Goal: Check status: Check status

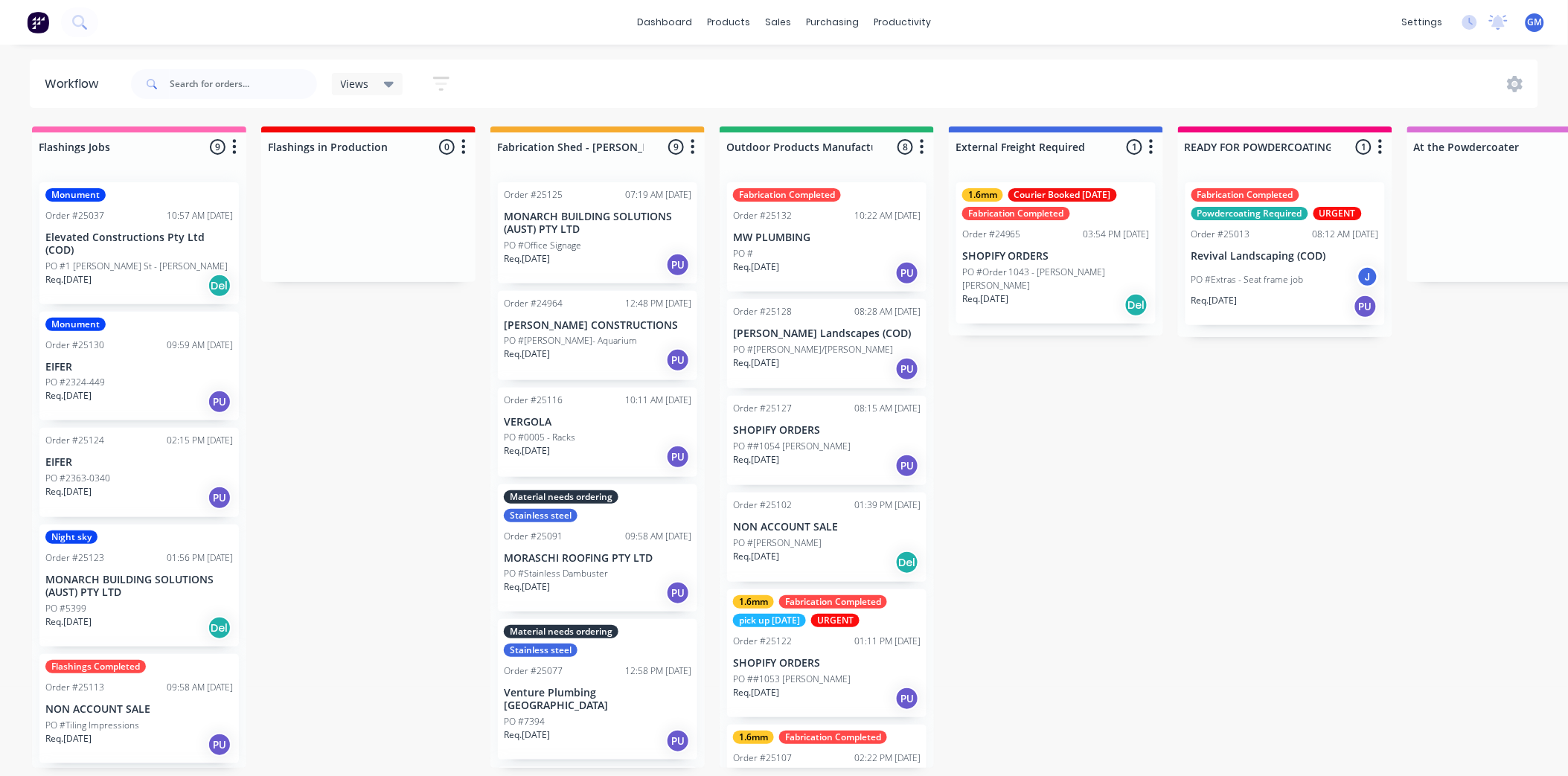
click at [864, 243] on div "Fabrication Completed Order #25132 10:22 AM [DATE] MW PLUMBING PO # Req. [DATE]…" at bounding box center [827, 237] width 199 height 109
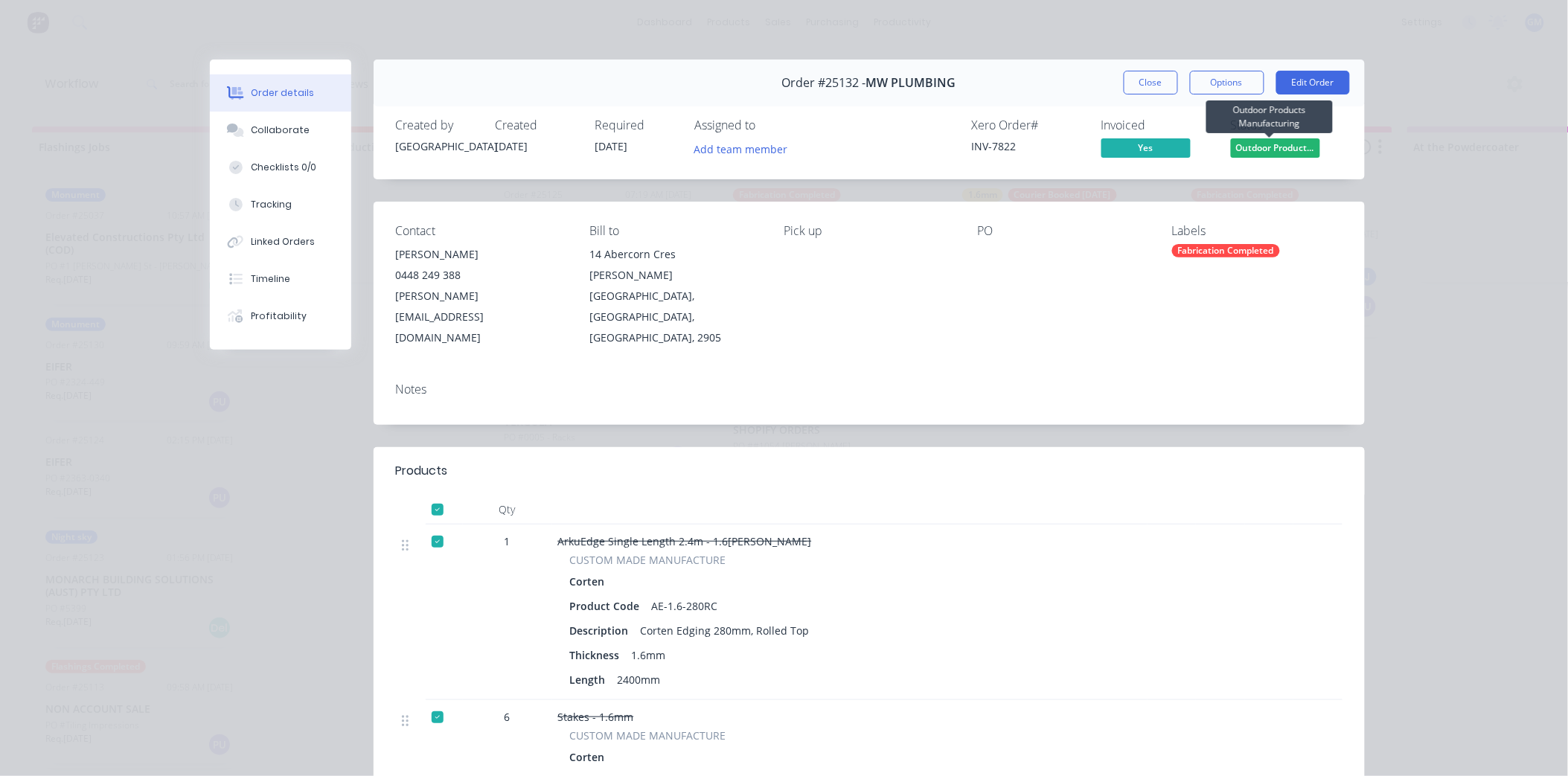
click at [1262, 144] on span "Outdoor Product..." at bounding box center [1275, 148] width 89 height 18
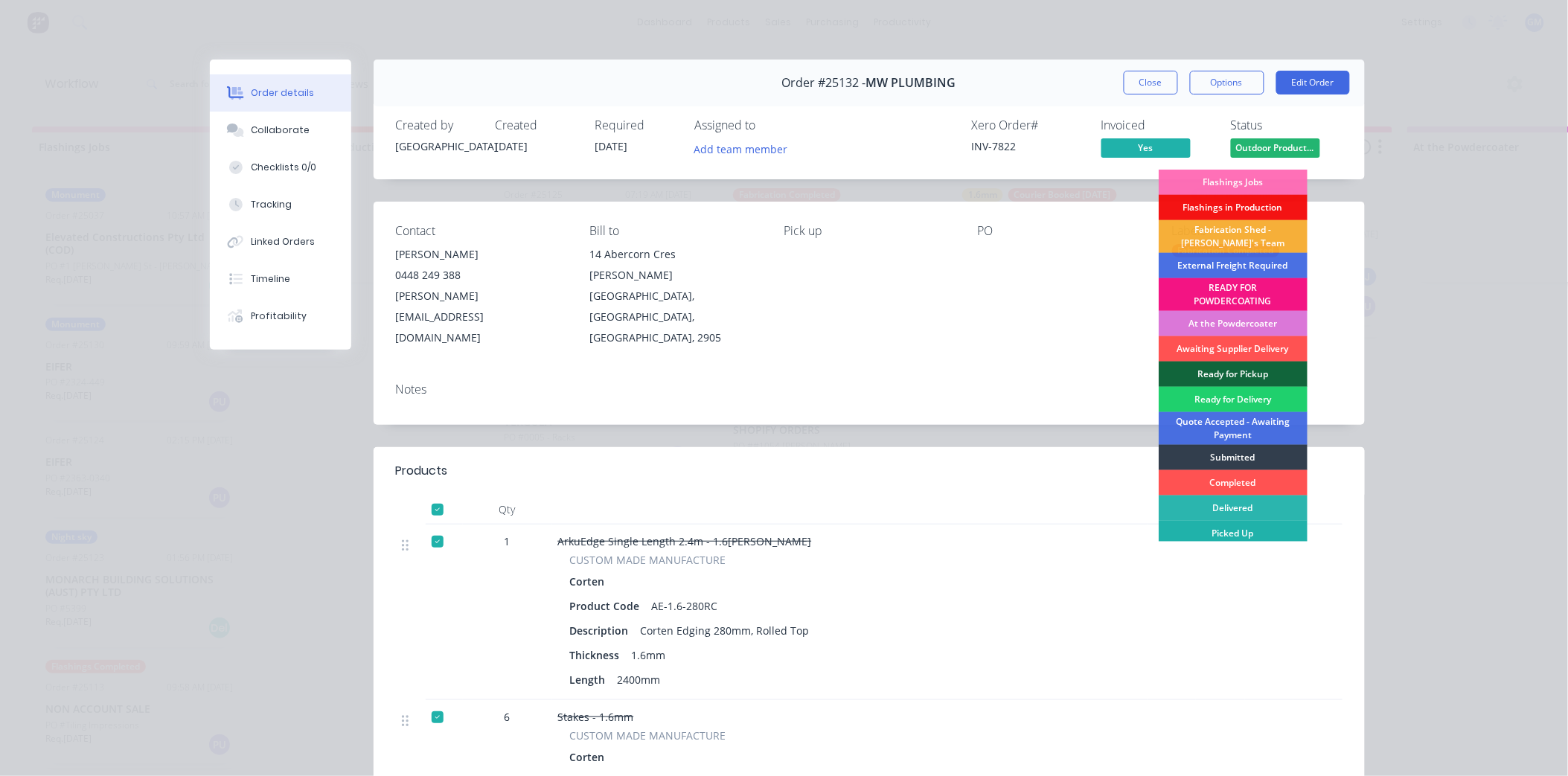
click at [1247, 524] on div "Picked Up" at bounding box center [1233, 534] width 149 height 26
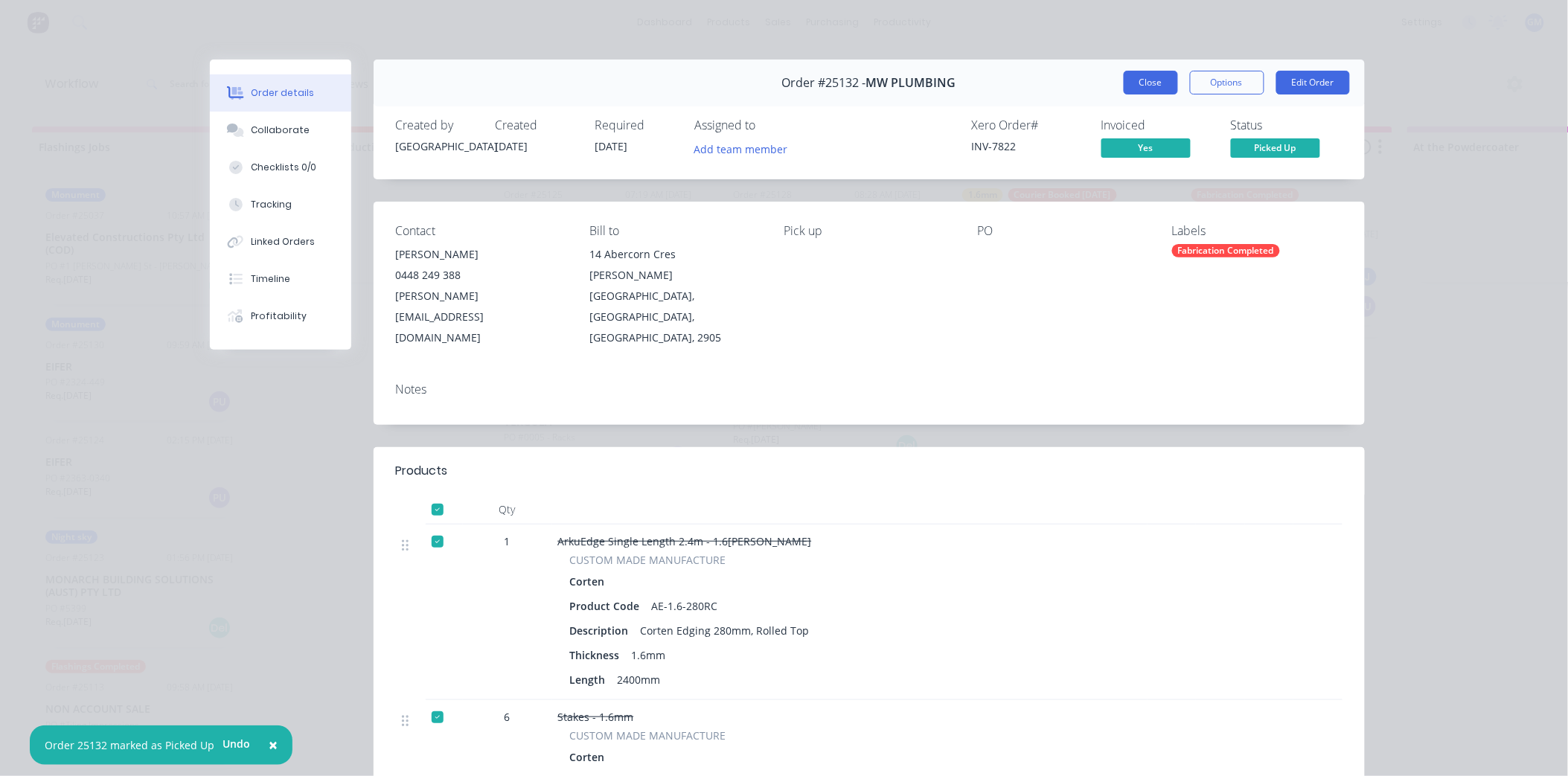
click at [1151, 80] on button "Close" at bounding box center [1151, 83] width 54 height 24
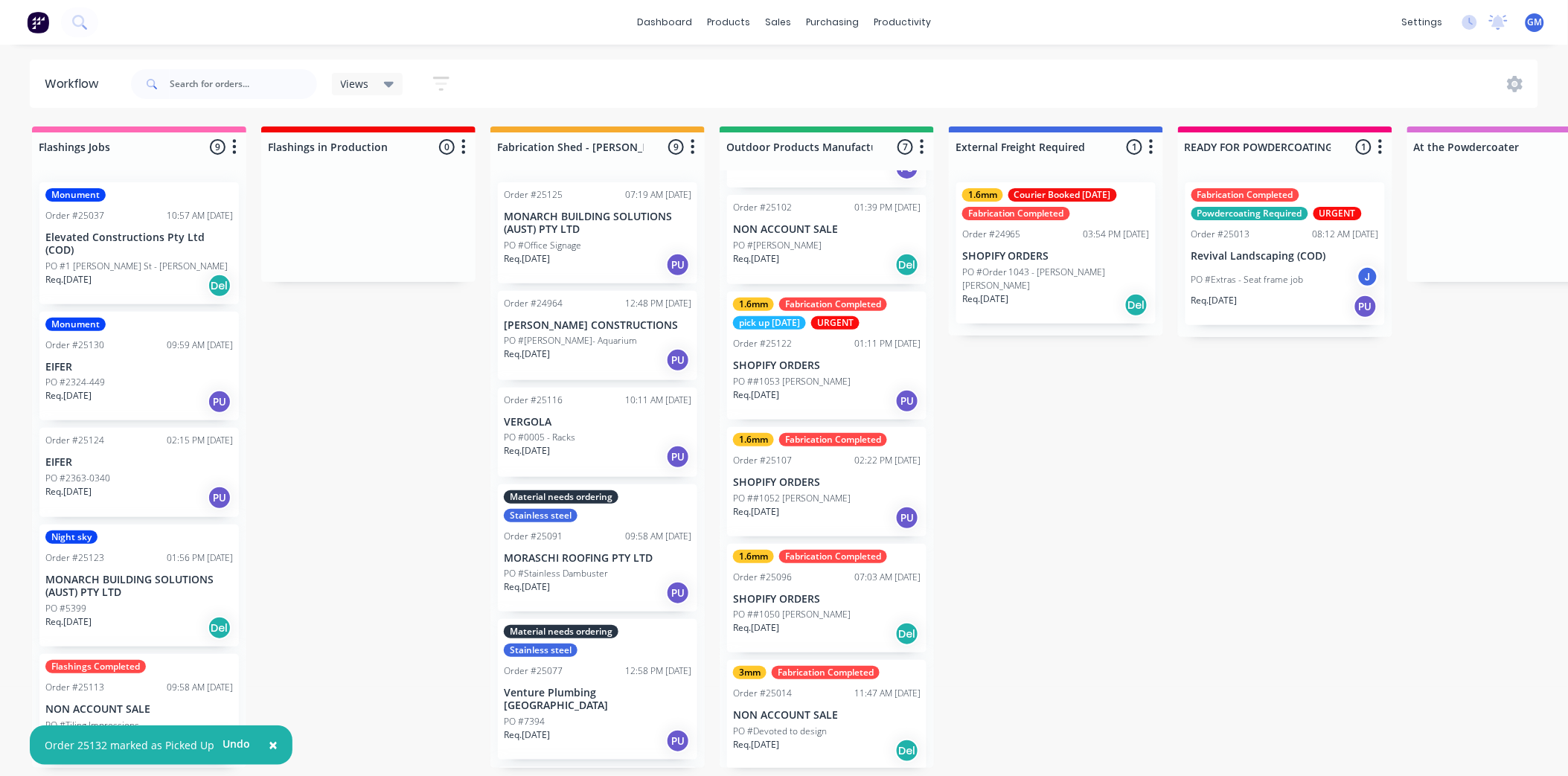
scroll to position [4, 0]
click at [814, 702] on div "3mm Fabrication Completed Order #25014 11:47 AM [DATE] NON ACCOUNT SALE PO #Dev…" at bounding box center [827, 715] width 199 height 109
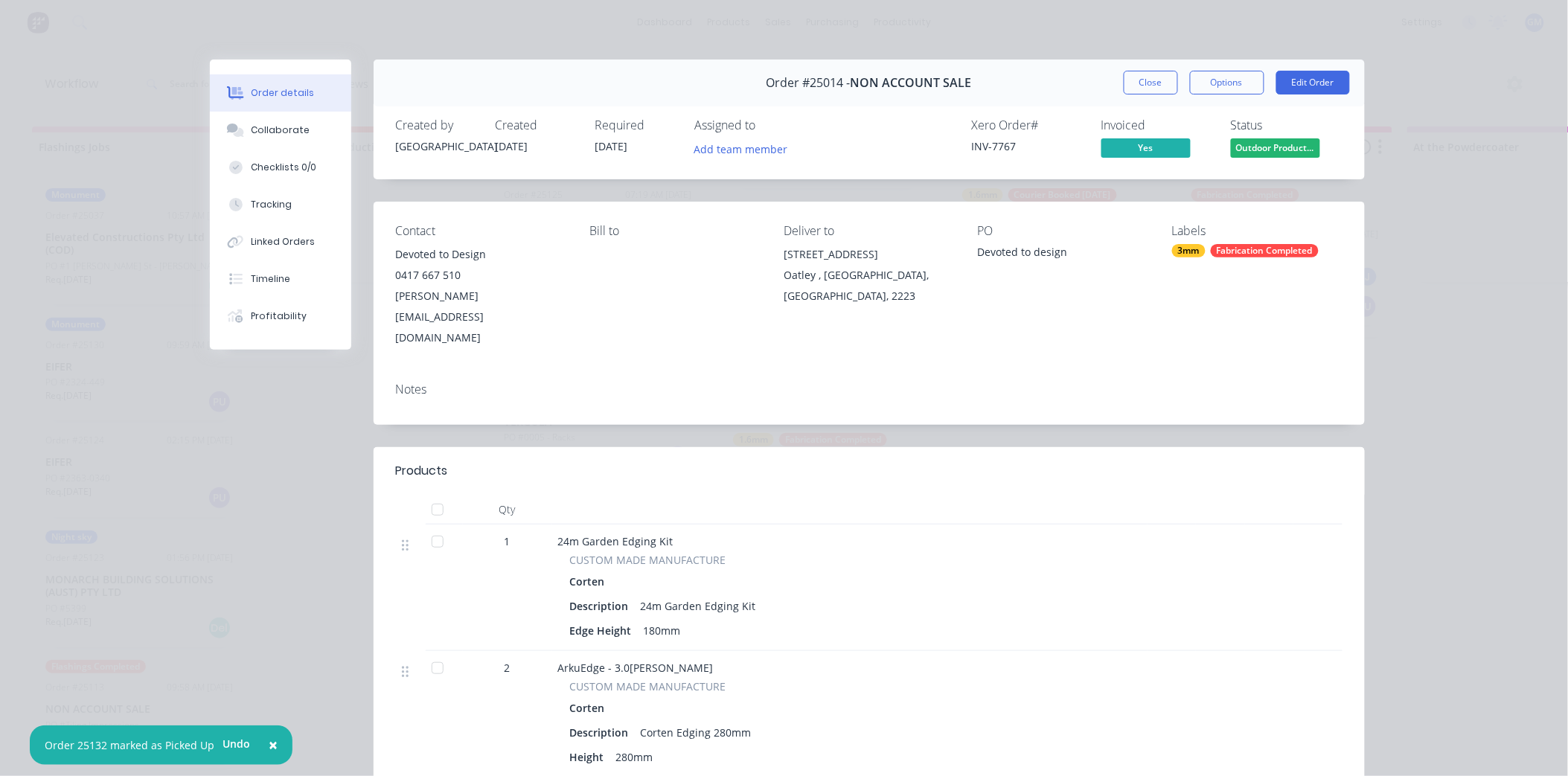
click at [434, 495] on div at bounding box center [437, 510] width 30 height 30
click at [1282, 143] on span "Outdoor Product..." at bounding box center [1275, 148] width 89 height 18
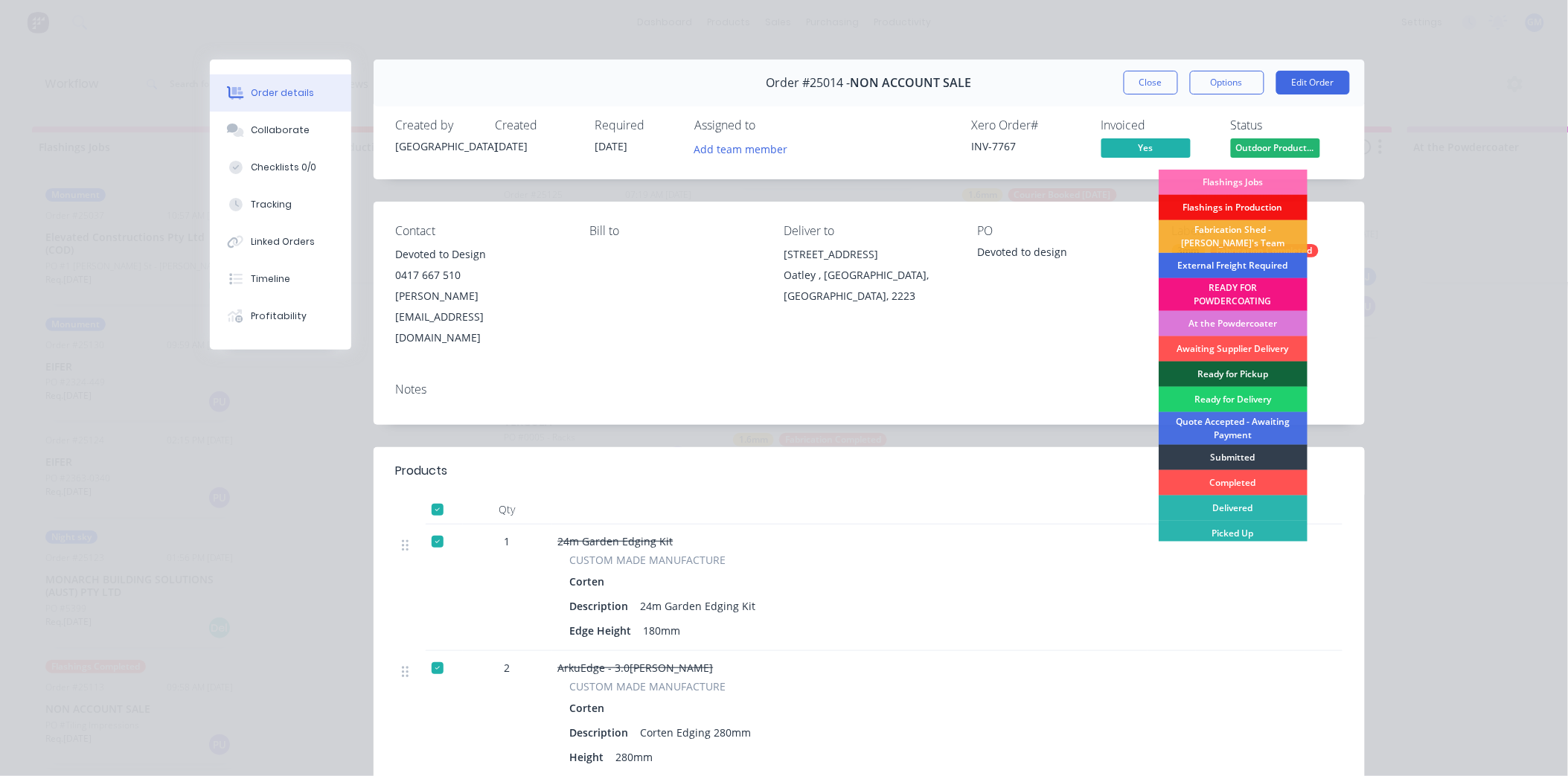
click at [1211, 265] on div "External Freight Required" at bounding box center [1233, 266] width 149 height 26
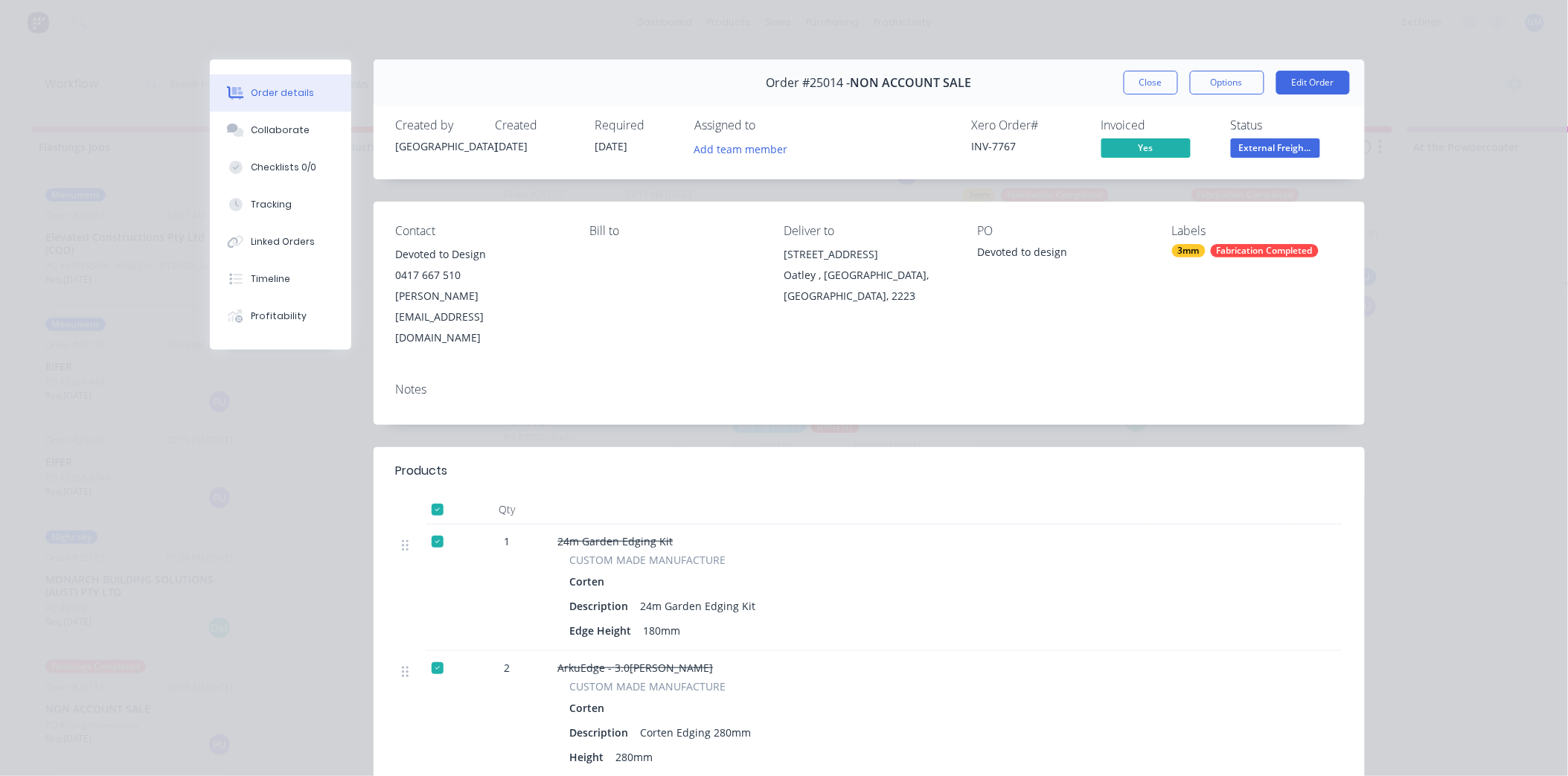
scroll to position [64, 0]
click at [1140, 82] on button "Close" at bounding box center [1151, 83] width 54 height 24
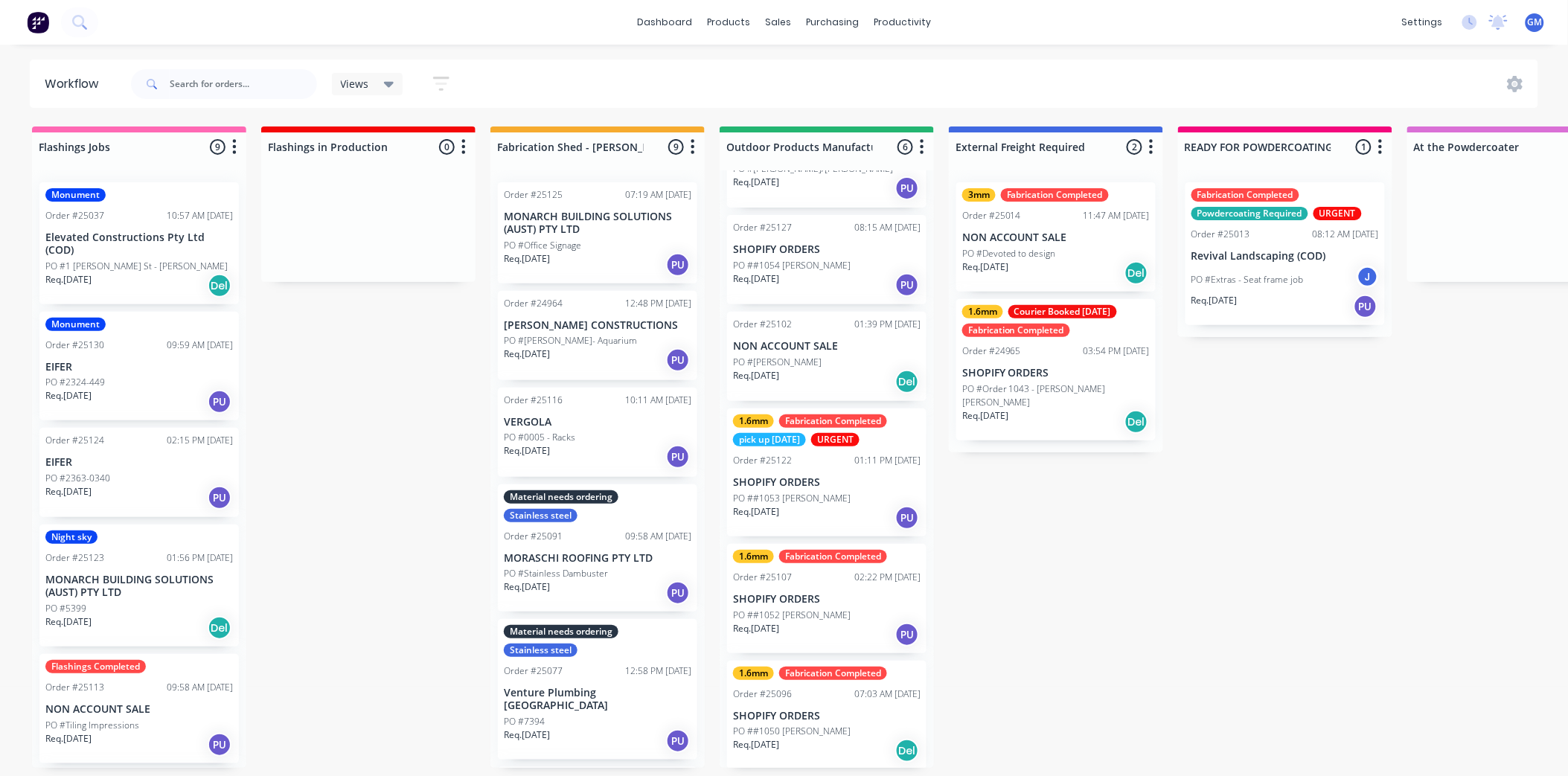
click at [832, 710] on p "SHOPIFY ORDERS" at bounding box center [826, 716] width 187 height 13
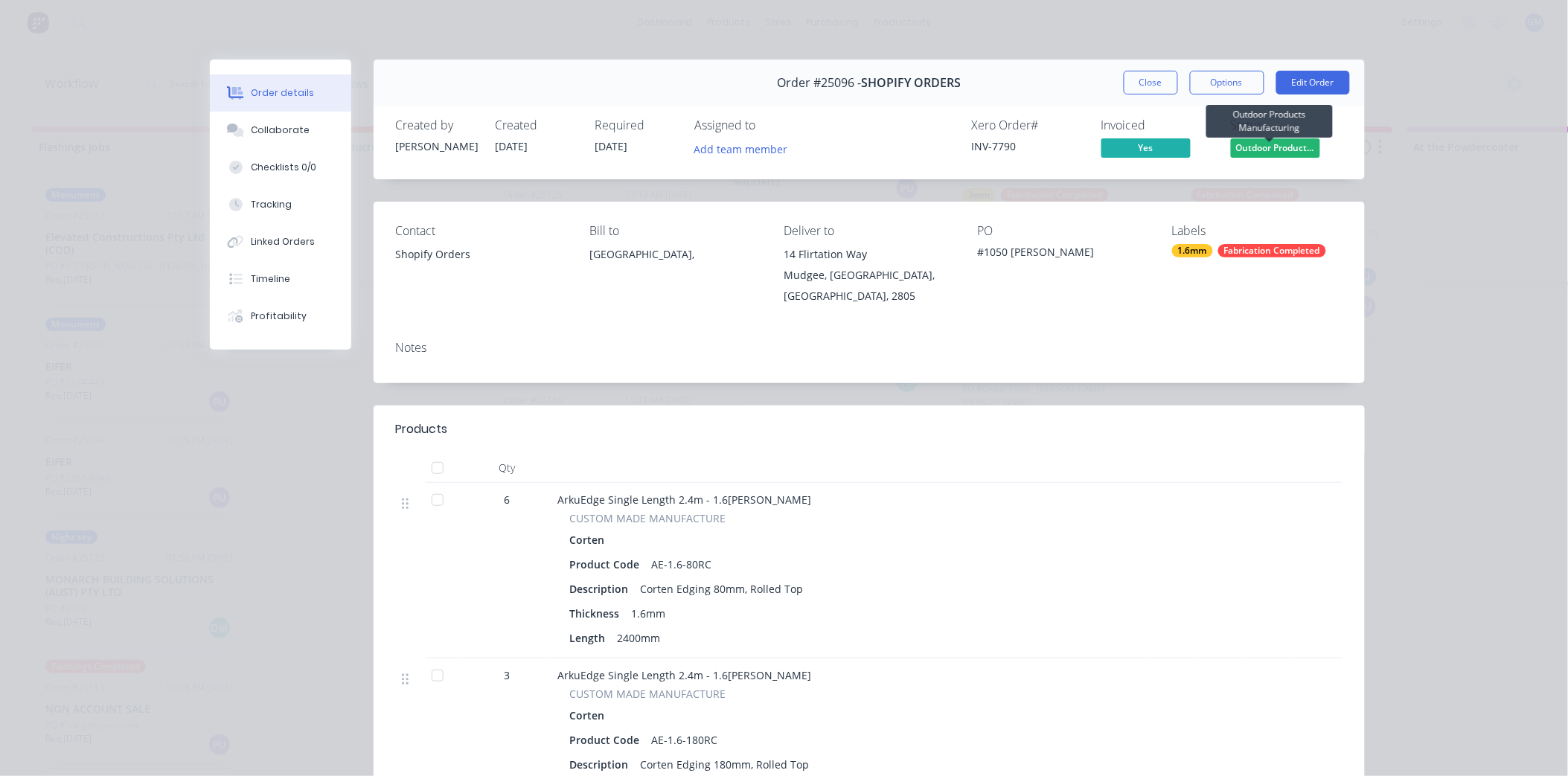
click at [1267, 144] on span "Outdoor Product..." at bounding box center [1275, 148] width 89 height 18
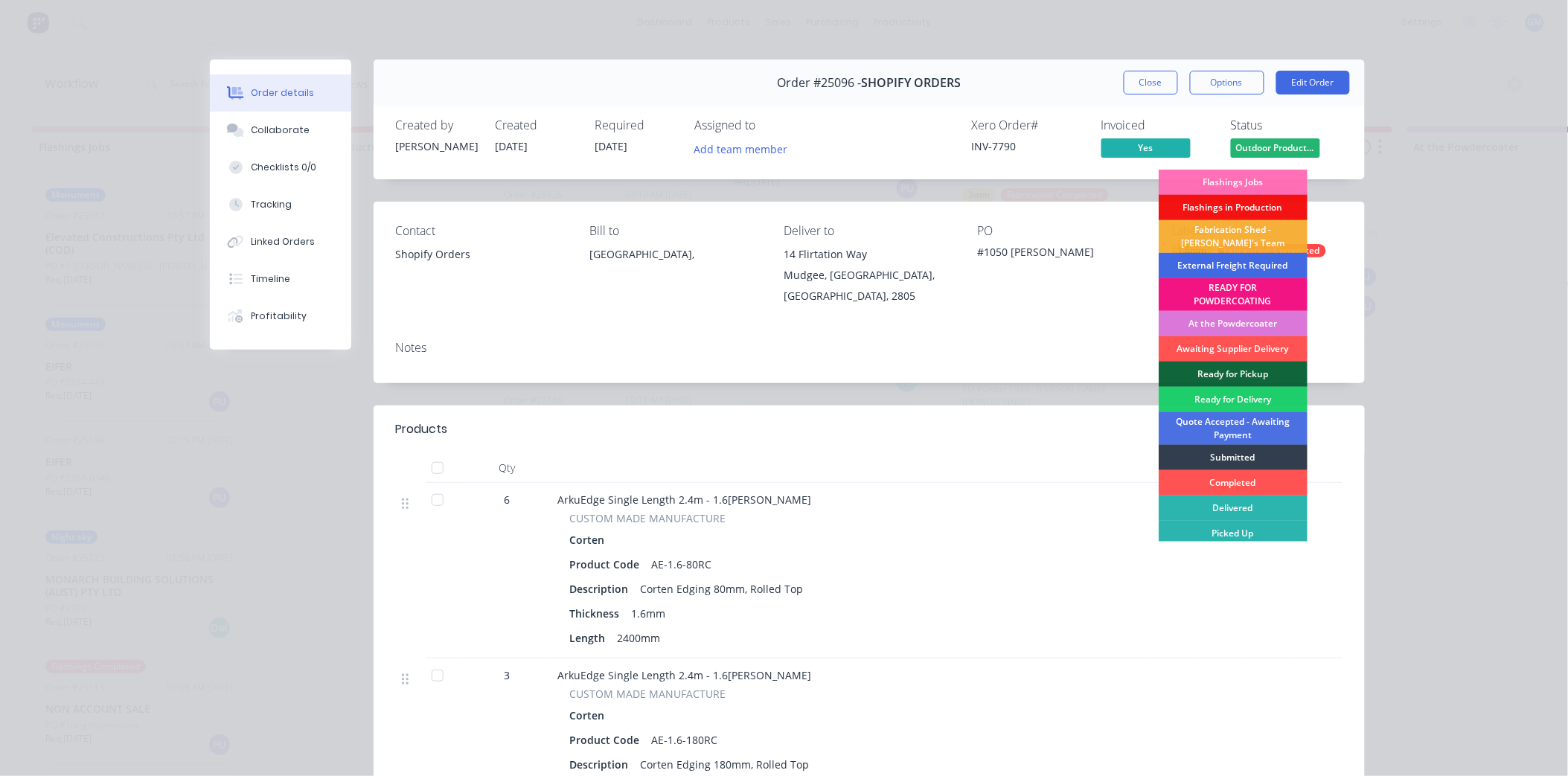
click at [1215, 262] on div "External Freight Required" at bounding box center [1233, 266] width 149 height 26
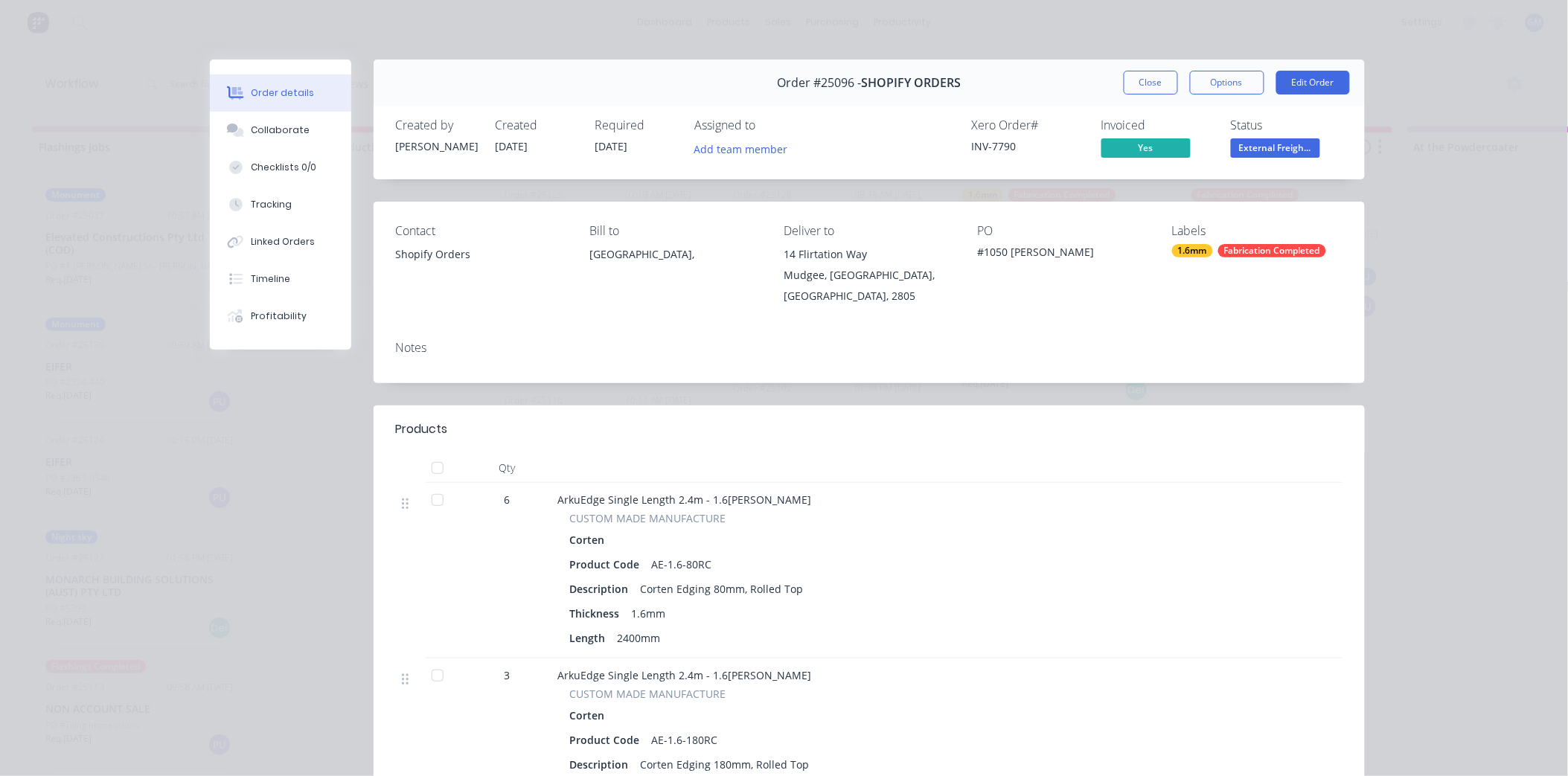
scroll to position [0, 0]
click at [1139, 83] on button "Close" at bounding box center [1151, 83] width 54 height 24
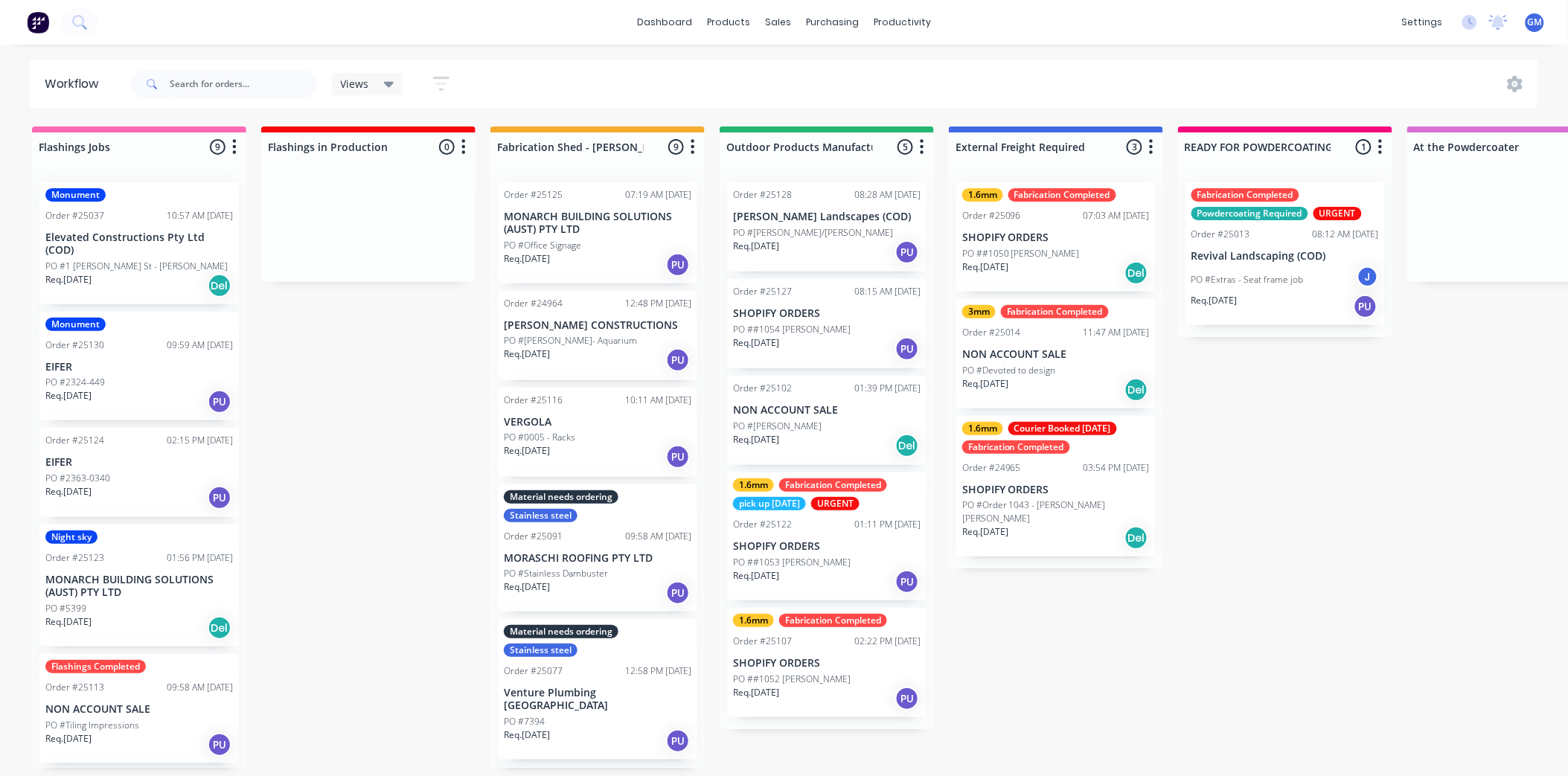
click at [853, 648] on div "1.6mm Fabrication Completed Order #25107 02:22 PM [DATE] SHOPIFY ORDERS PO ##10…" at bounding box center [827, 662] width 199 height 109
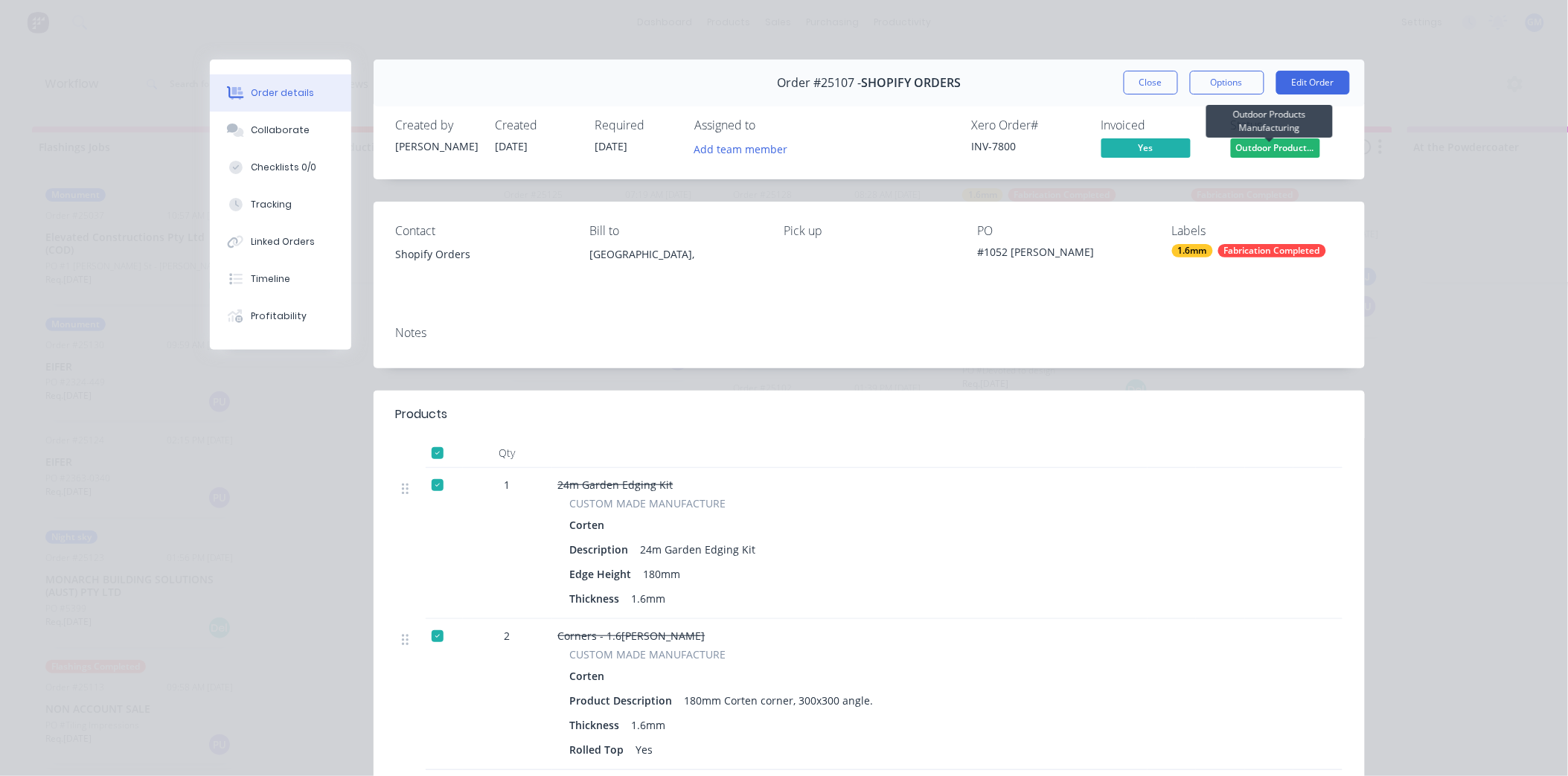
click at [1290, 147] on span "Outdoor Product..." at bounding box center [1275, 148] width 89 height 18
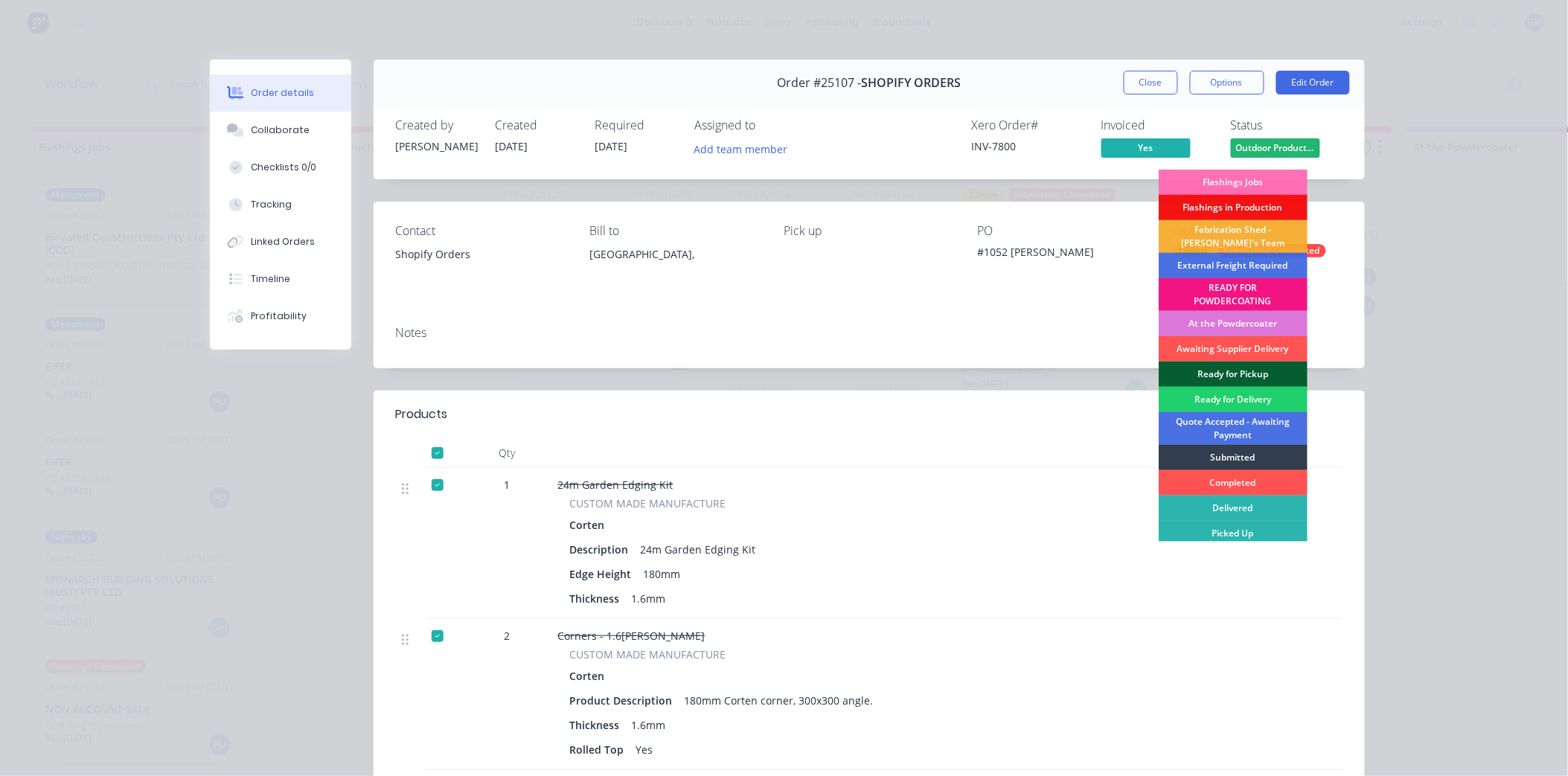
click at [1247, 373] on div "Ready for Pickup" at bounding box center [1233, 375] width 149 height 26
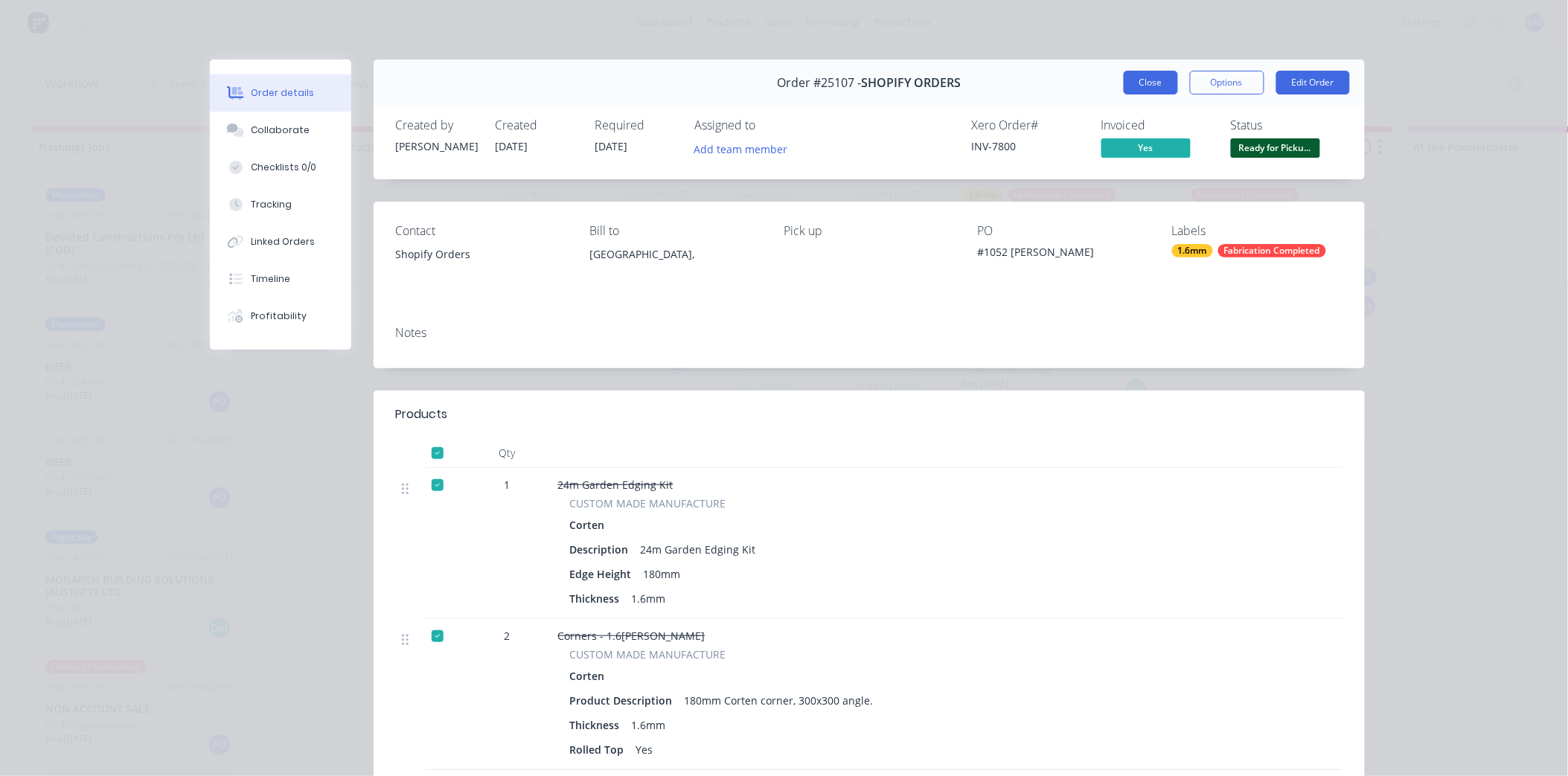
click at [1129, 77] on button "Close" at bounding box center [1151, 83] width 54 height 24
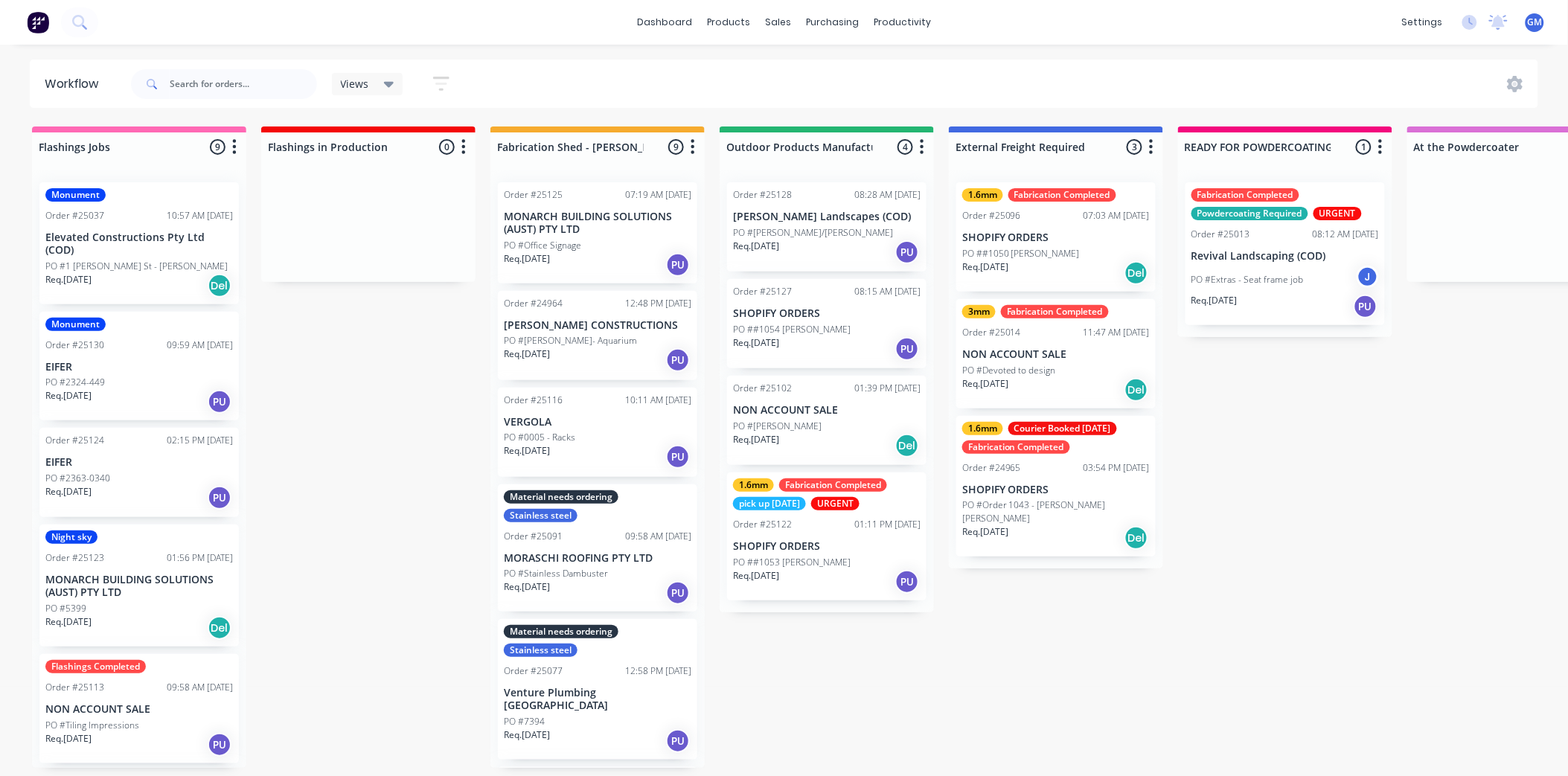
click at [837, 558] on div "PO ##1053 [PERSON_NAME]" at bounding box center [826, 562] width 187 height 14
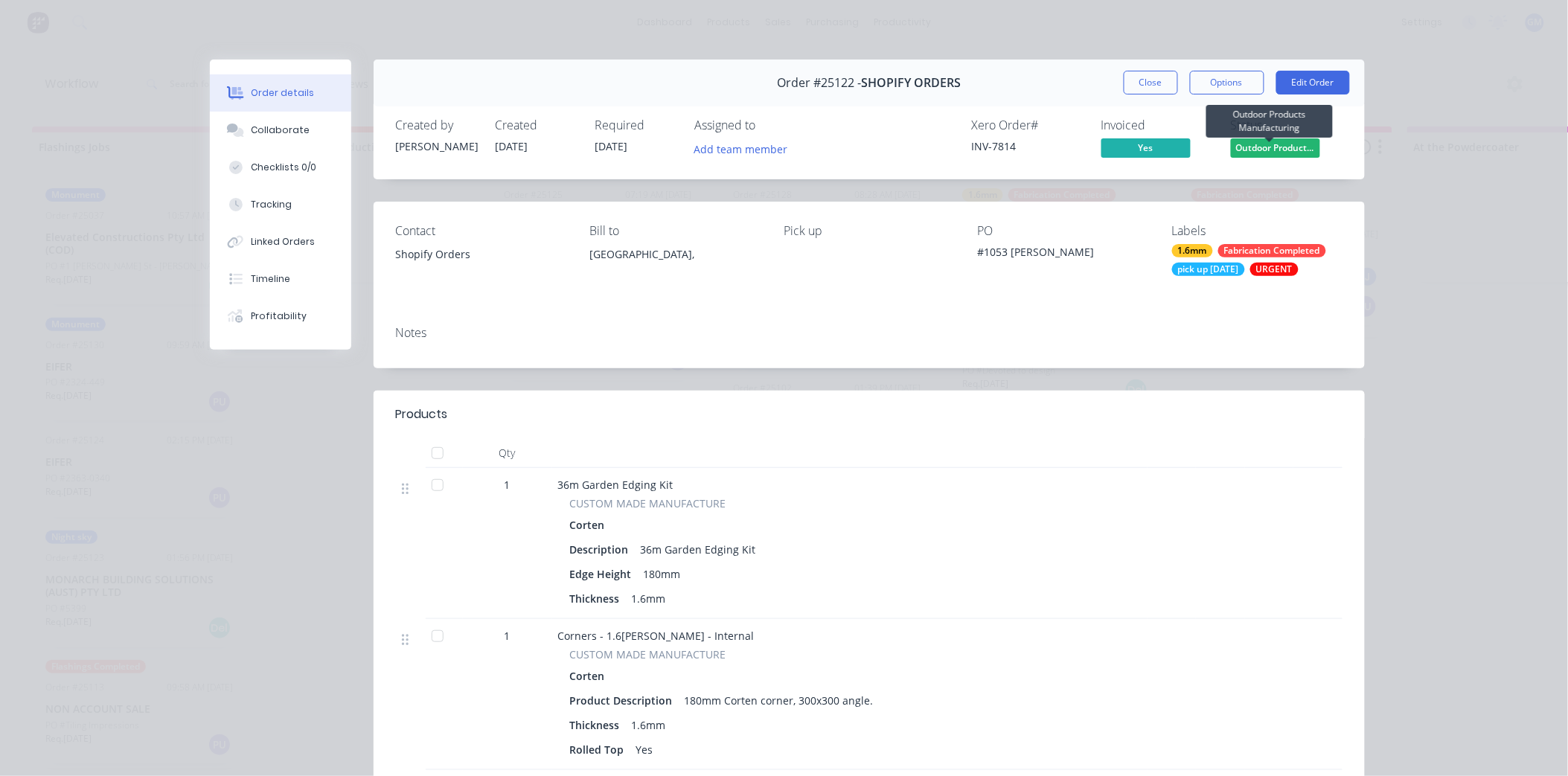
click at [1289, 138] on body "dashboard products sales purchasing productivity dashboard products Product Cat…" at bounding box center [784, 343] width 1568 height 687
click at [1287, 149] on span "Outdoor Product..." at bounding box center [1275, 148] width 89 height 18
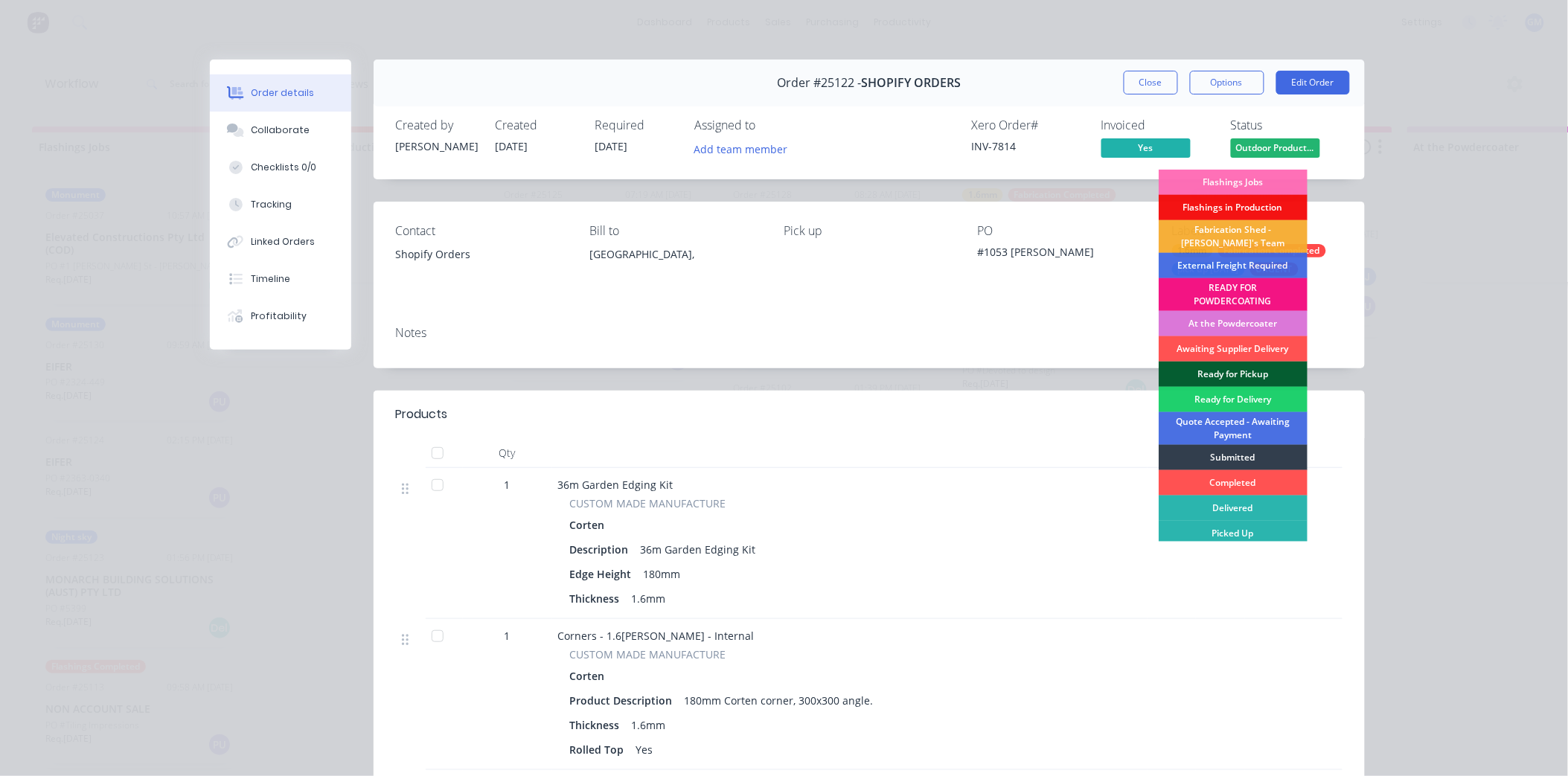
click at [1234, 365] on div "Ready for Pickup" at bounding box center [1233, 375] width 149 height 26
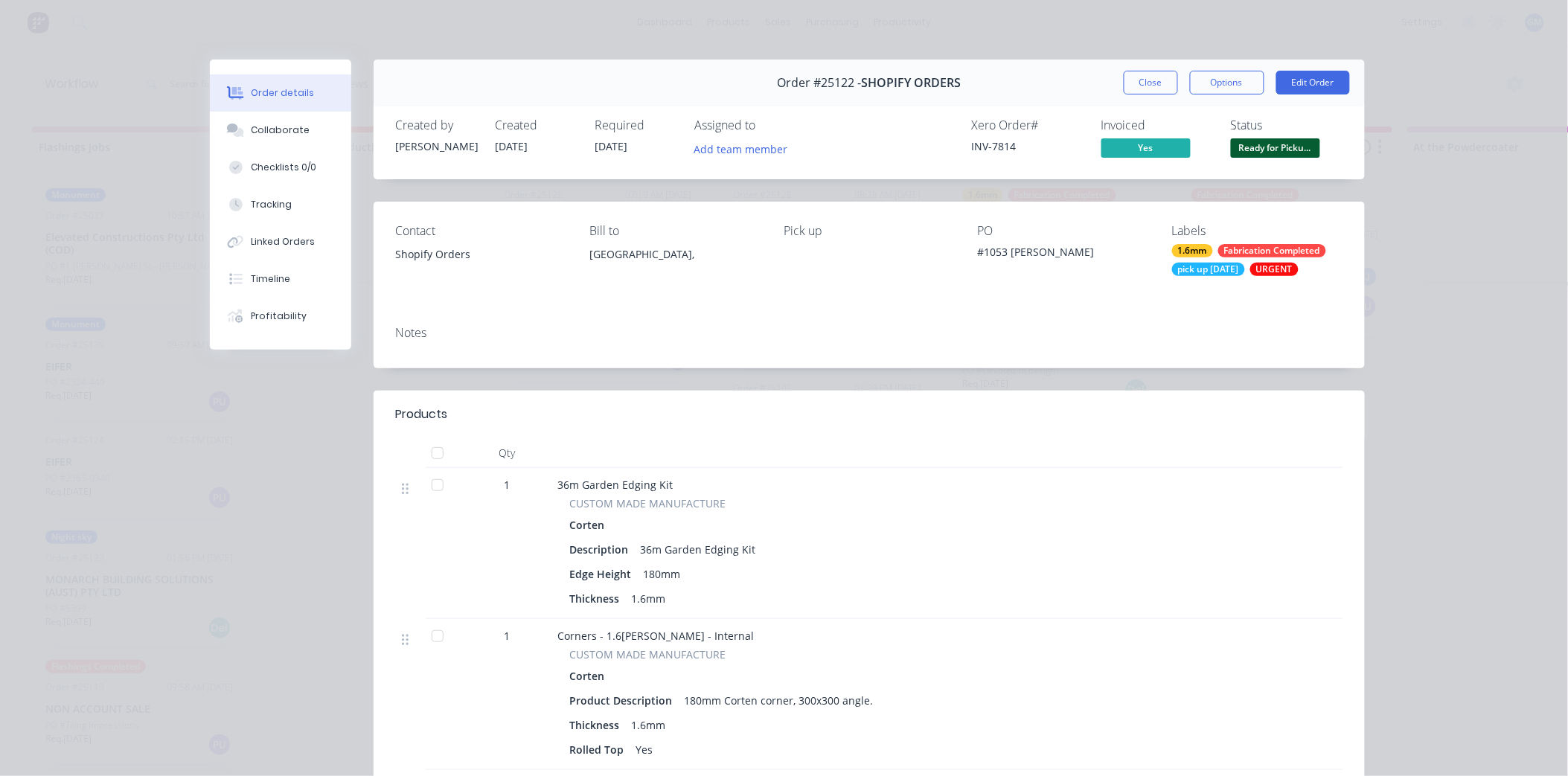
click at [435, 459] on div at bounding box center [437, 453] width 30 height 30
click at [1142, 85] on button "Close" at bounding box center [1151, 83] width 54 height 24
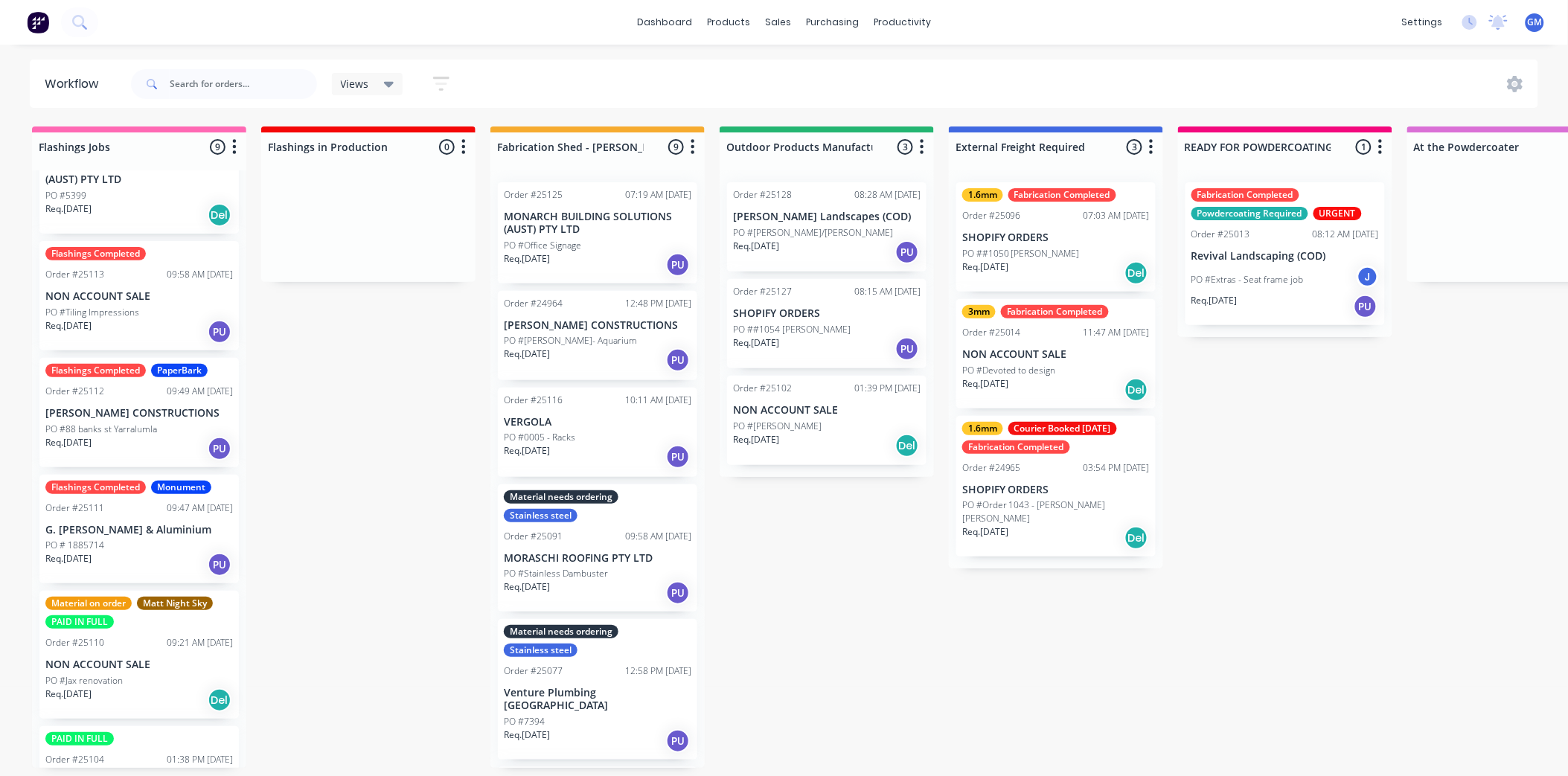
scroll to position [479, 0]
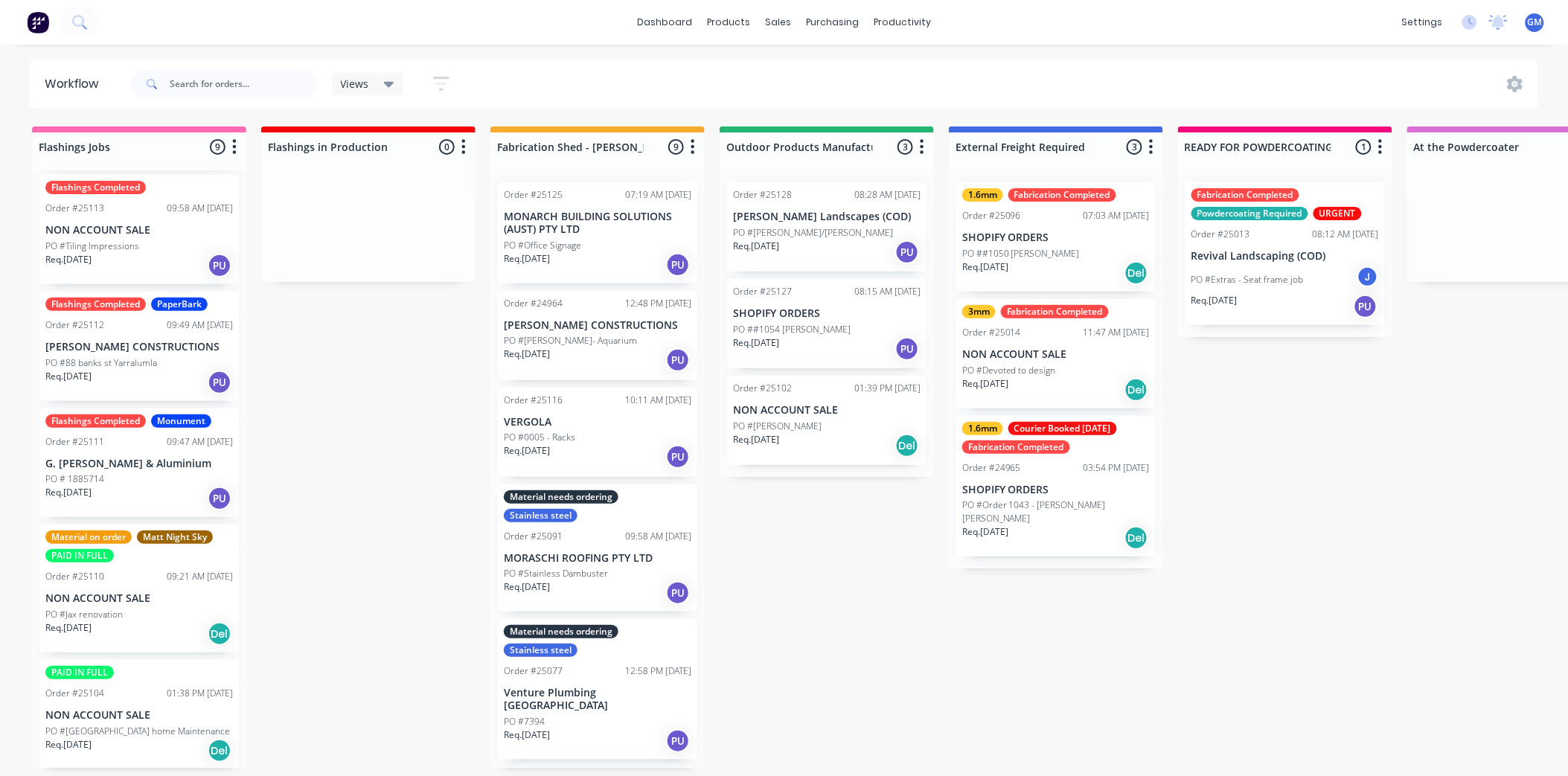
click at [153, 474] on div "PO # 1885714" at bounding box center [139, 479] width 187 height 14
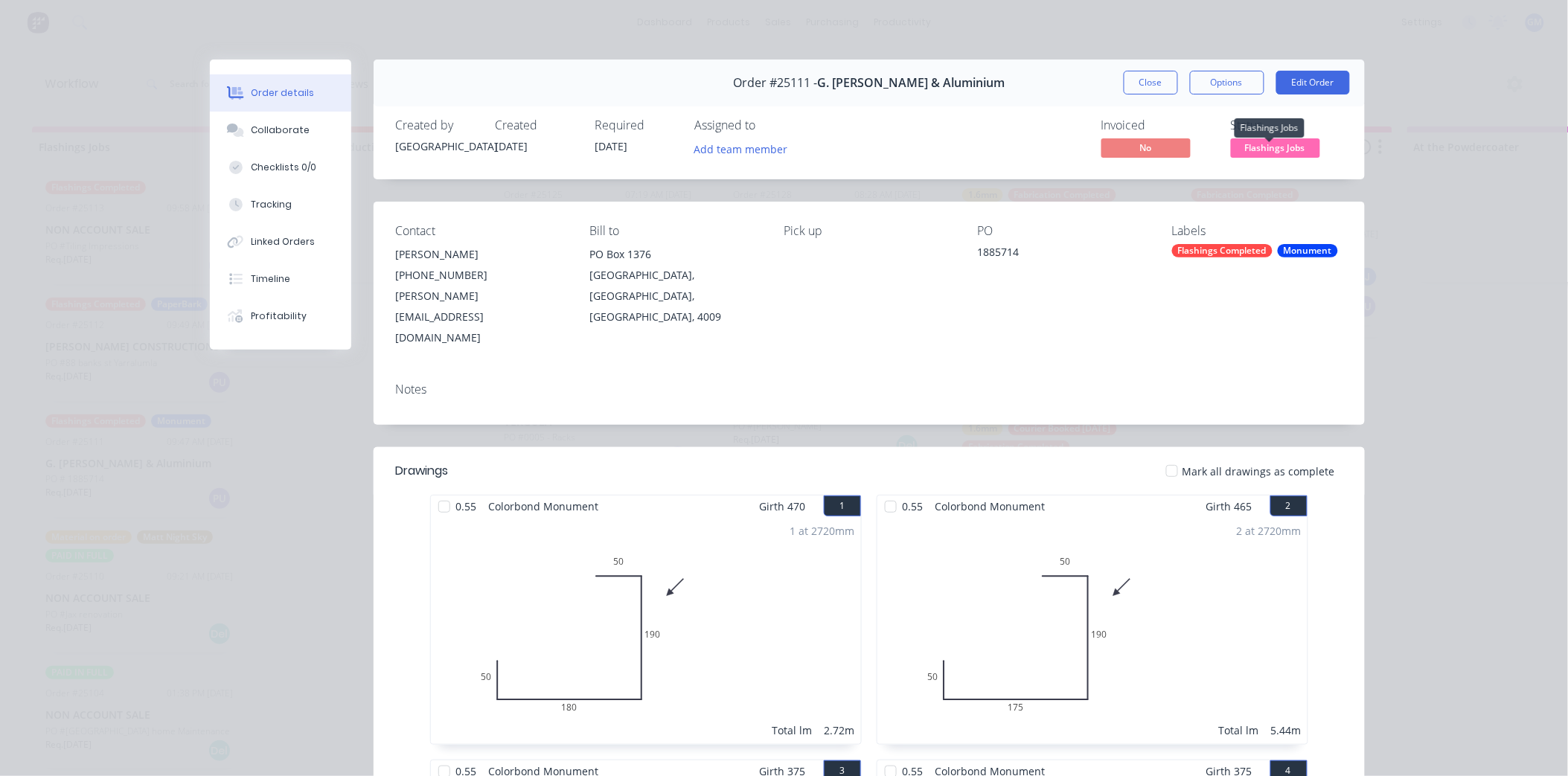
click at [1275, 144] on span "Flashings Jobs" at bounding box center [1275, 148] width 89 height 18
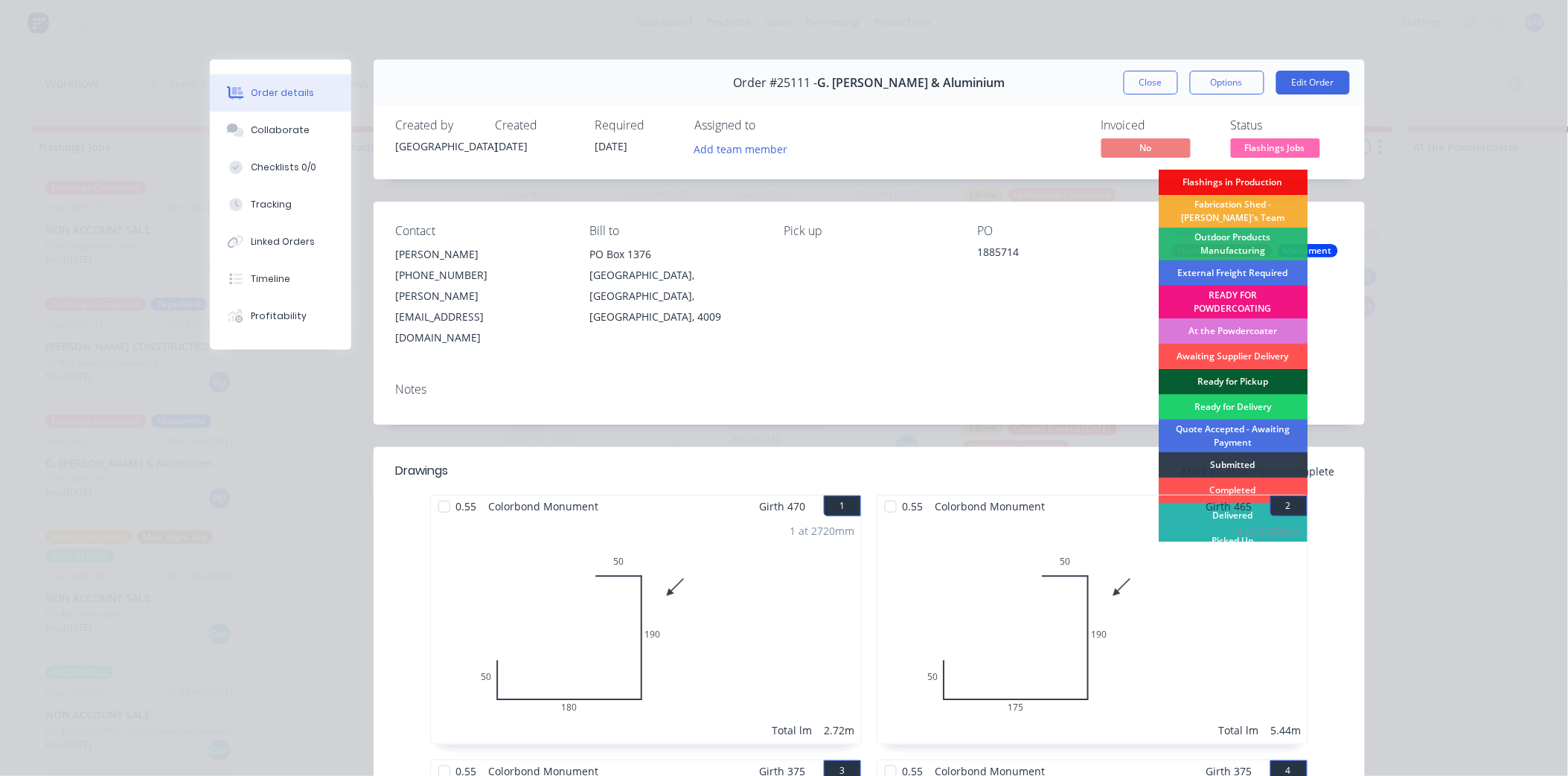
click at [1224, 380] on div "Ready for Pickup" at bounding box center [1233, 382] width 149 height 26
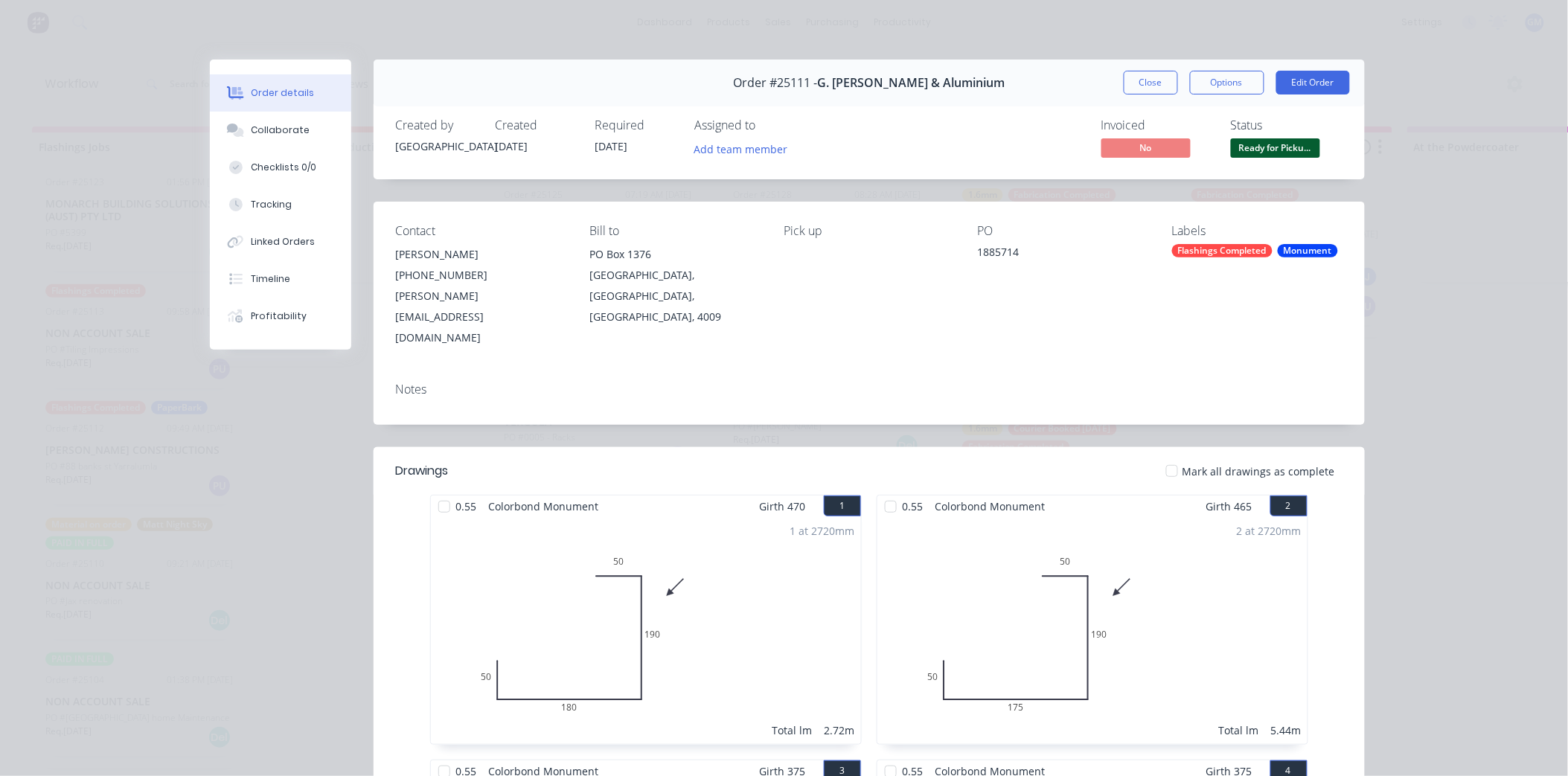
scroll to position [362, 0]
click at [1143, 88] on button "Close" at bounding box center [1151, 83] width 54 height 24
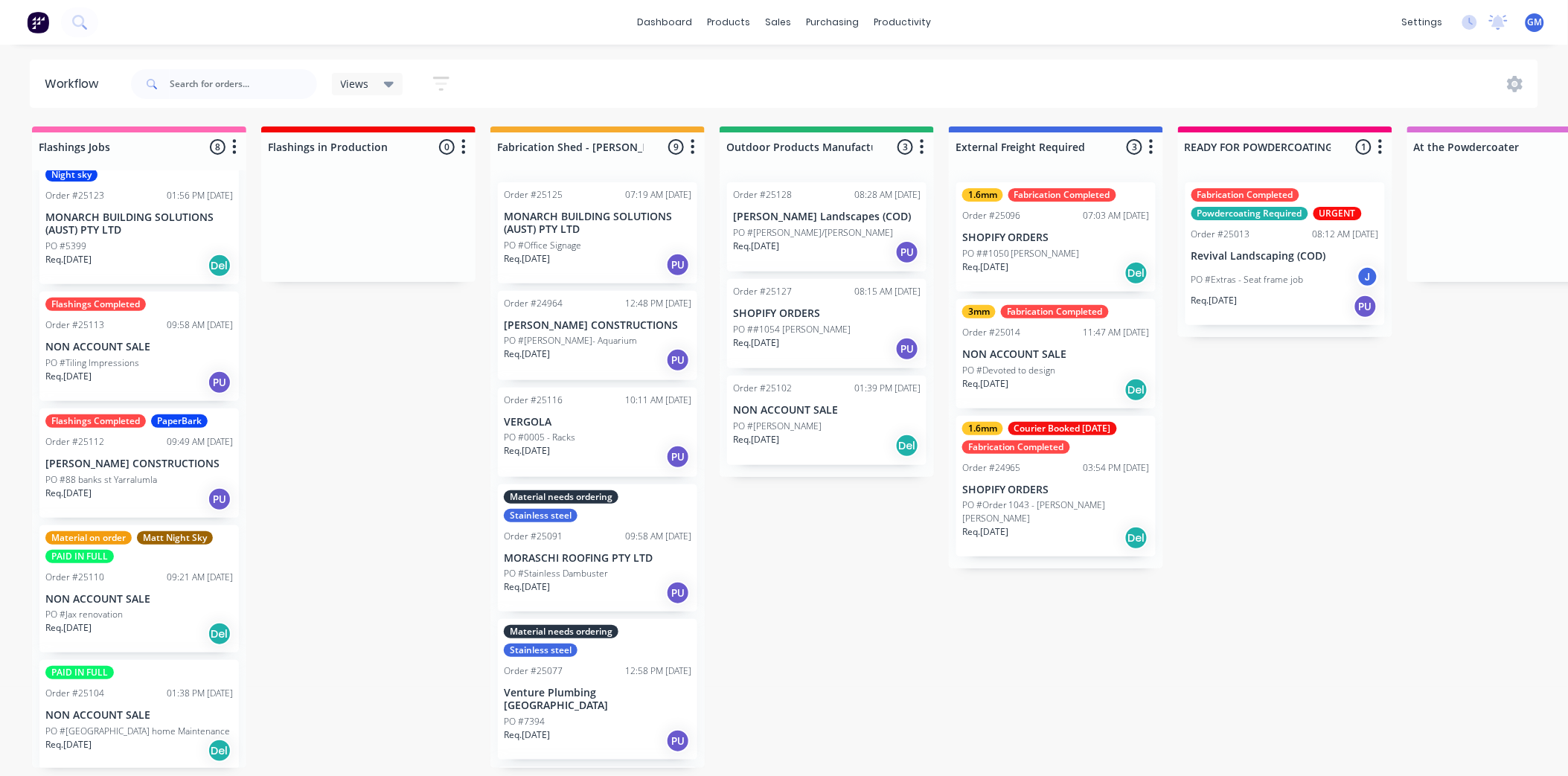
click at [160, 458] on p "[PERSON_NAME] CONSTRUCTIONS" at bounding box center [139, 464] width 187 height 13
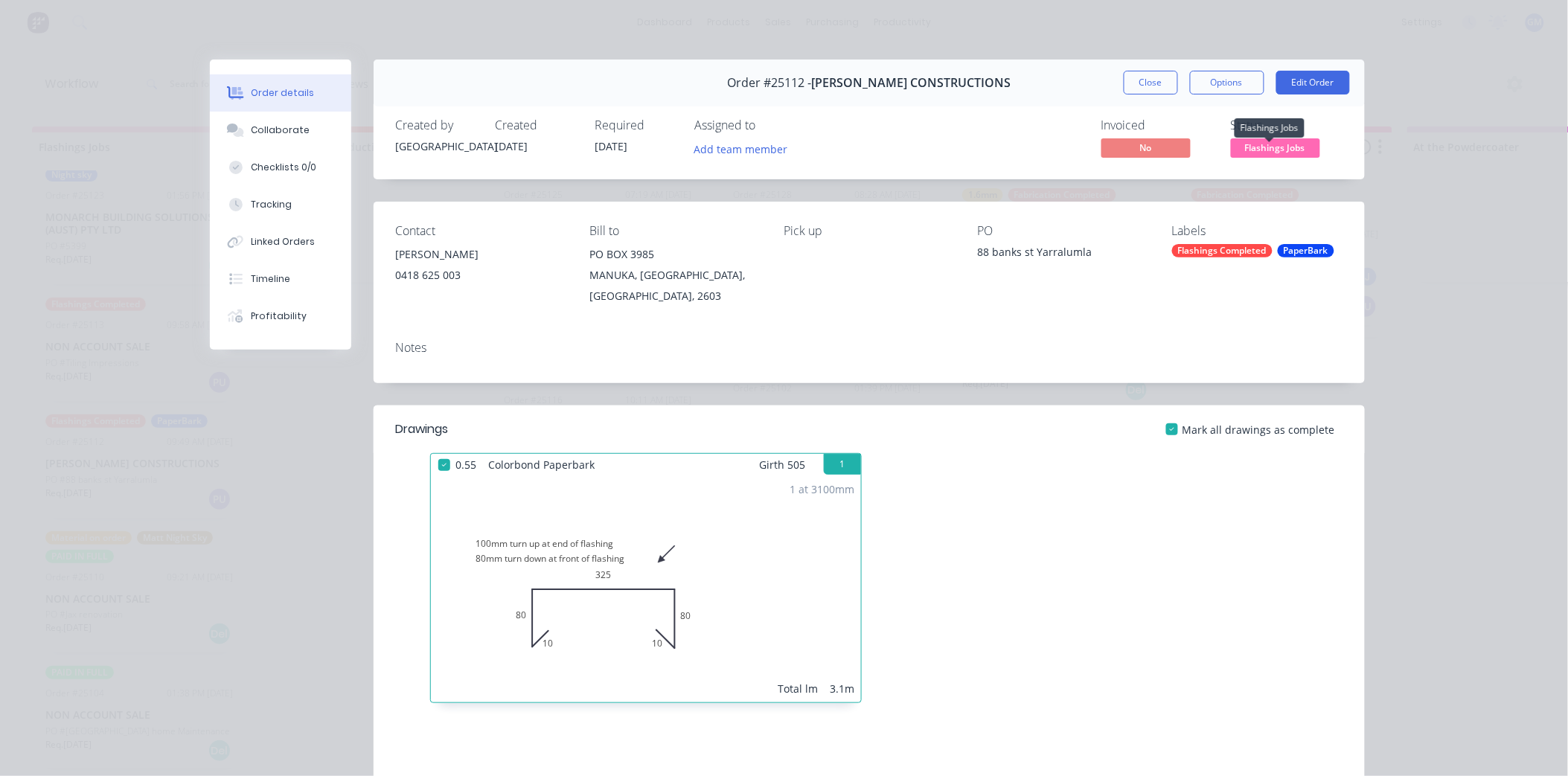
click at [1293, 148] on span "Flashings Jobs" at bounding box center [1275, 148] width 89 height 18
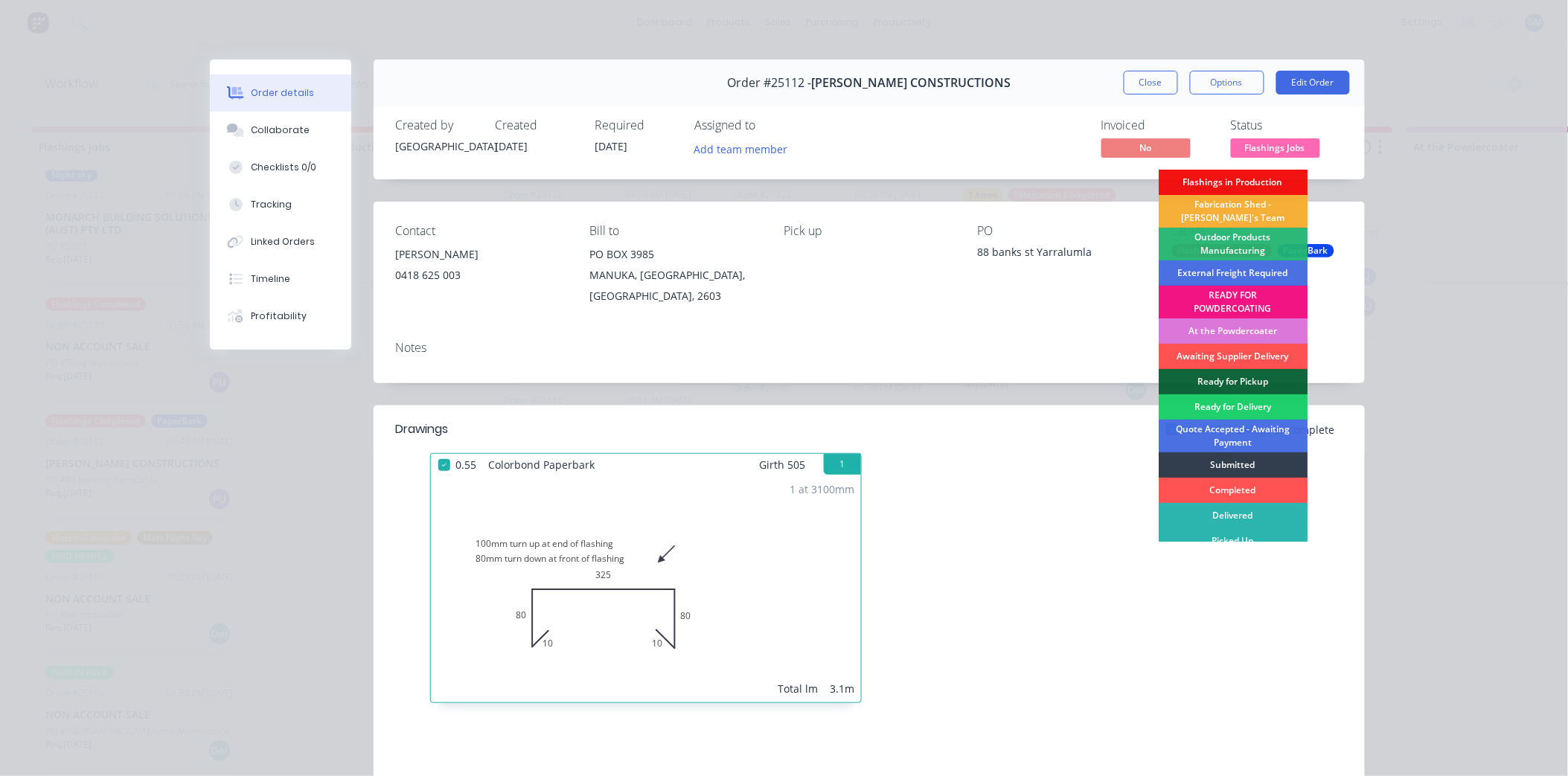
click at [1231, 380] on div "Ready for Pickup" at bounding box center [1233, 382] width 149 height 26
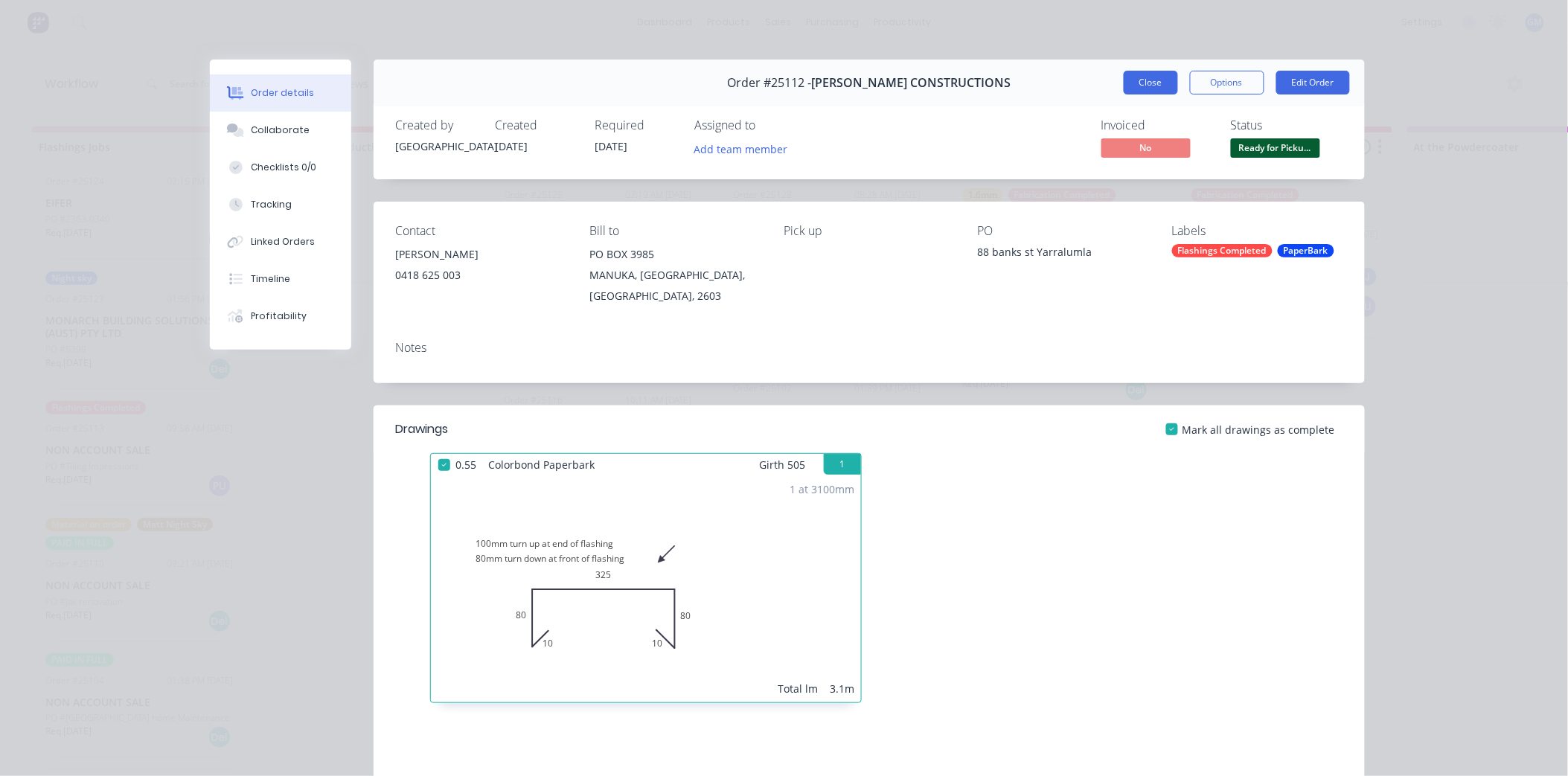
scroll to position [246, 0]
click at [1137, 73] on button "Close" at bounding box center [1151, 83] width 54 height 24
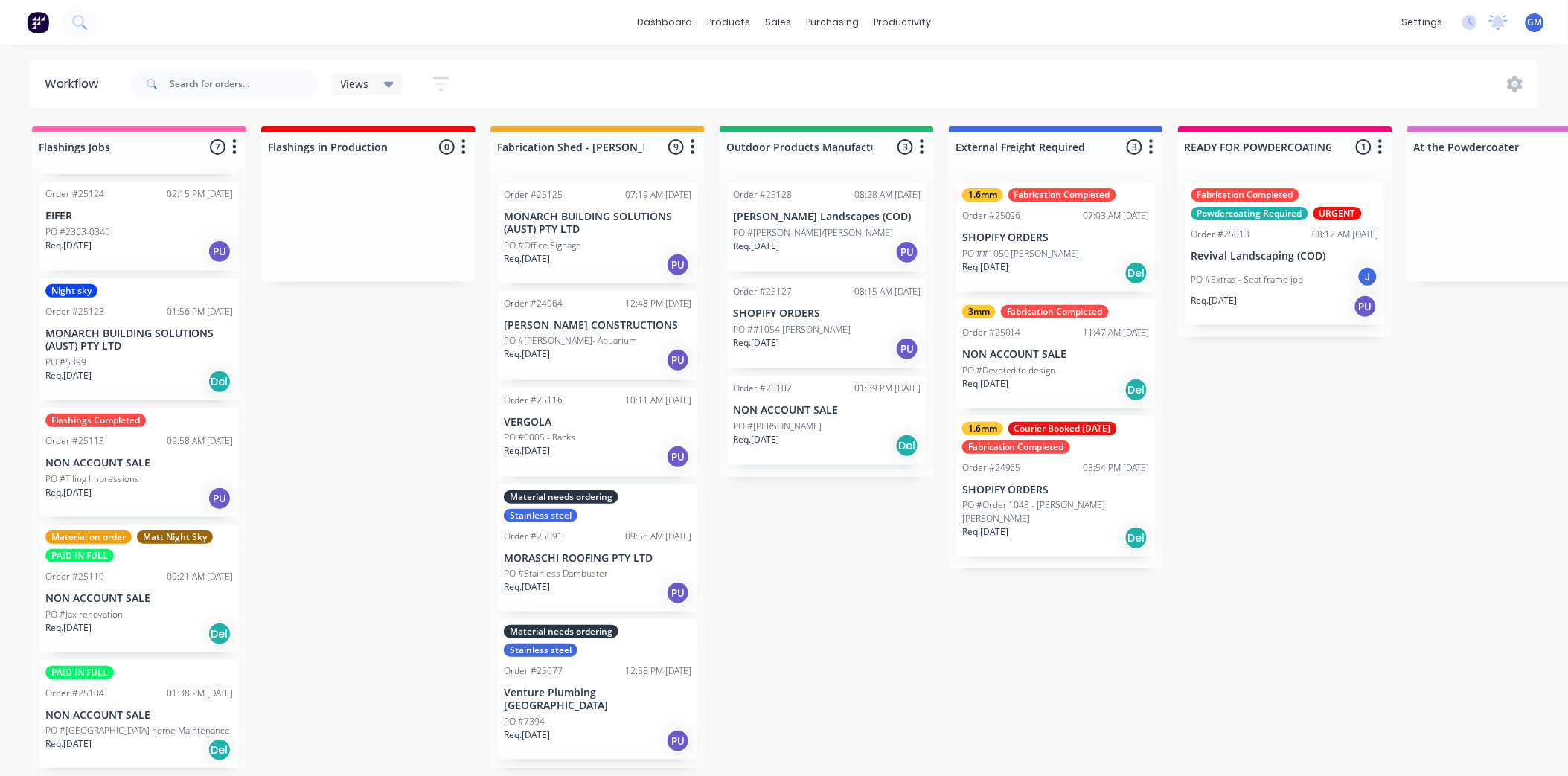
click at [145, 465] on div "Flashings Completed Order #25113 09:58 AM [DATE] NON ACCOUNT SALE PO #Tiling Im…" at bounding box center [139, 462] width 199 height 109
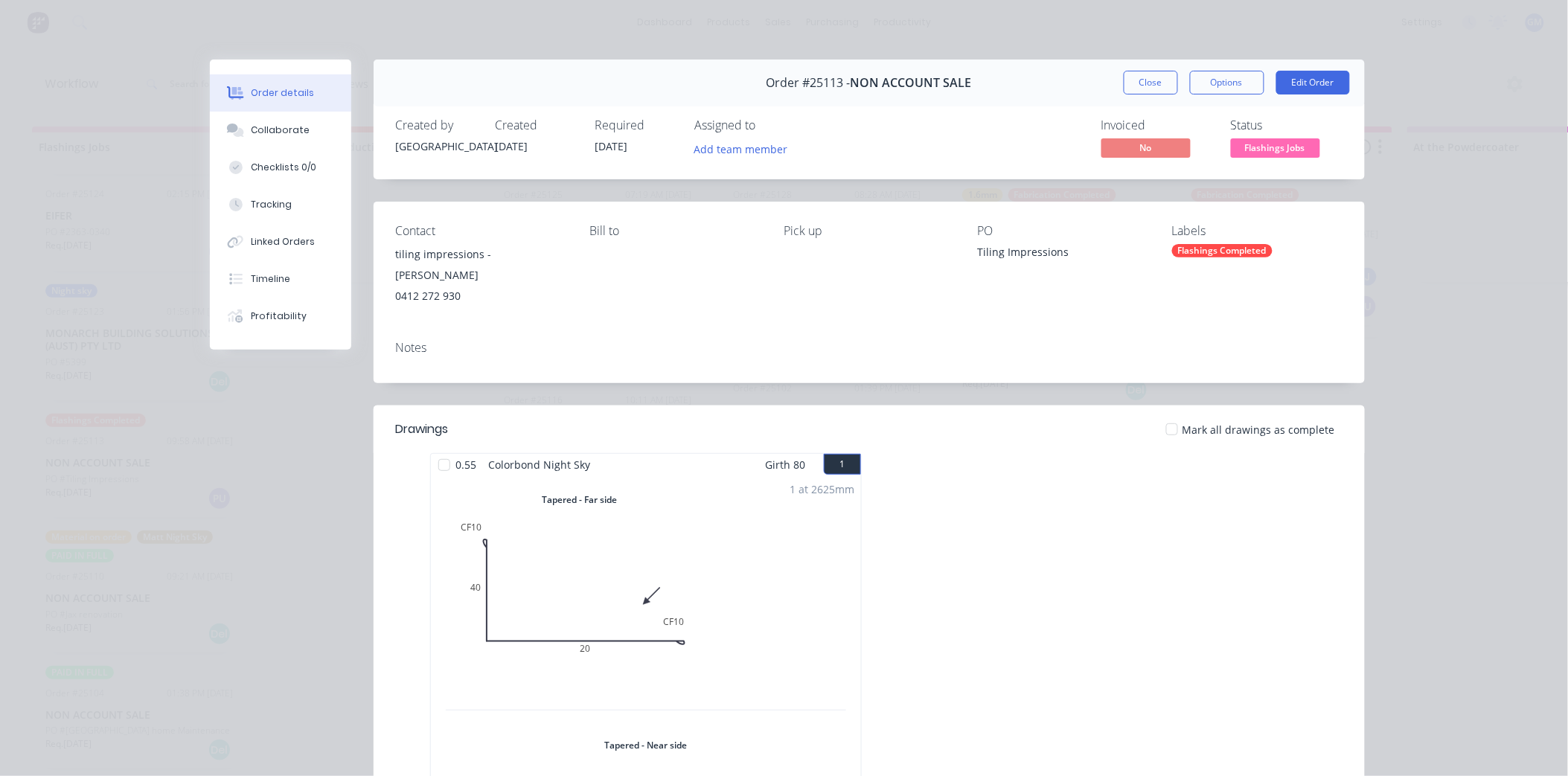
click at [1221, 254] on div "Flashings Completed" at bounding box center [1223, 250] width 100 height 14
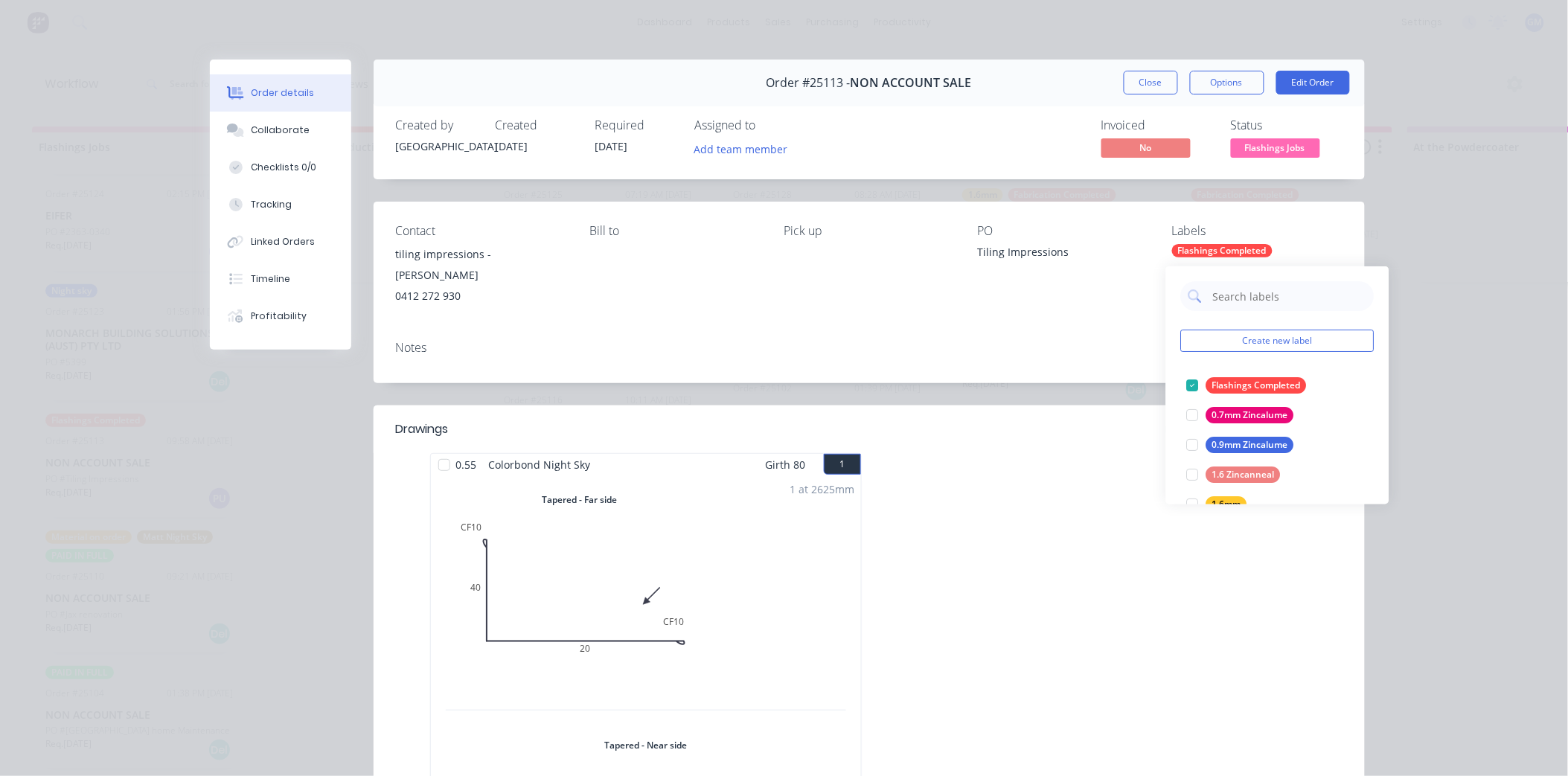
drag, startPoint x: 1058, startPoint y: 266, endPoint x: 1139, endPoint y: 242, distance: 84.5
click at [1061, 270] on div "PO Tiling Impressions" at bounding box center [1063, 266] width 171 height 83
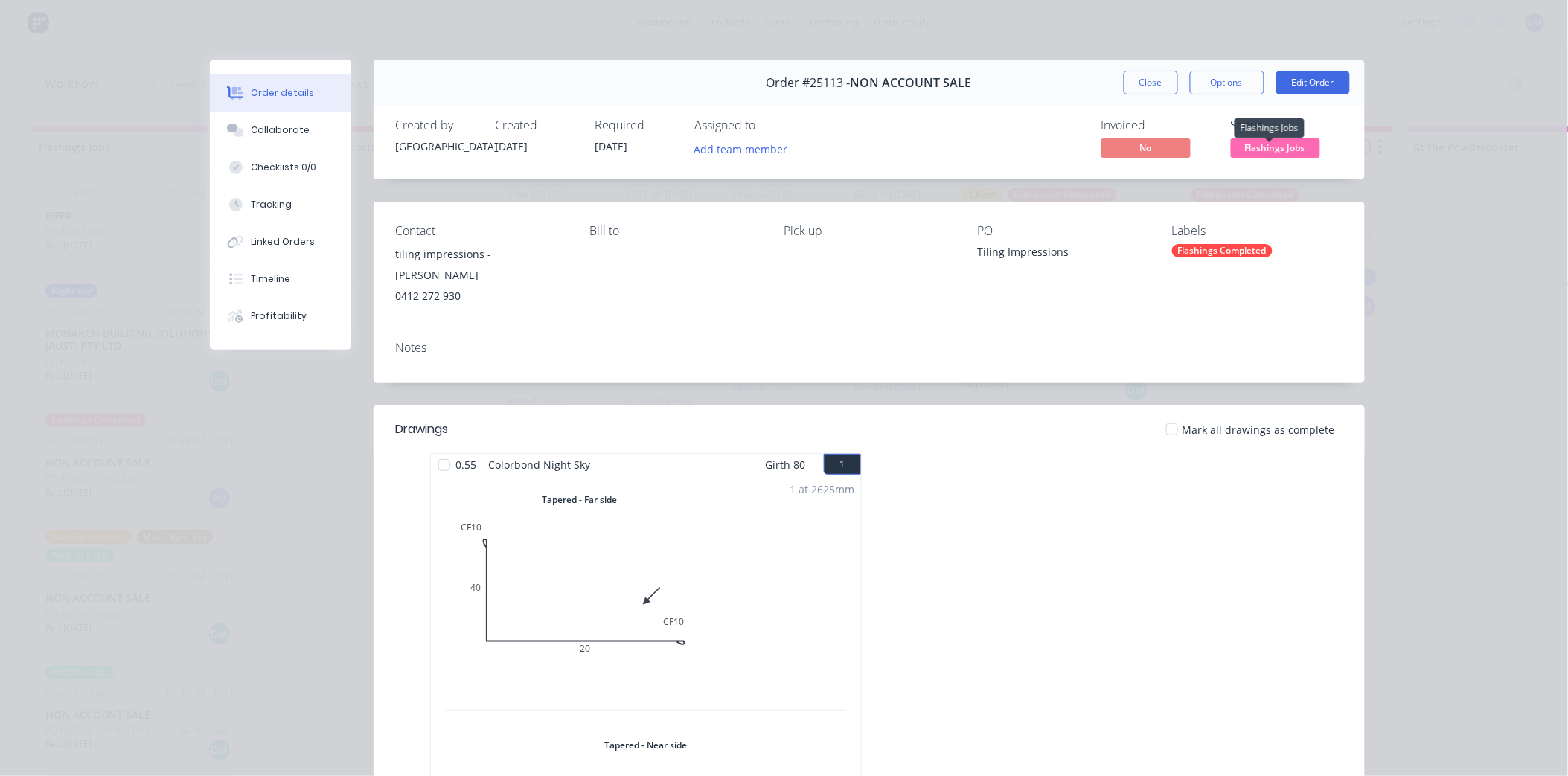
click at [1267, 150] on span "Flashings Jobs" at bounding box center [1275, 148] width 89 height 18
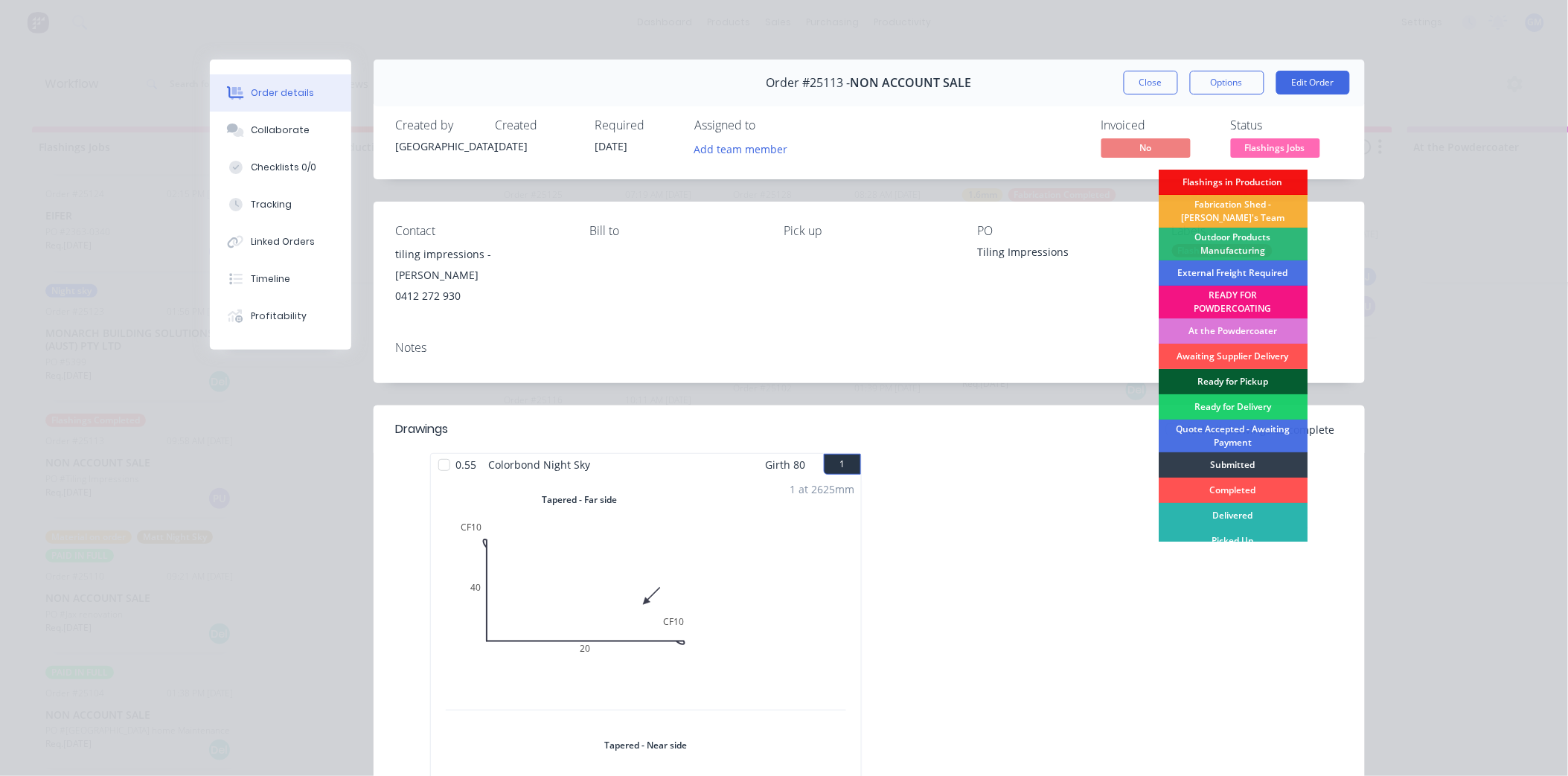
click at [1235, 377] on div "Ready for Pickup" at bounding box center [1233, 382] width 149 height 26
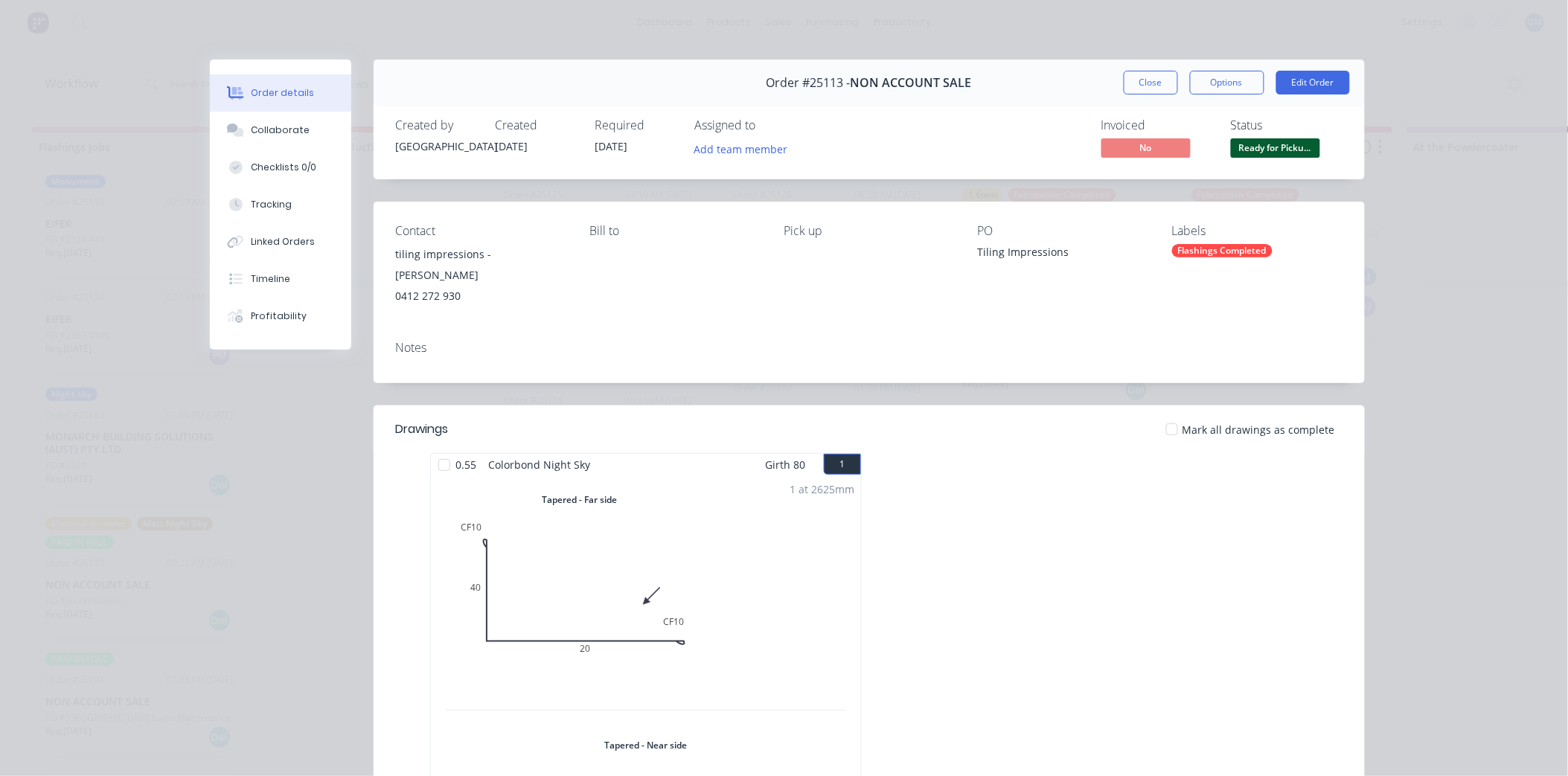
scroll to position [129, 0]
drag, startPoint x: 1143, startPoint y: 84, endPoint x: 1143, endPoint y: 100, distance: 16.0
click at [1144, 84] on button "Close" at bounding box center [1151, 83] width 54 height 24
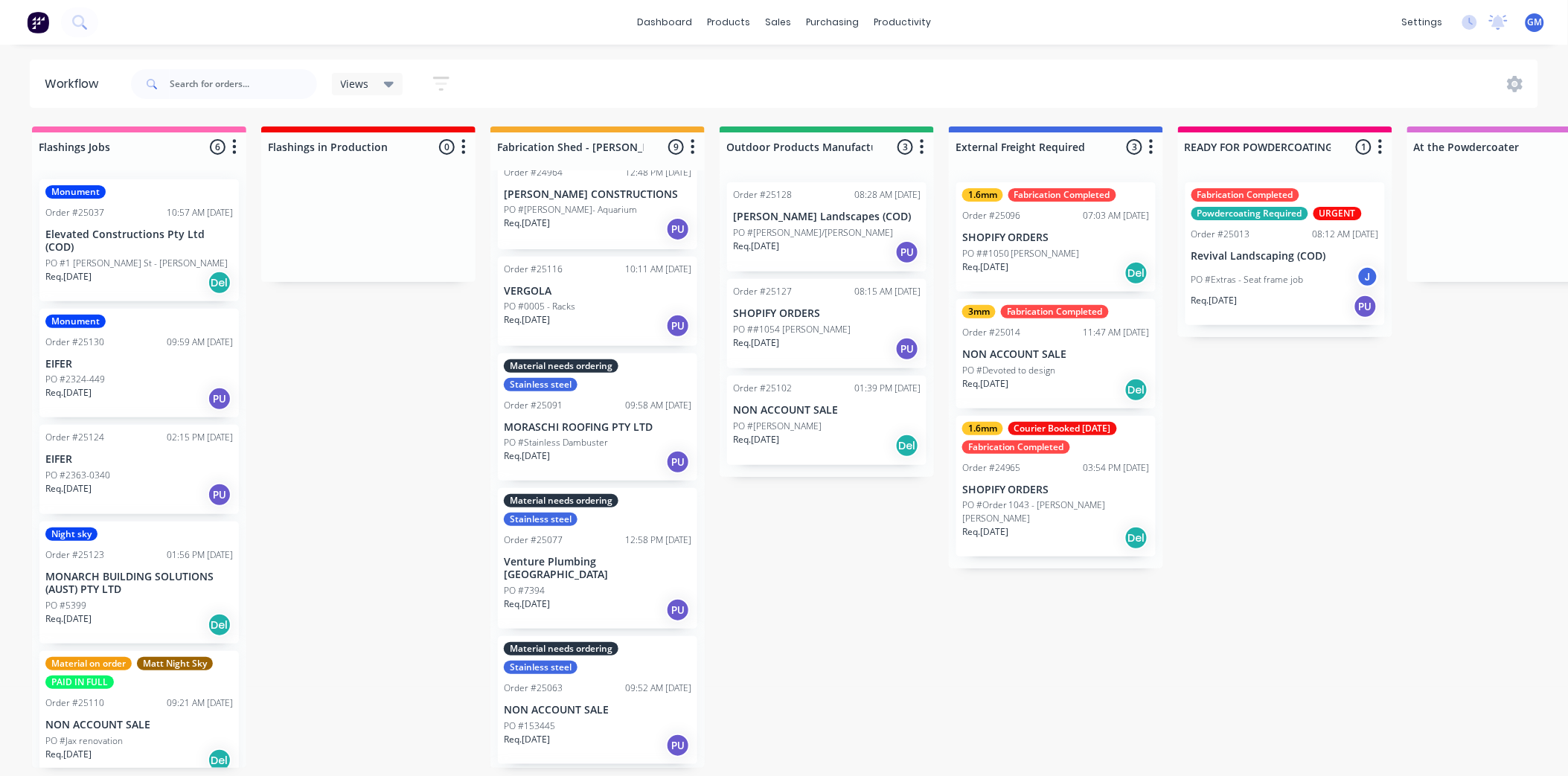
scroll to position [0, 0]
click at [849, 415] on p "NON ACCOUNT SALE" at bounding box center [826, 411] width 187 height 13
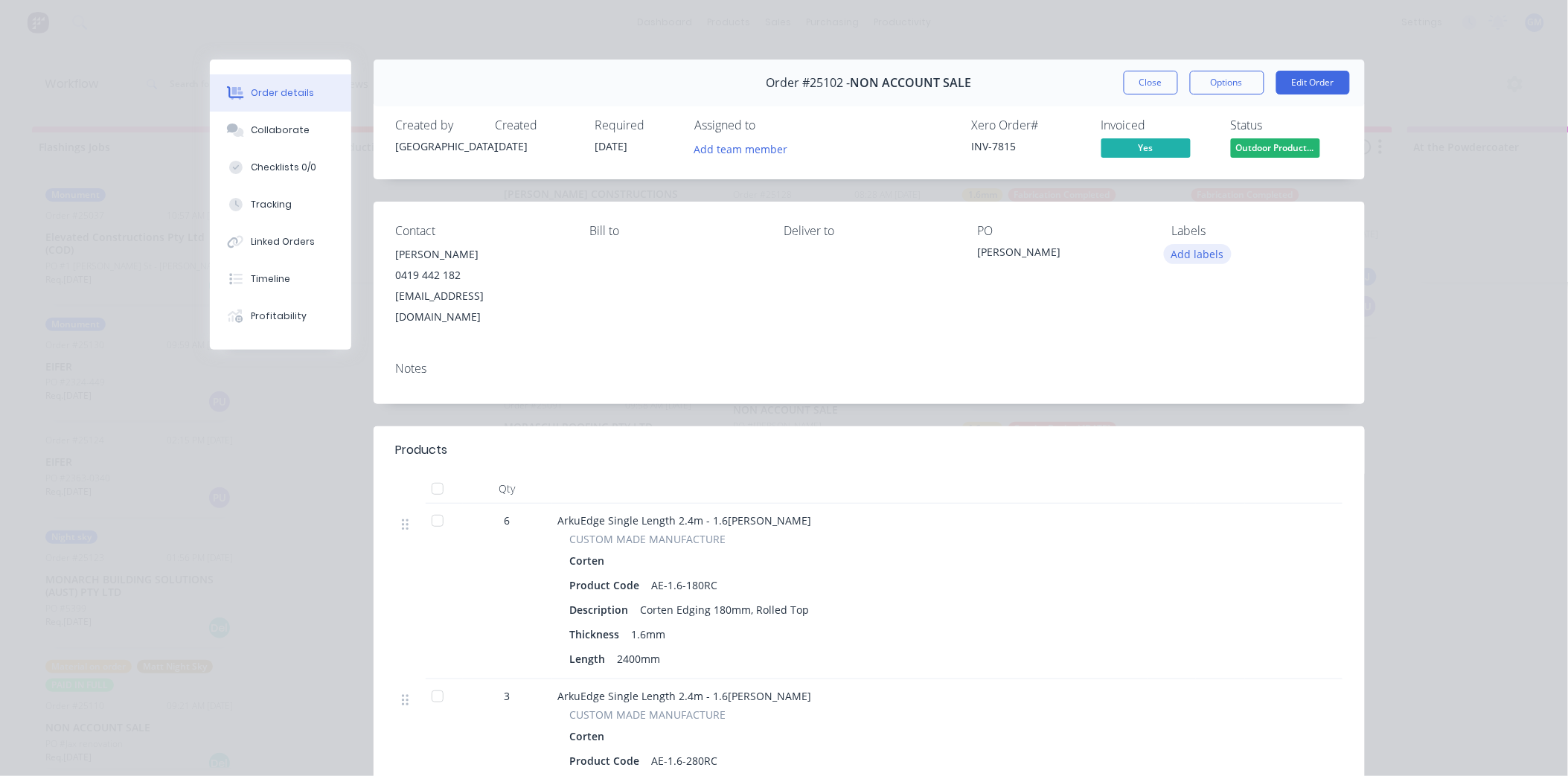
click at [1200, 255] on button "Add labels" at bounding box center [1199, 254] width 69 height 20
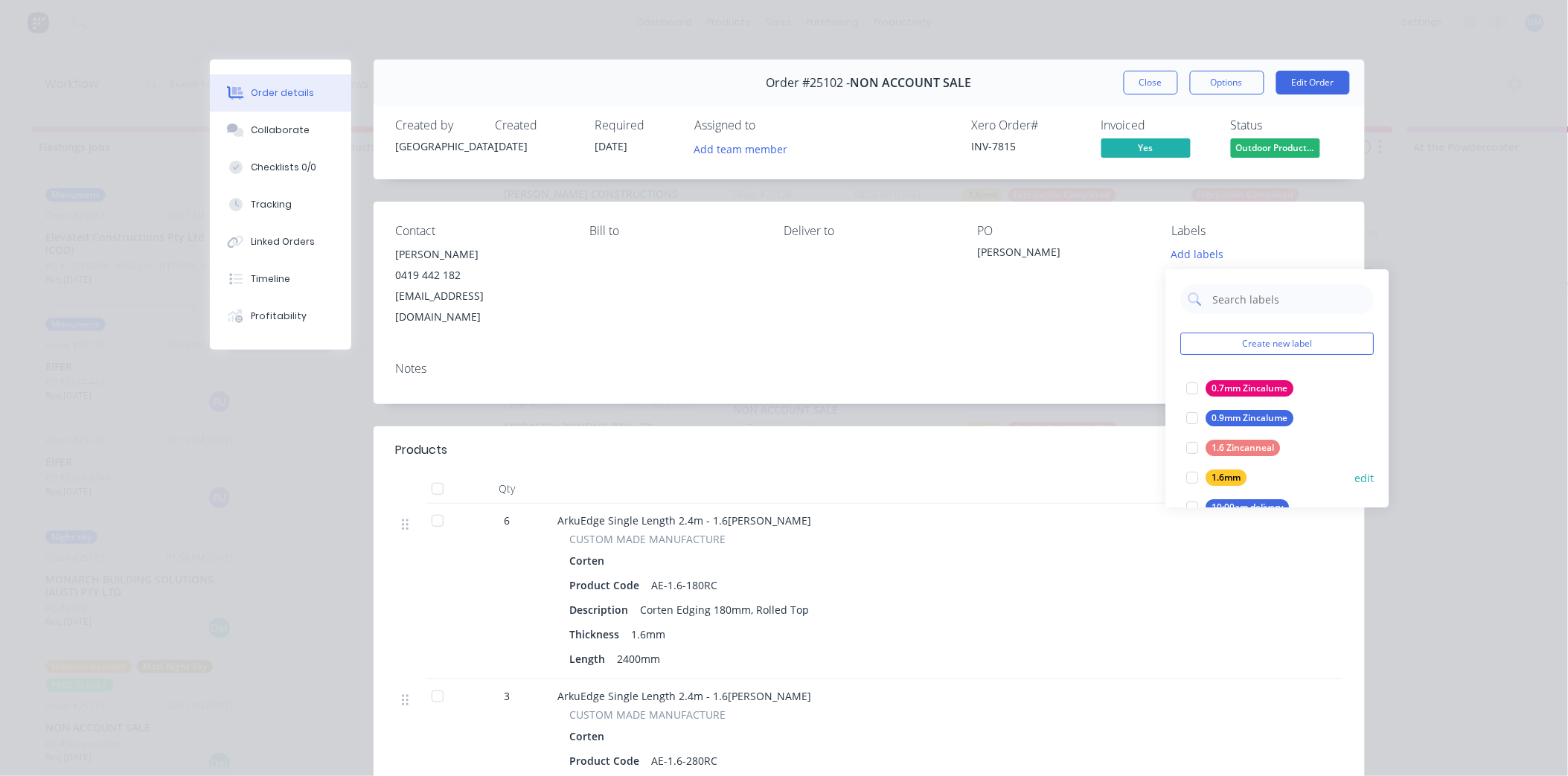
click at [1192, 474] on div at bounding box center [1192, 477] width 30 height 30
click at [1252, 293] on input "text" at bounding box center [1289, 291] width 156 height 30
type input "3"
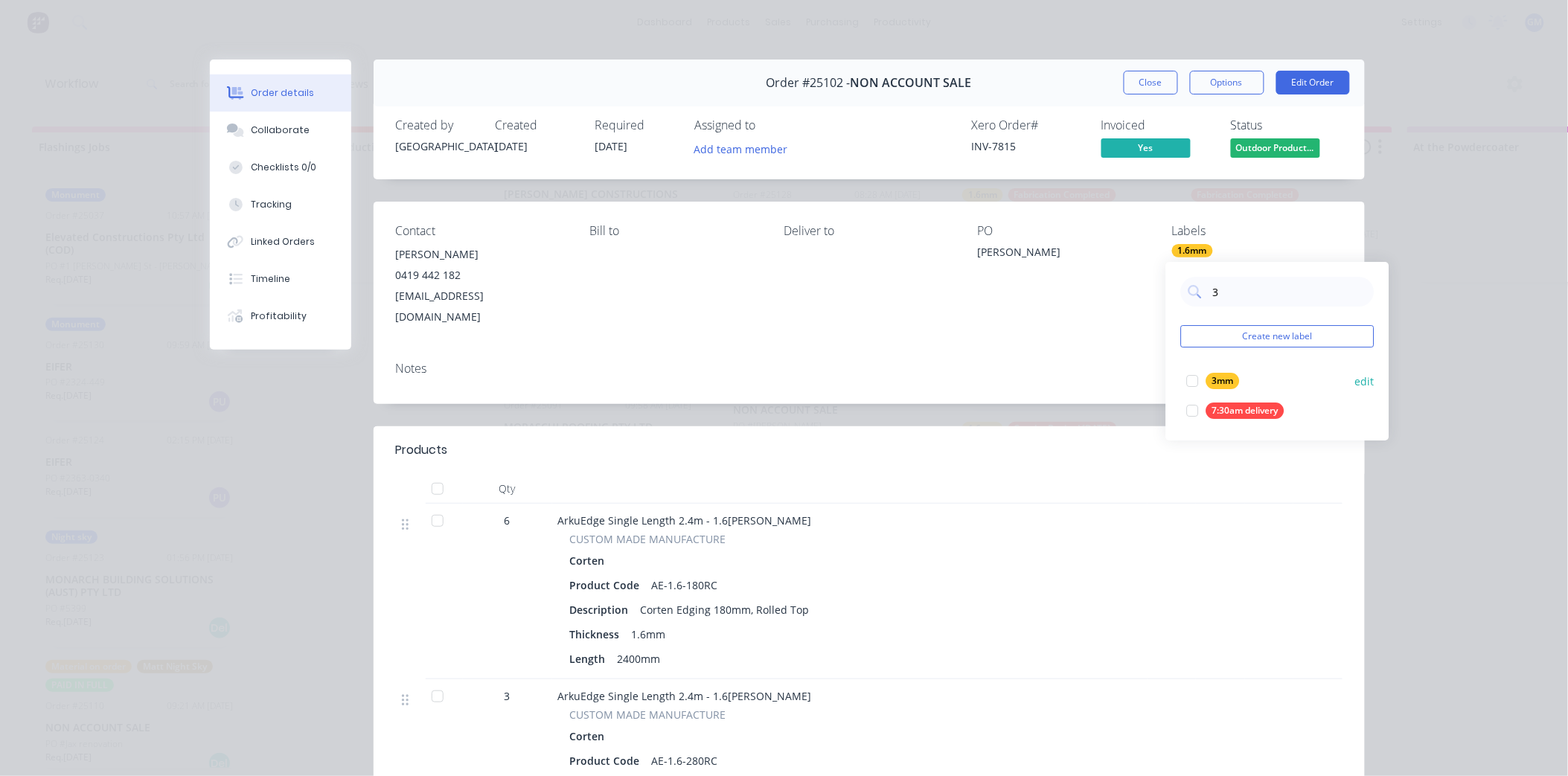
click at [1196, 378] on div at bounding box center [1192, 380] width 30 height 30
click at [1040, 350] on div "Notes" at bounding box center [869, 377] width 991 height 54
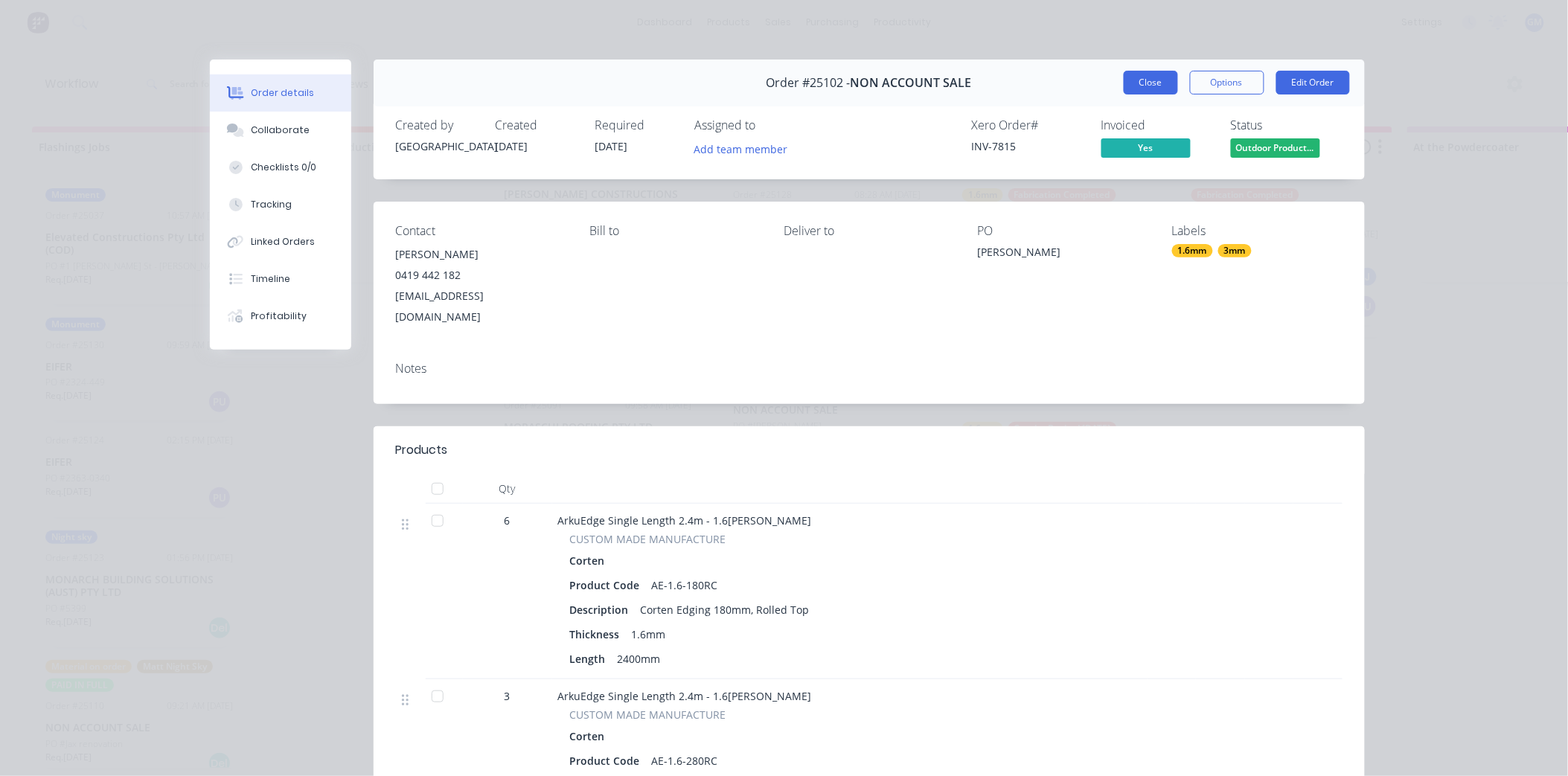
click at [1149, 85] on button "Close" at bounding box center [1151, 83] width 54 height 24
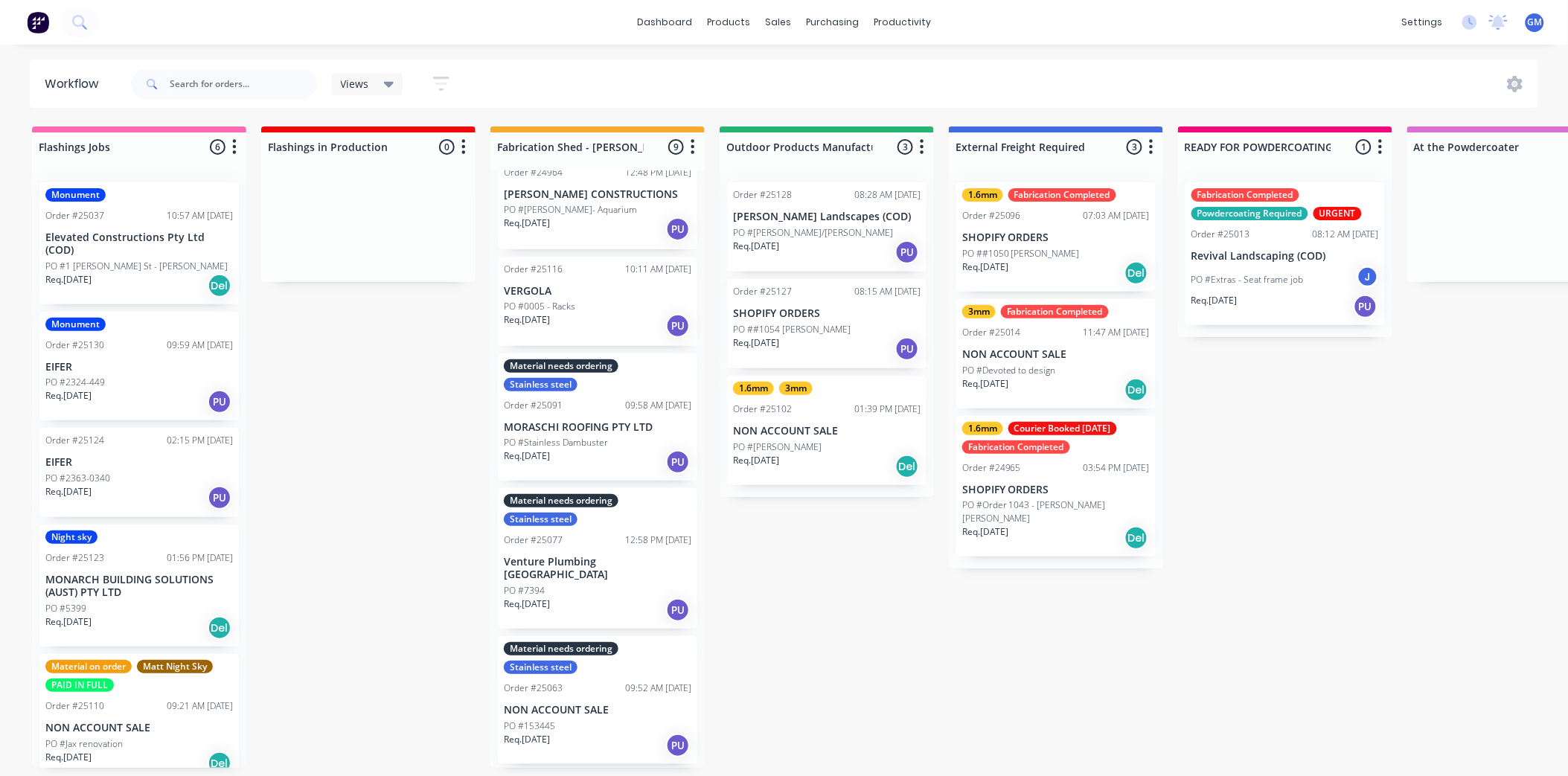
click at [846, 329] on div "PO ##1054 [PERSON_NAME]" at bounding box center [826, 329] width 187 height 14
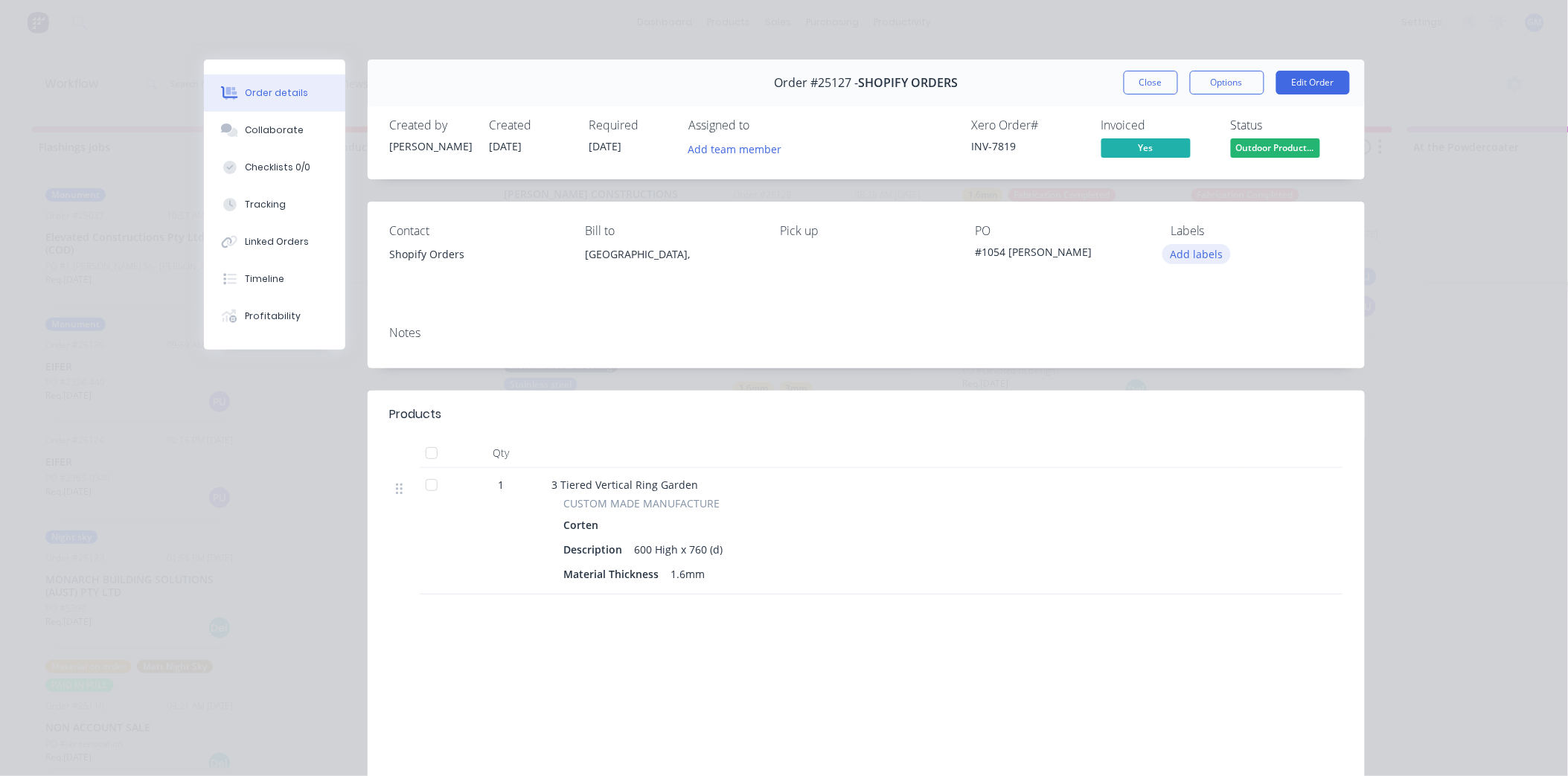
click at [1194, 251] on button "Add labels" at bounding box center [1197, 254] width 69 height 20
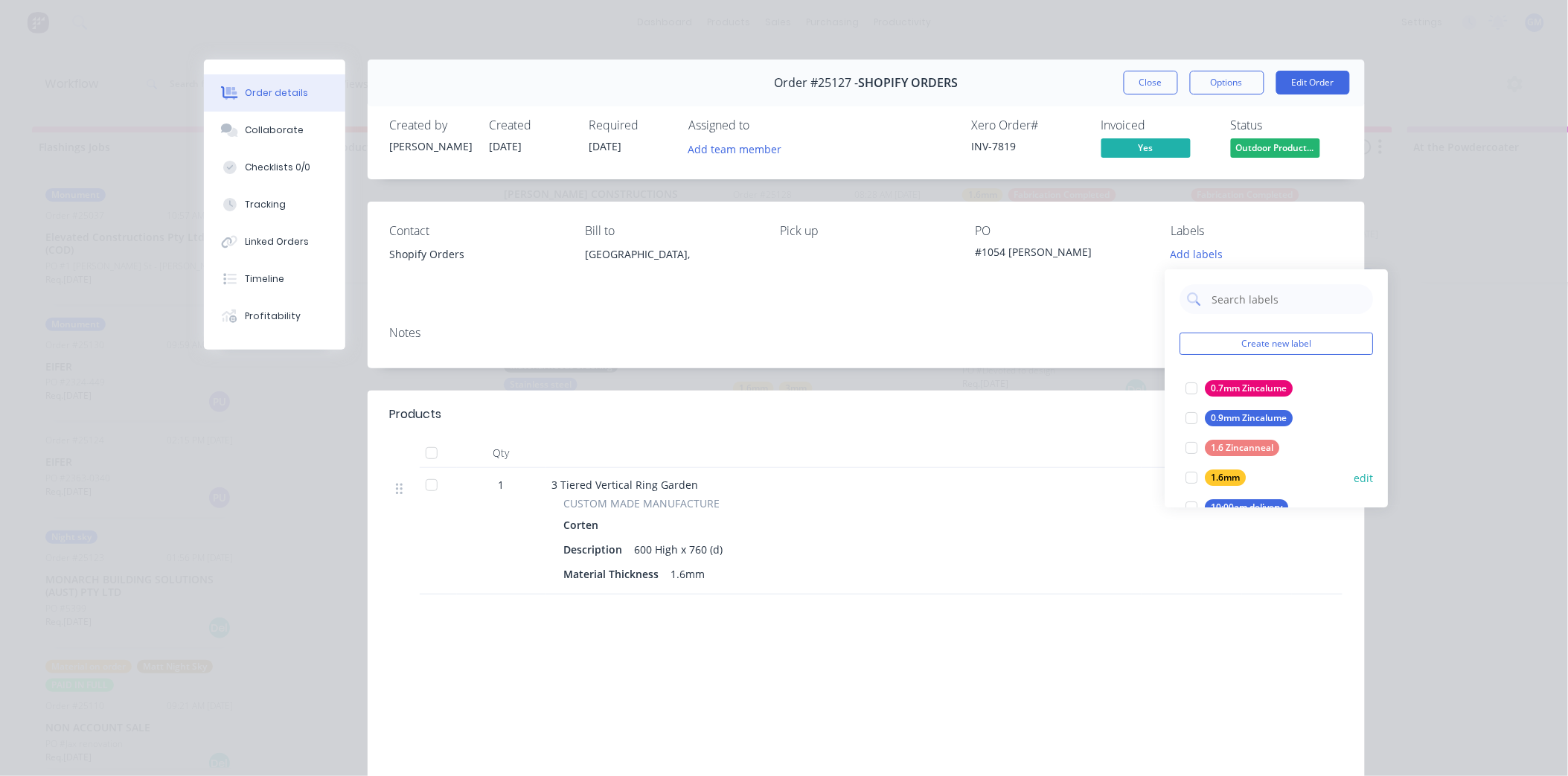
click at [1185, 478] on div at bounding box center [1192, 477] width 30 height 30
click at [995, 313] on div "Contact Shopify Orders Bill to [GEOGRAPHIC_DATA], Pick up PO #1054 [PERSON_NAME…" at bounding box center [866, 258] width 997 height 112
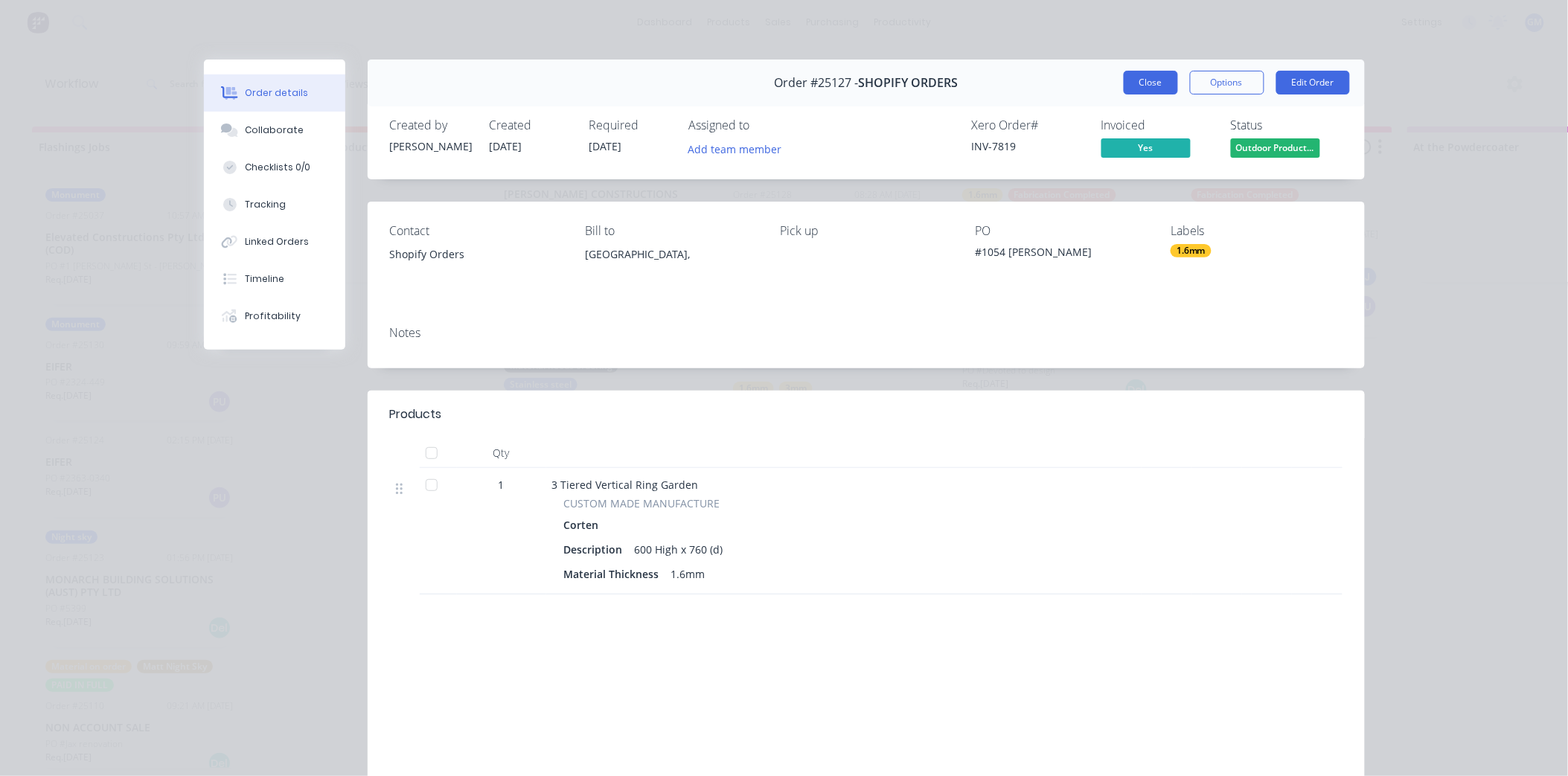
click at [1144, 83] on button "Close" at bounding box center [1151, 83] width 54 height 24
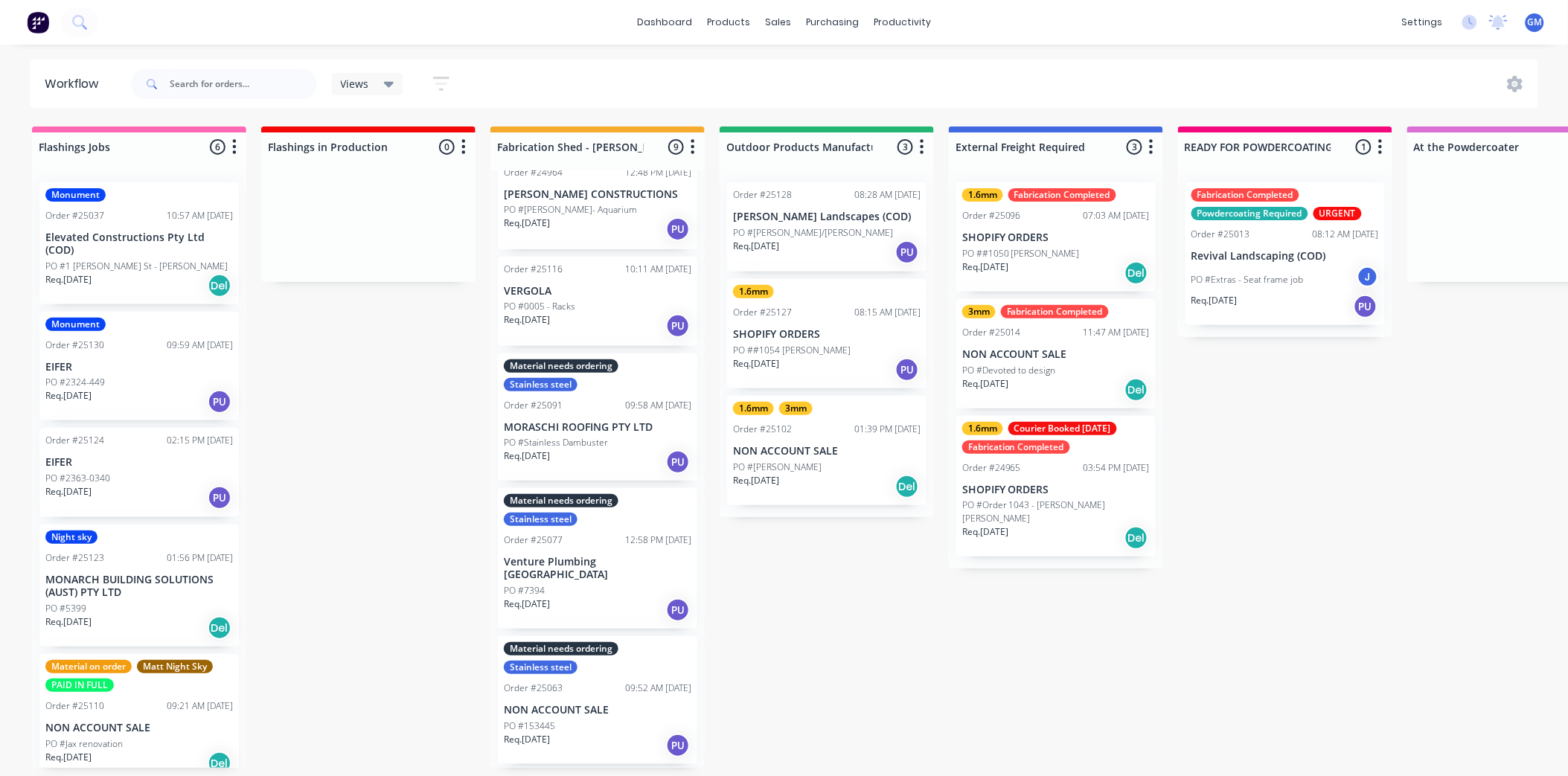
click at [854, 249] on div "Req. [DATE] PU" at bounding box center [826, 252] width 187 height 26
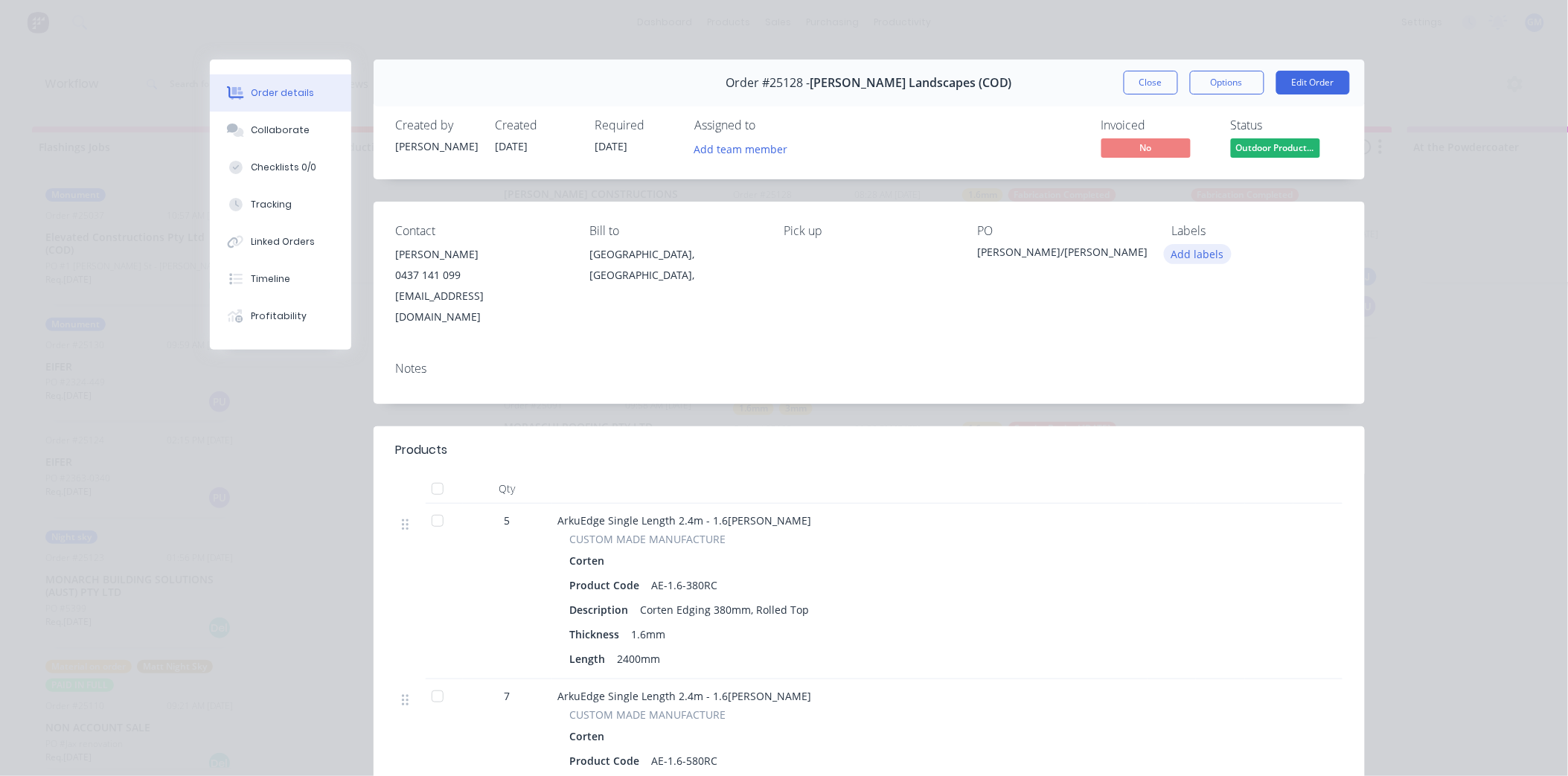
click at [1198, 253] on button "Add labels" at bounding box center [1199, 254] width 69 height 20
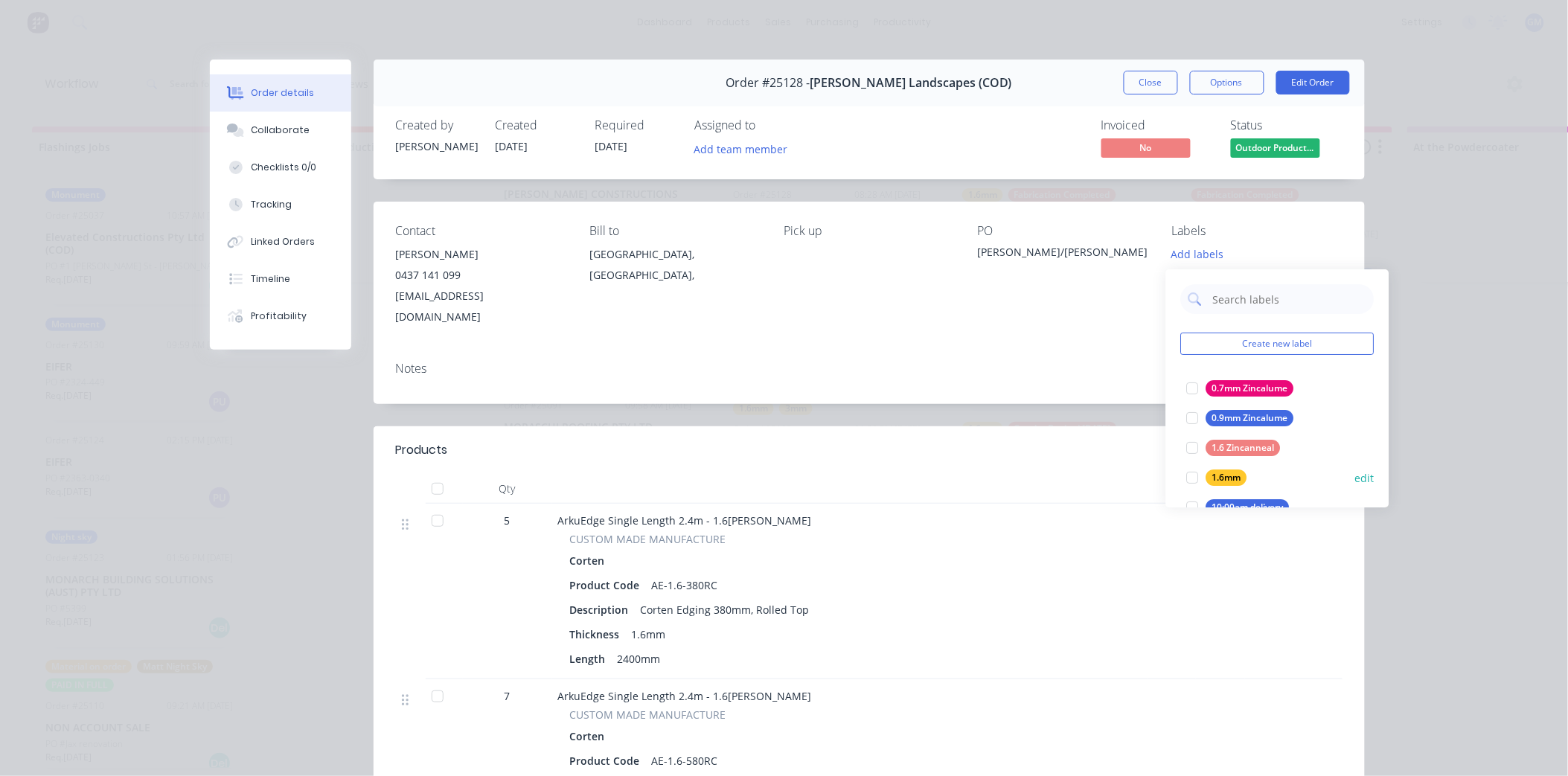
click at [1189, 477] on div at bounding box center [1192, 477] width 30 height 30
click at [949, 396] on div "Order #25128 - [PERSON_NAME] Landscapes (COD) Close Options Edit Order Created …" at bounding box center [787, 590] width 1155 height 1061
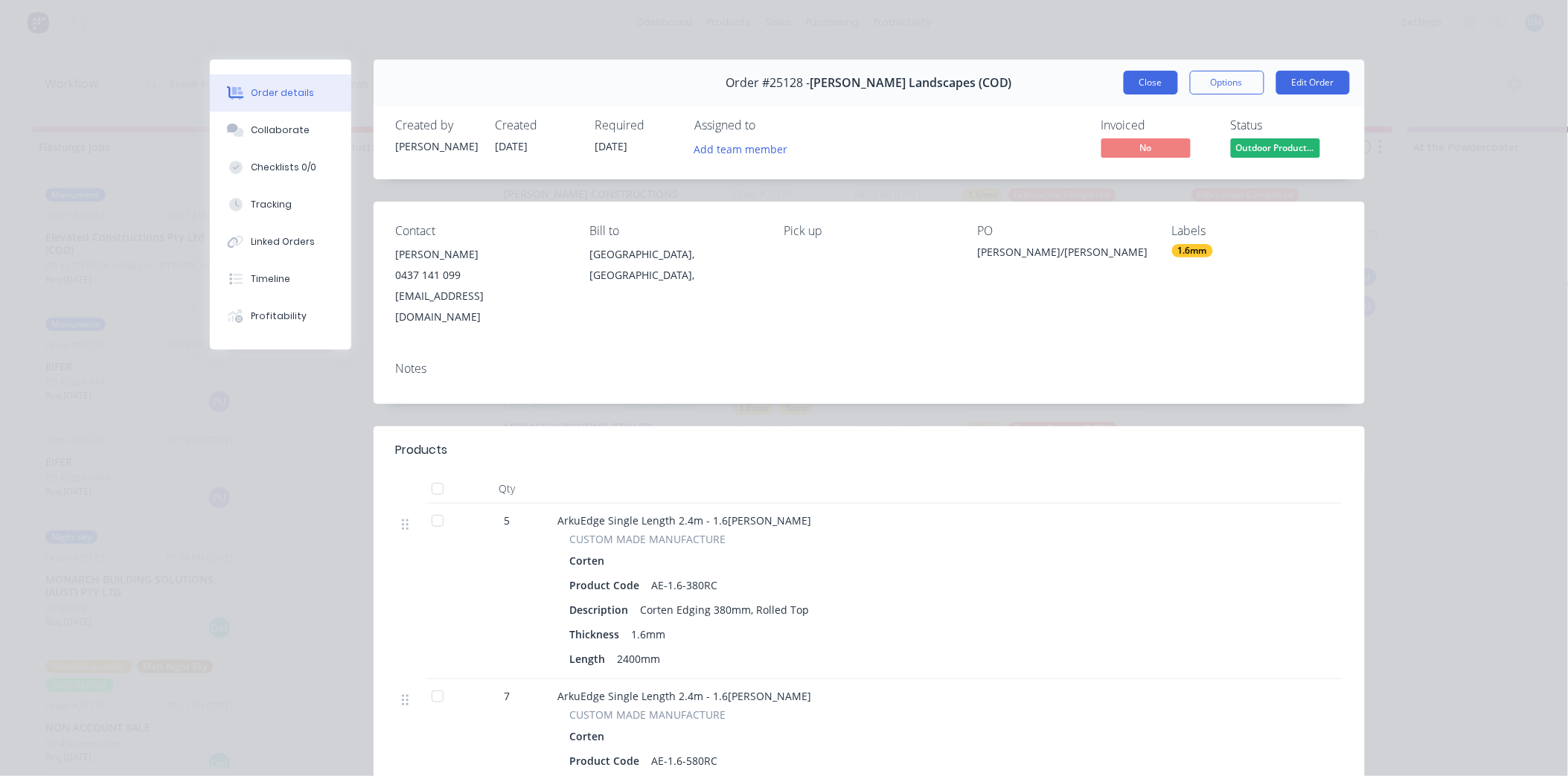
click at [1143, 83] on button "Close" at bounding box center [1151, 83] width 54 height 24
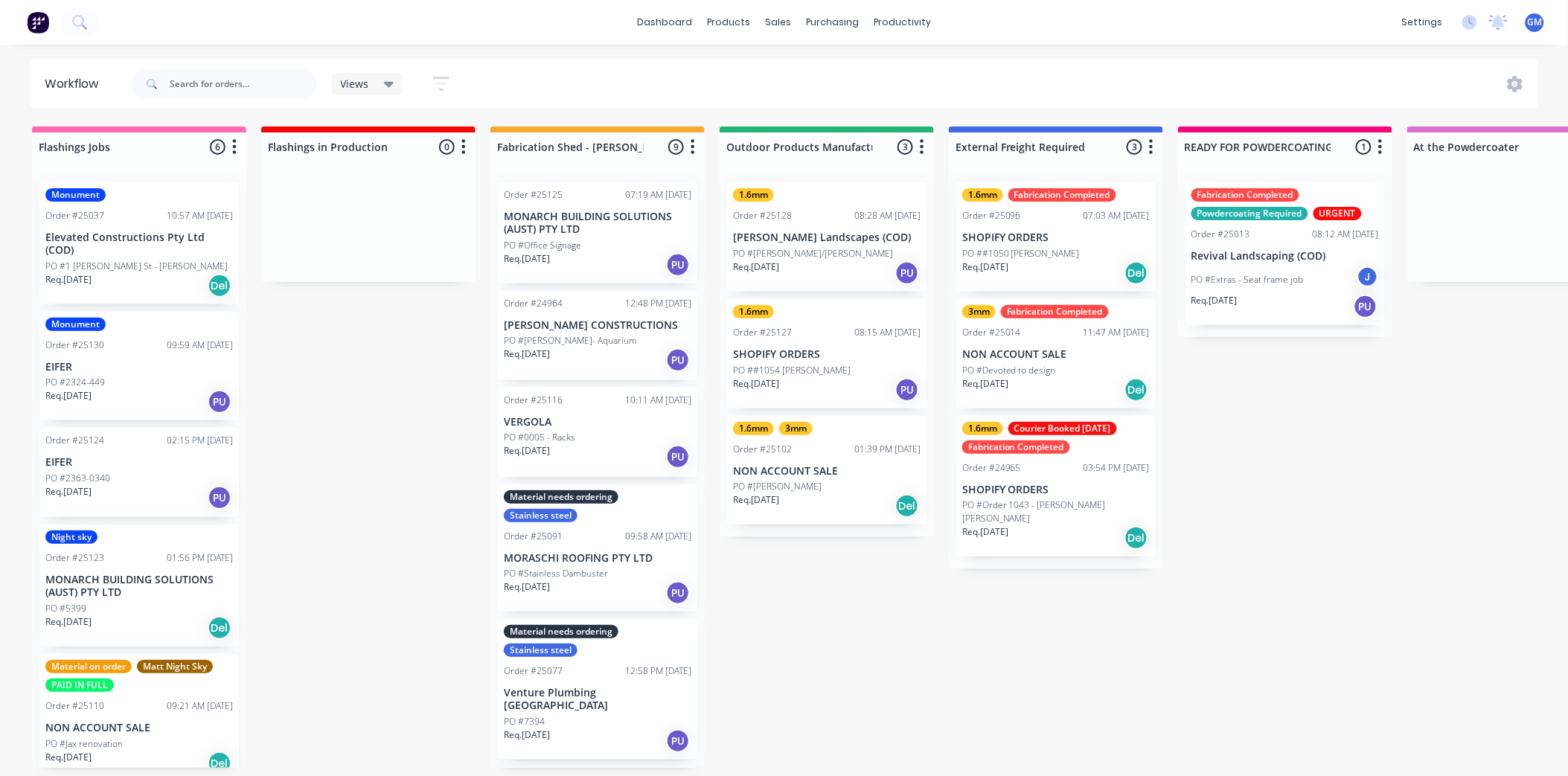
click at [579, 335] on p "PO #[PERSON_NAME]- Aquarium" at bounding box center [570, 341] width 133 height 14
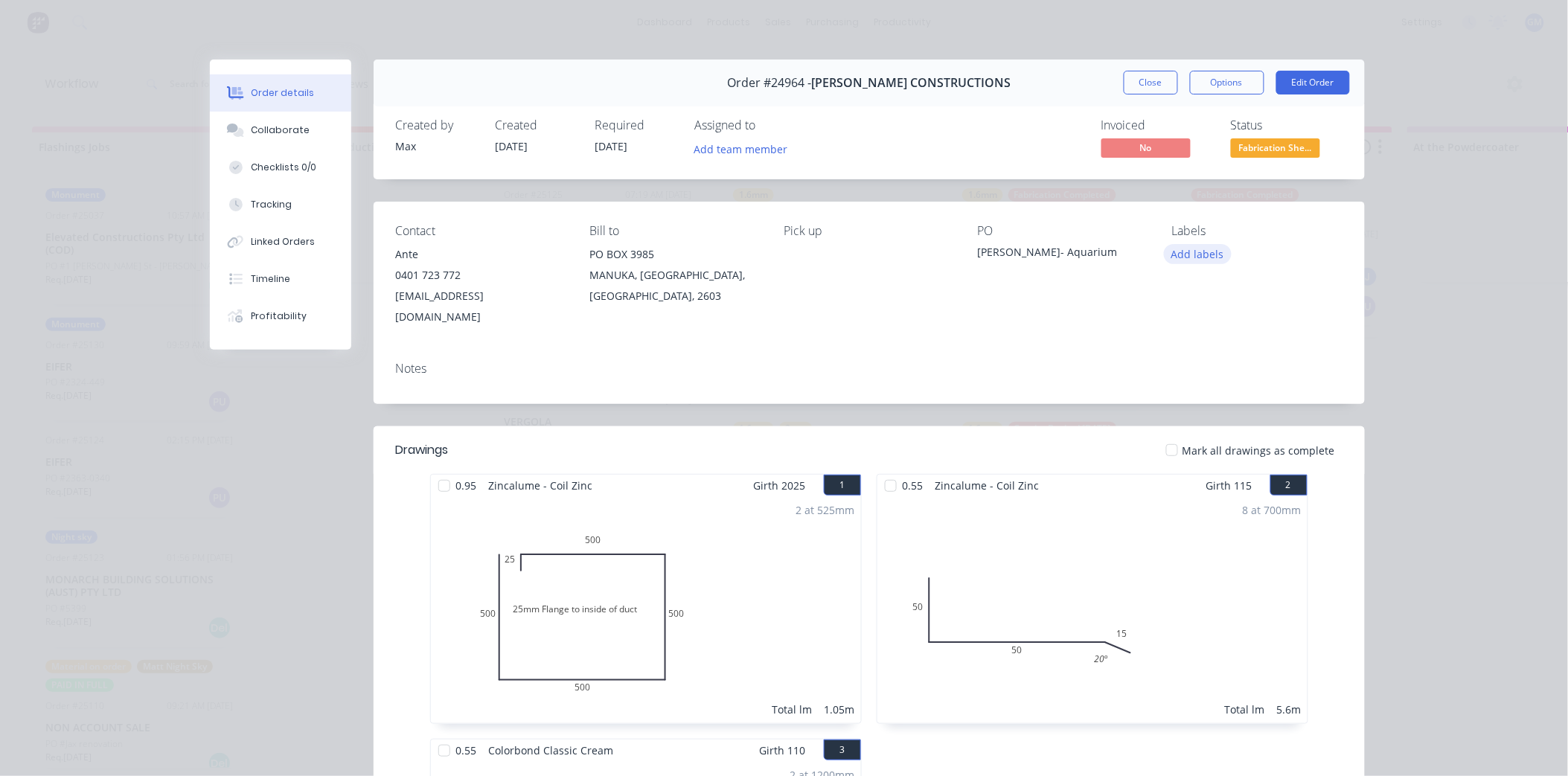
click at [1203, 254] on button "Add labels" at bounding box center [1199, 254] width 69 height 20
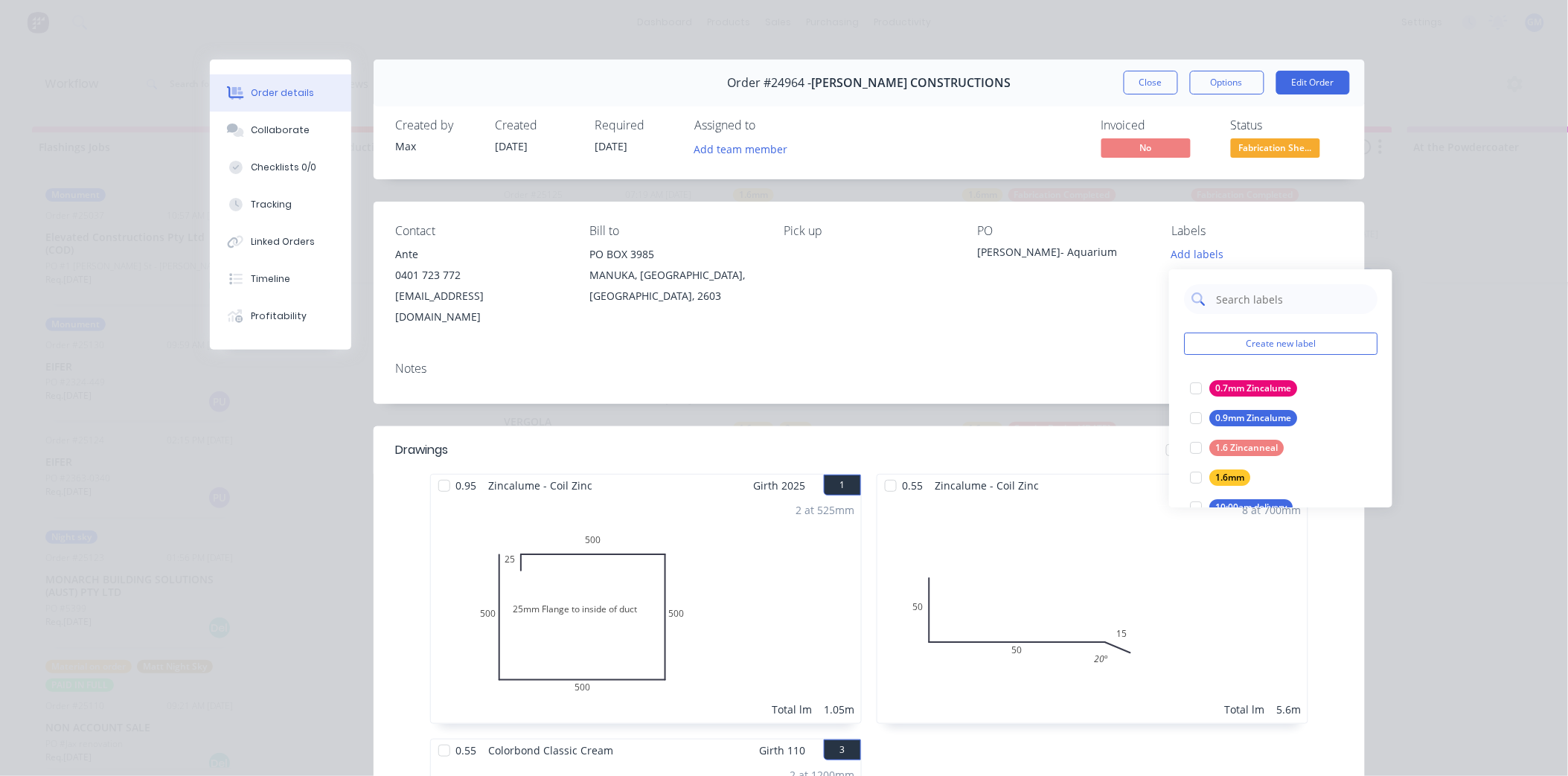
click at [1221, 294] on input "text" at bounding box center [1292, 298] width 156 height 30
type input "zinc"
click at [1192, 418] on div at bounding box center [1196, 418] width 30 height 30
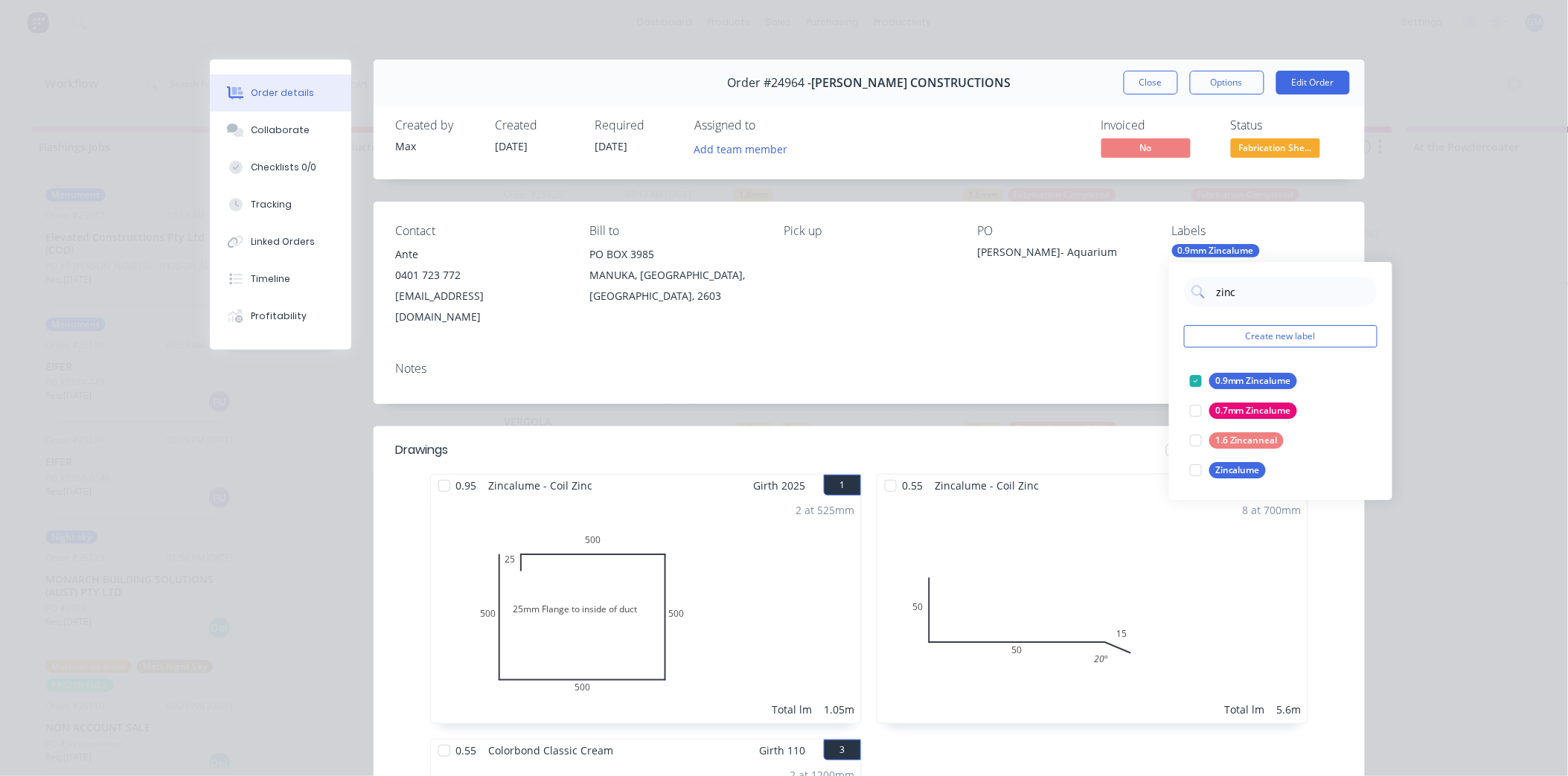
click at [1410, 636] on div "Order details Collaborate Checklists 0/0 Tracking Linked Orders Timeline Profit…" at bounding box center [784, 388] width 1568 height 776
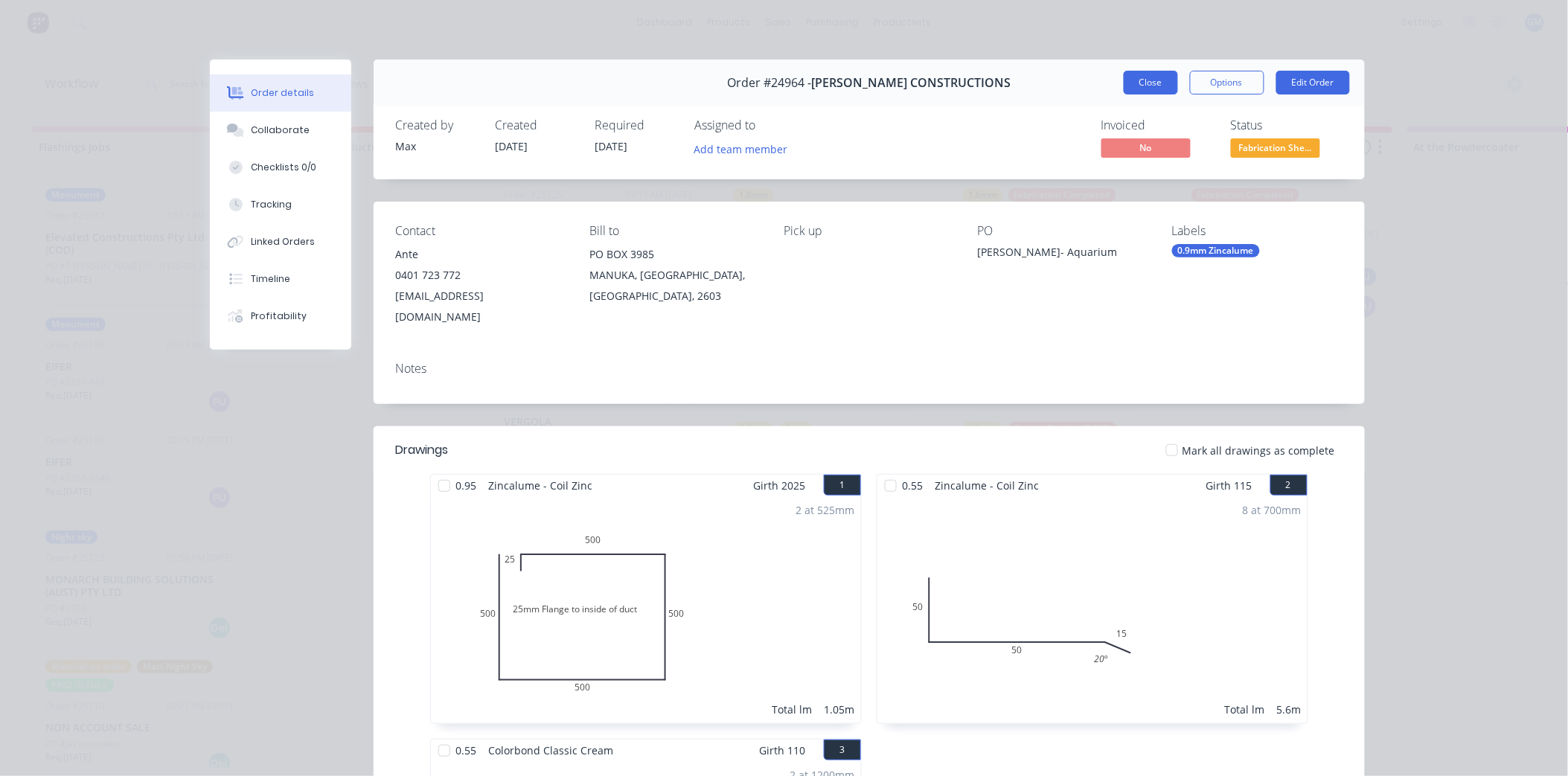
click at [1141, 76] on button "Close" at bounding box center [1151, 83] width 54 height 24
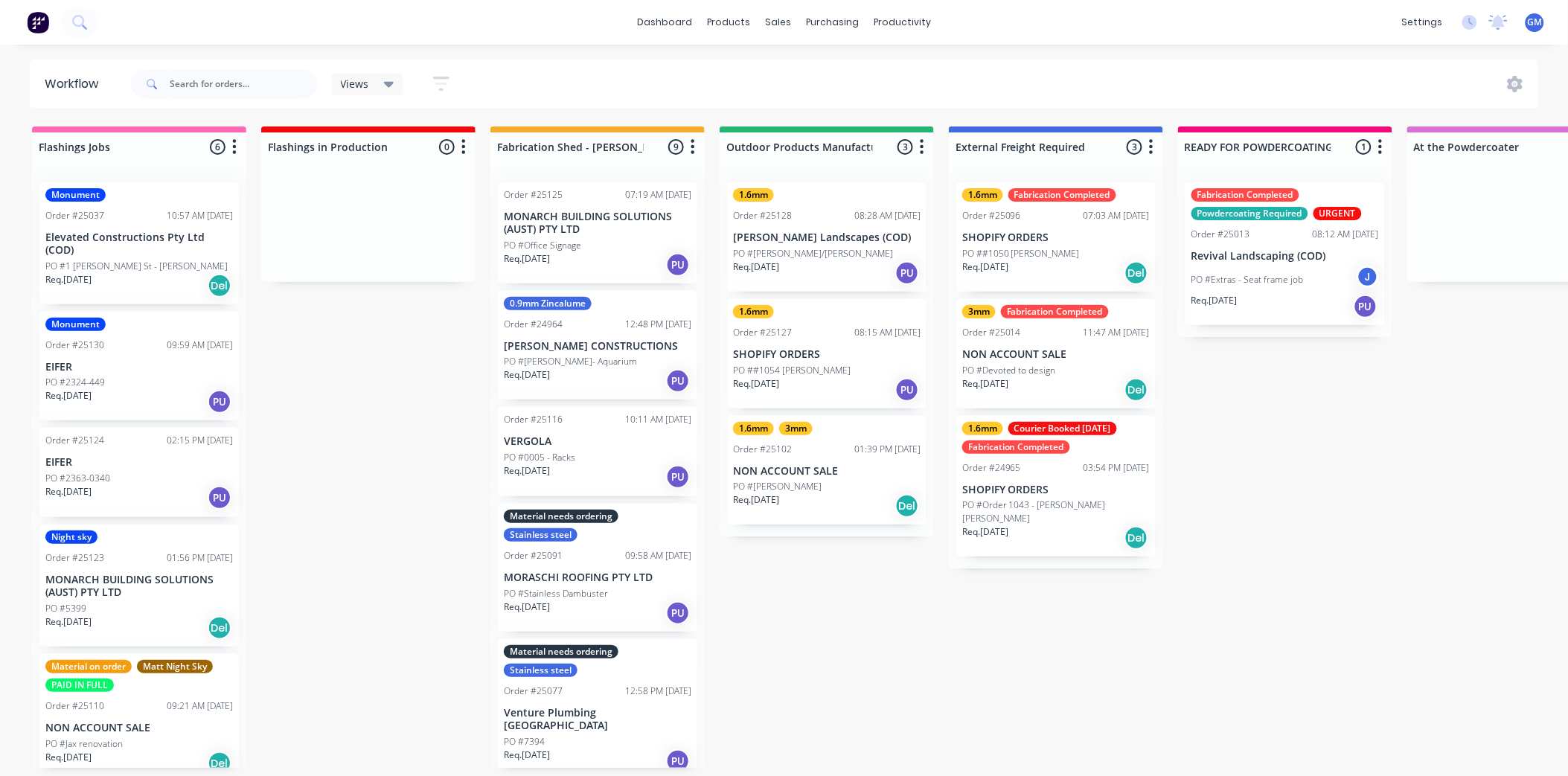
click at [591, 226] on p "MONARCH BUILDING SOLUTIONS (AUST) PTY LTD" at bounding box center [597, 223] width 187 height 26
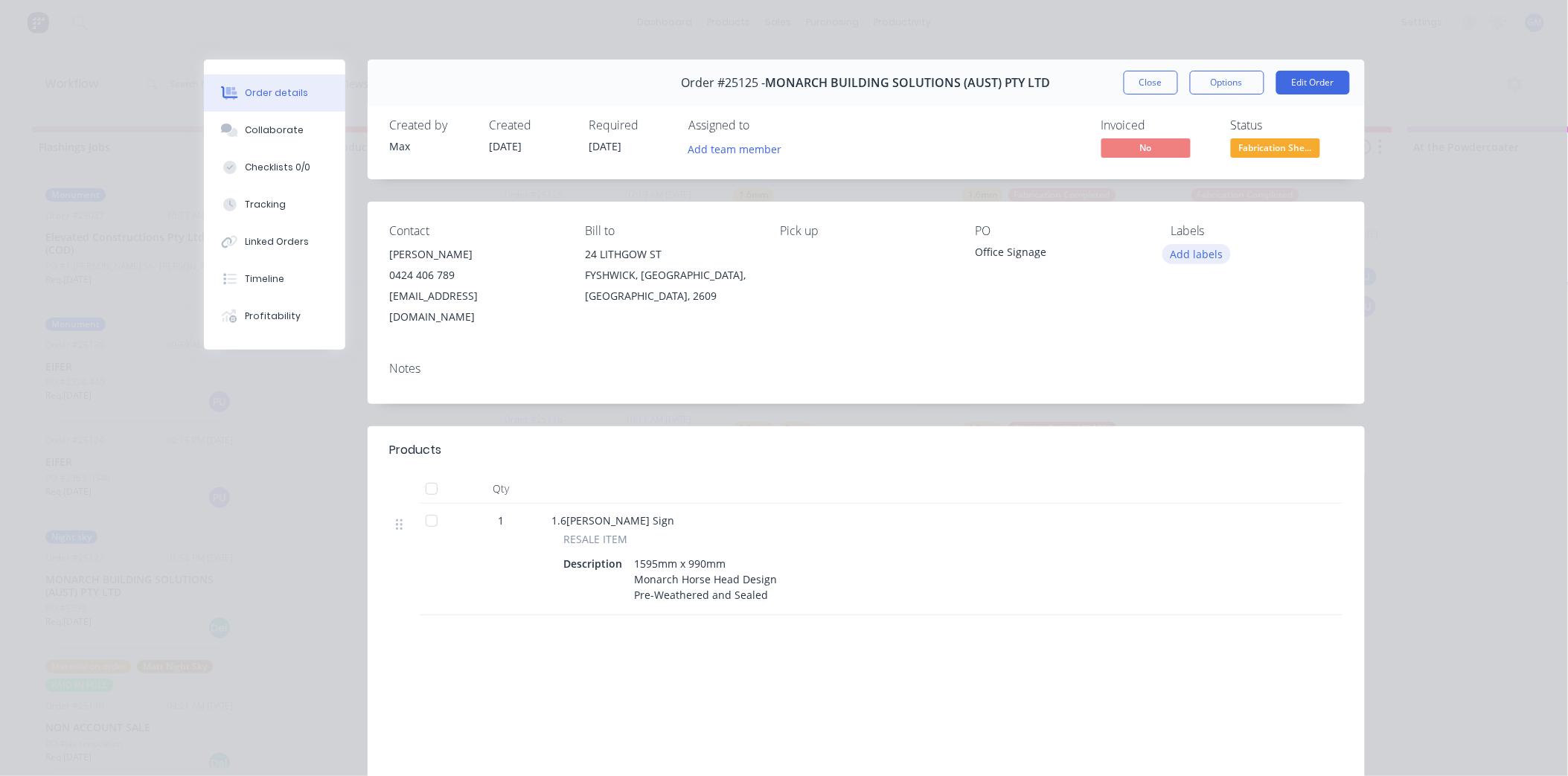
click at [1192, 251] on button "Add labels" at bounding box center [1197, 254] width 69 height 20
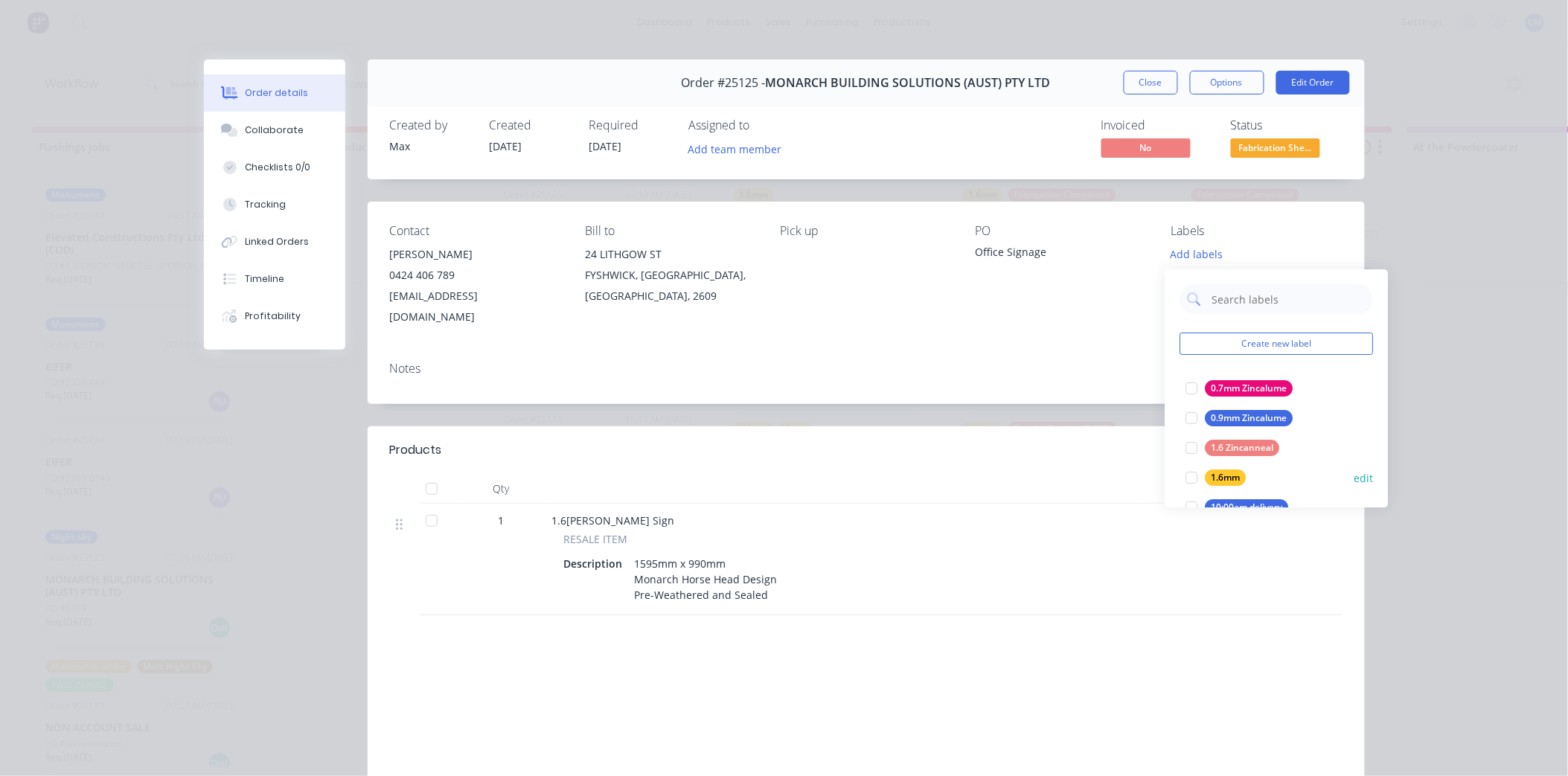
click at [1191, 476] on div at bounding box center [1192, 477] width 30 height 30
click at [1001, 362] on div "Notes" at bounding box center [866, 369] width 952 height 14
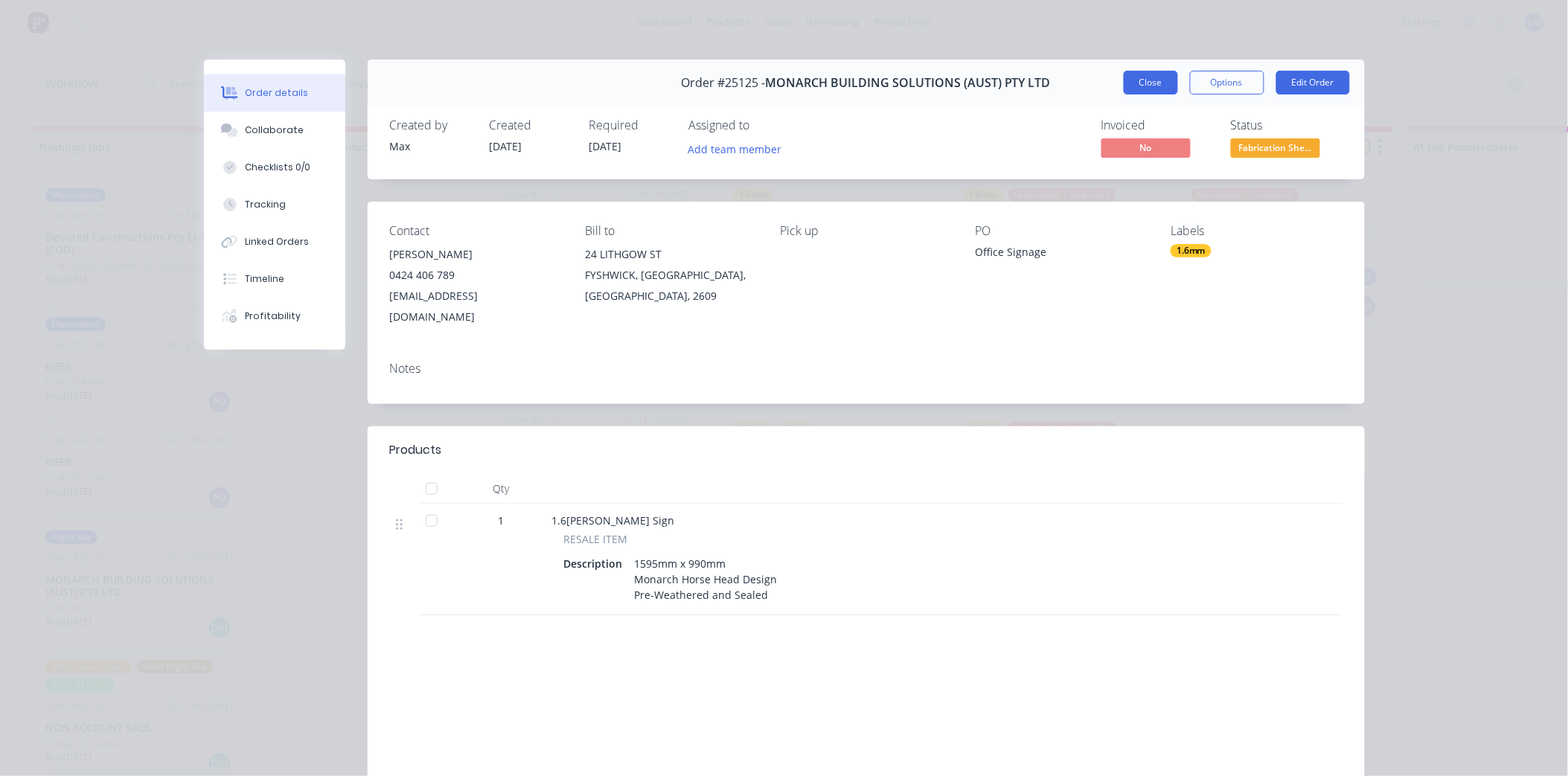
click at [1164, 79] on button "Close" at bounding box center [1151, 83] width 54 height 24
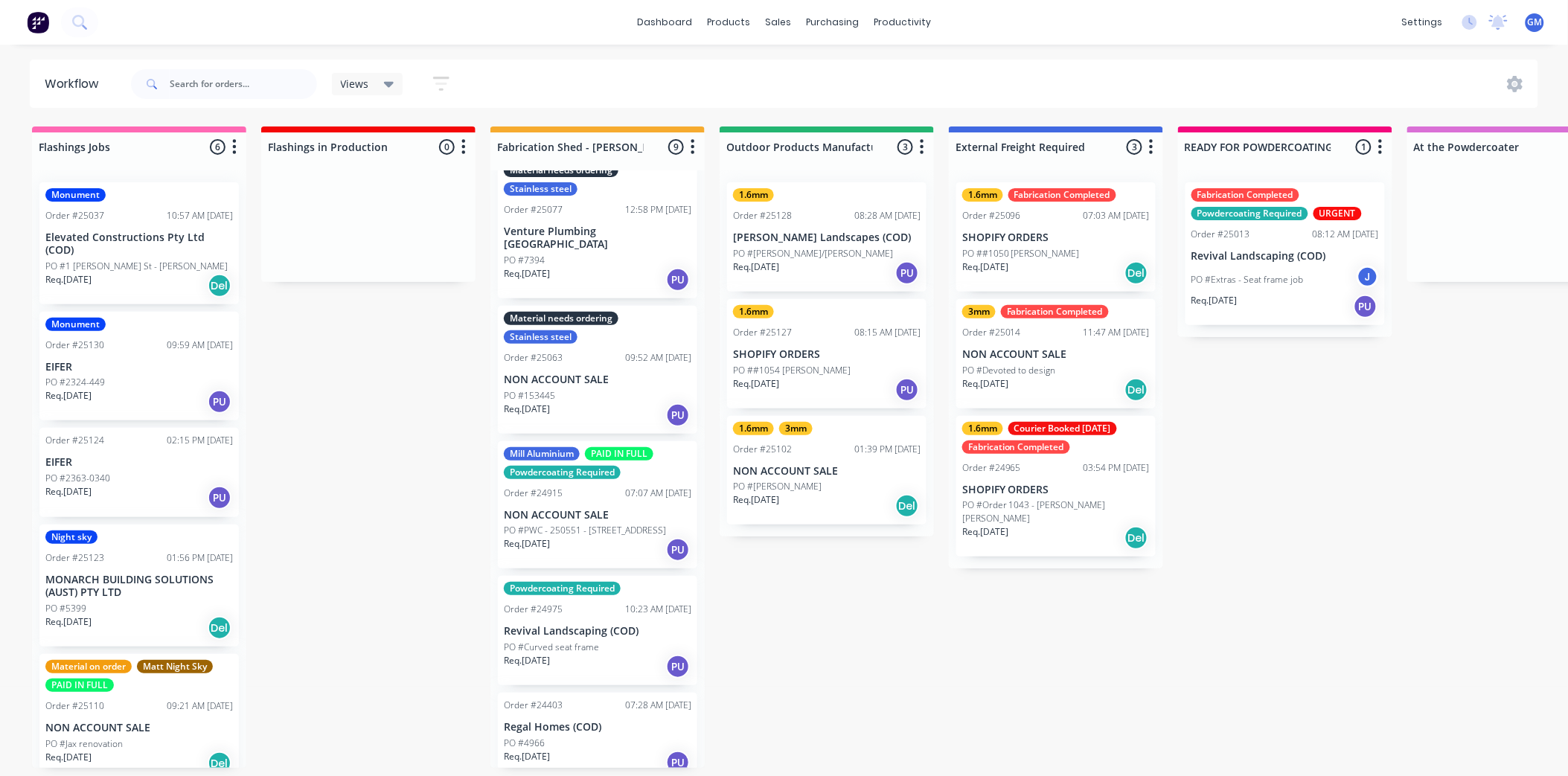
scroll to position [4, 0]
click at [145, 473] on div "PO #2363-0340" at bounding box center [139, 479] width 187 height 14
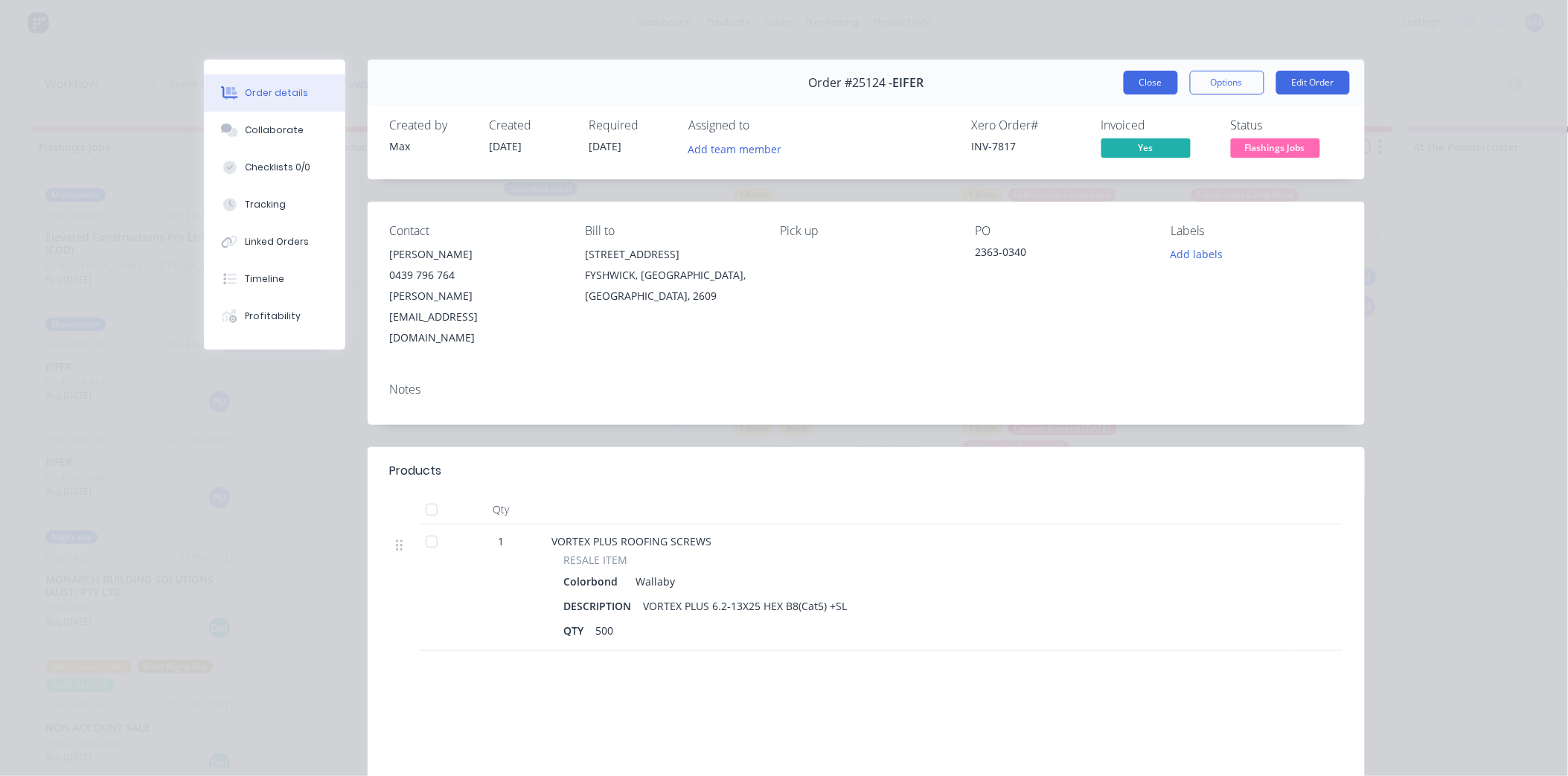
click at [1164, 82] on button "Close" at bounding box center [1151, 83] width 54 height 24
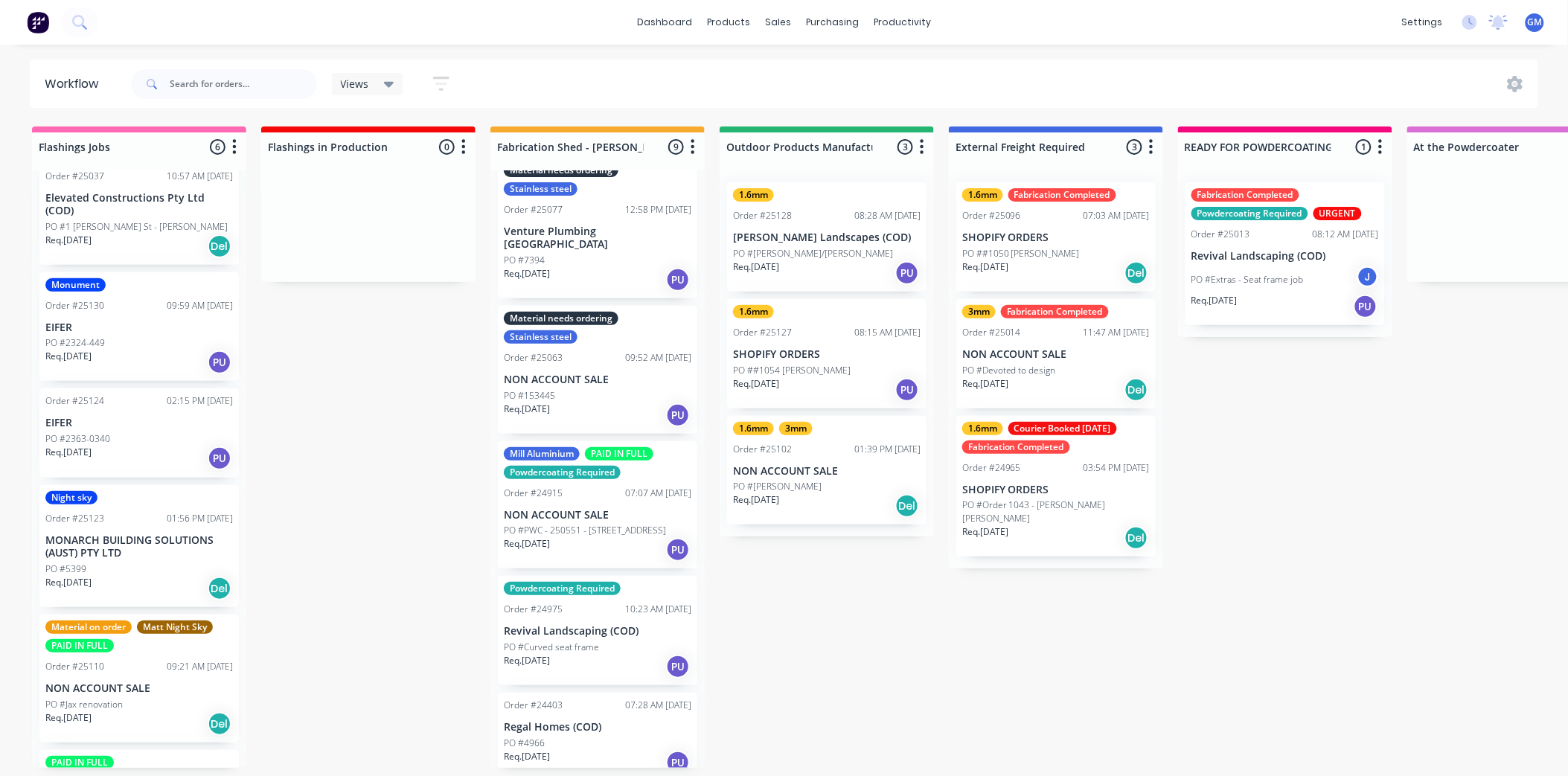
scroll to position [0, 0]
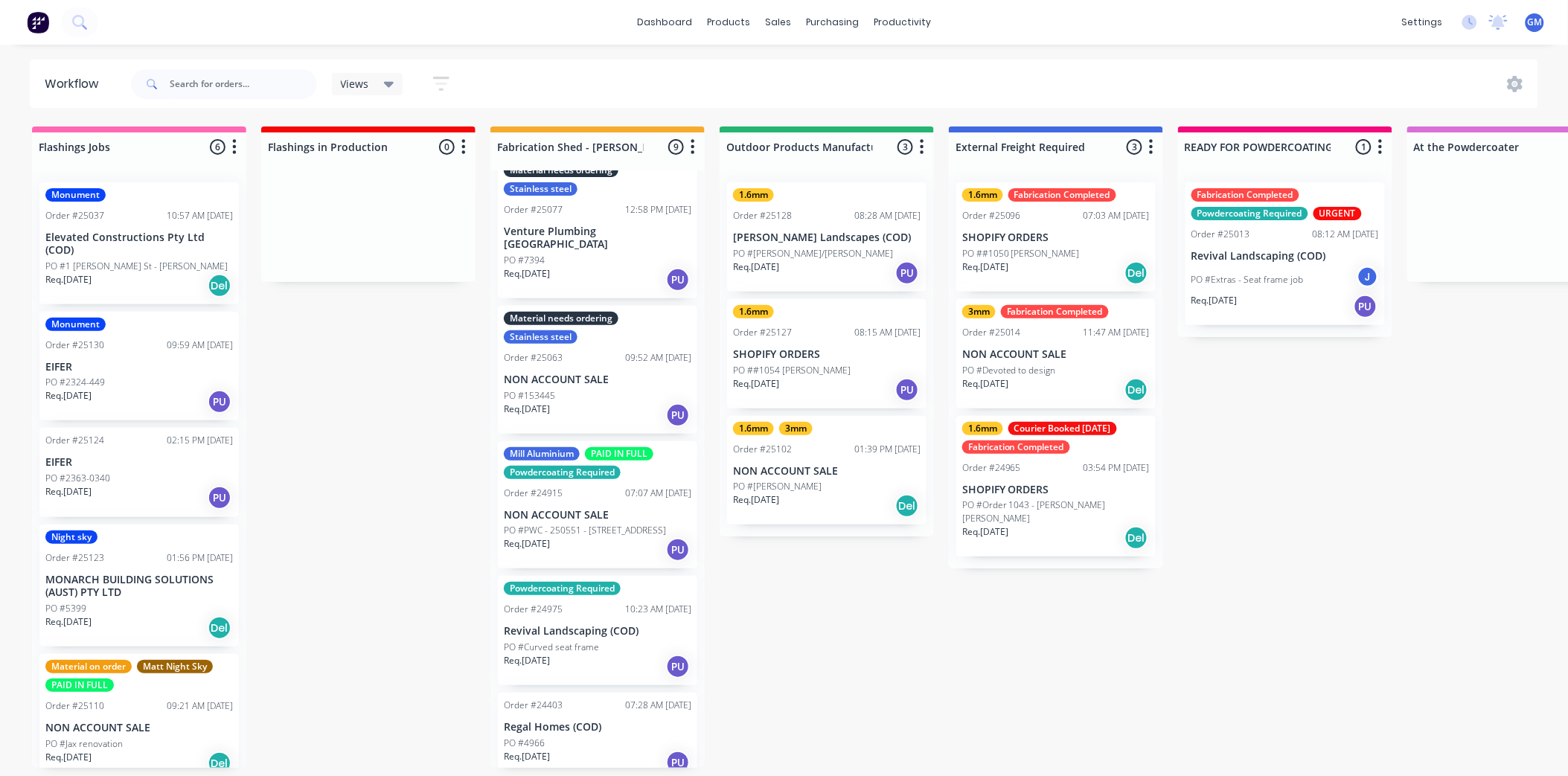
click at [158, 472] on div "PO #2363-0340" at bounding box center [139, 479] width 187 height 14
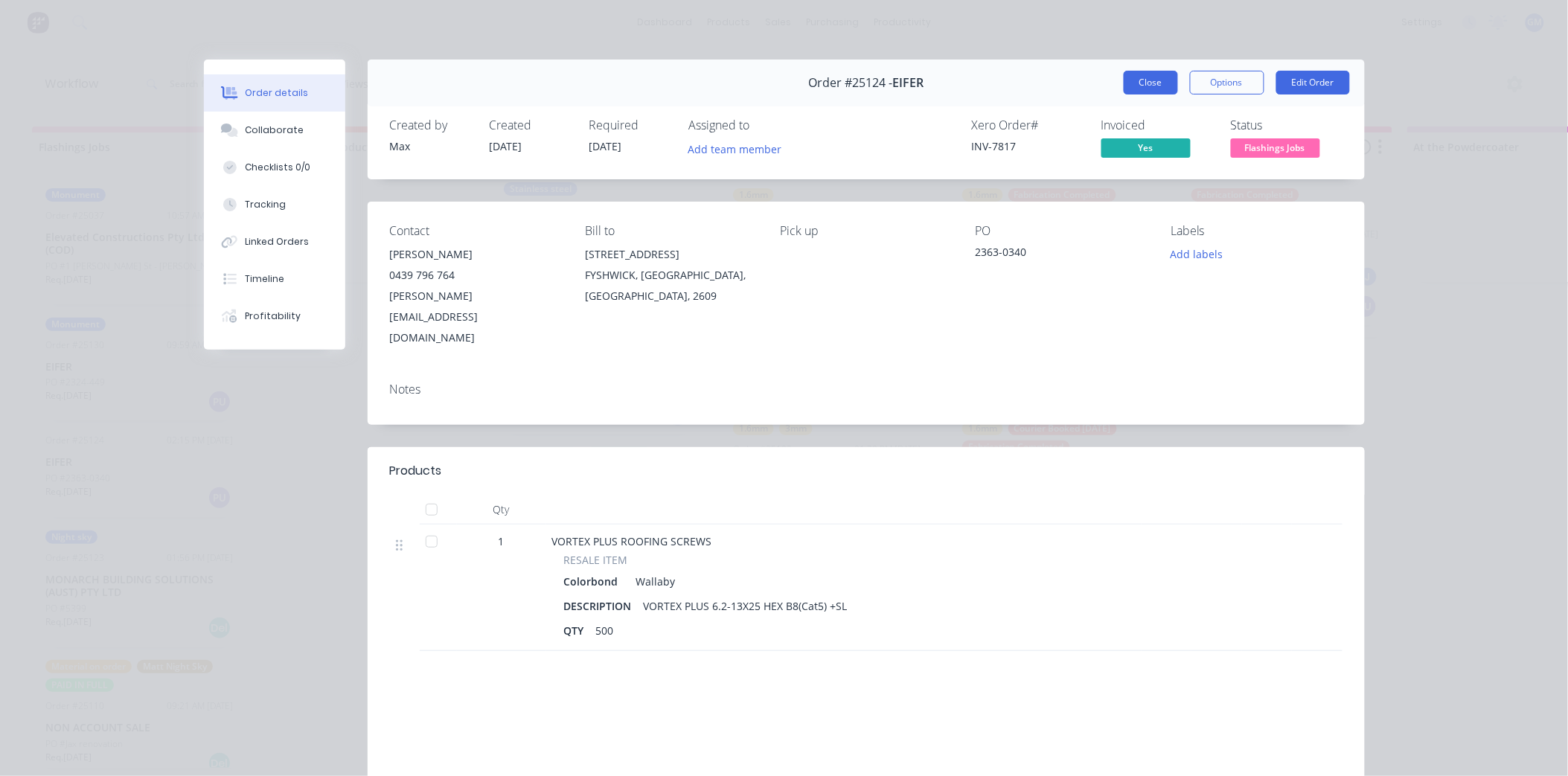
click at [1132, 83] on button "Close" at bounding box center [1151, 83] width 54 height 24
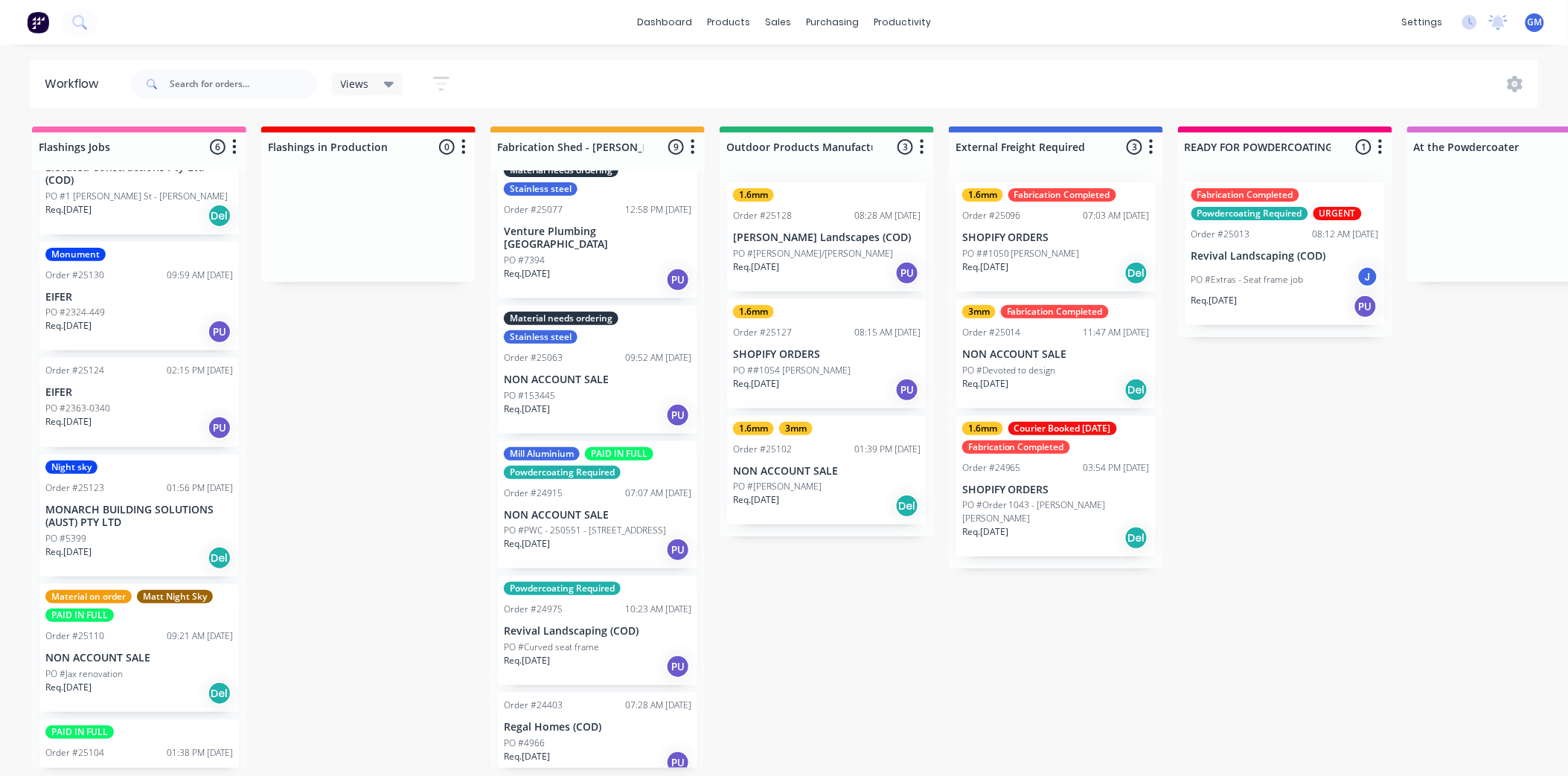
scroll to position [47, 0]
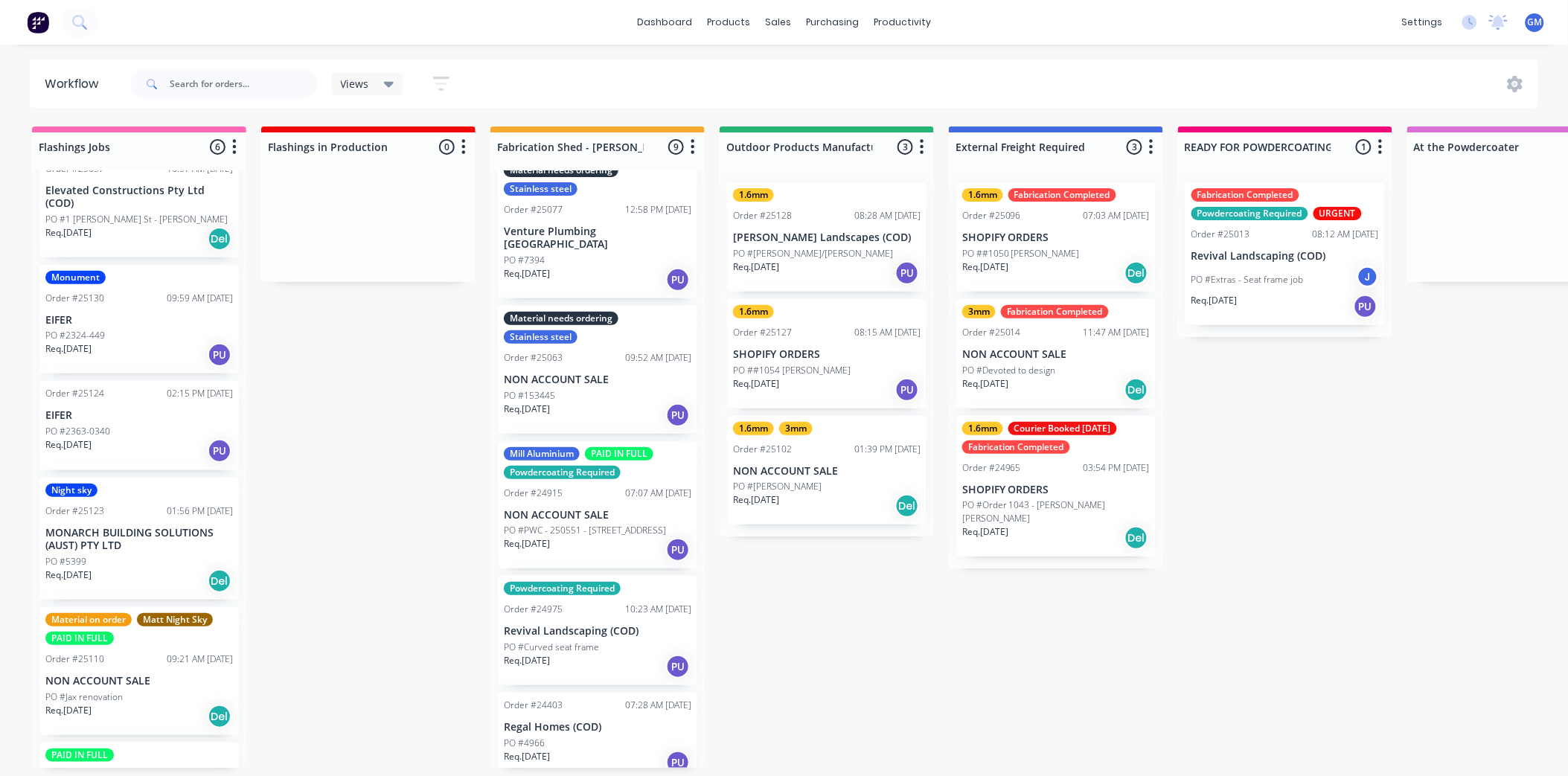
click at [113, 439] on div "Req. [DATE] PU" at bounding box center [139, 451] width 187 height 26
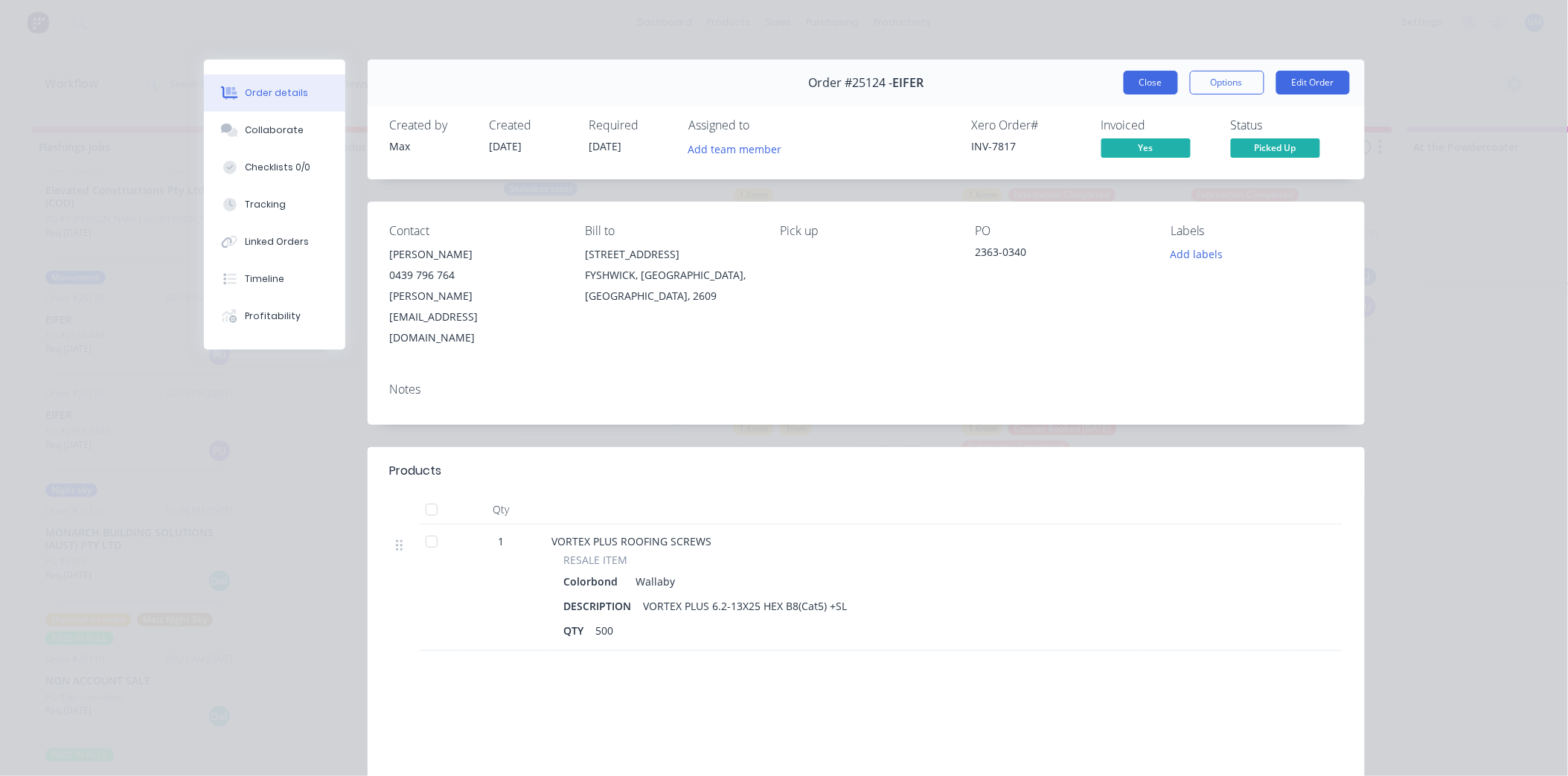
click at [1131, 82] on button "Close" at bounding box center [1151, 83] width 54 height 24
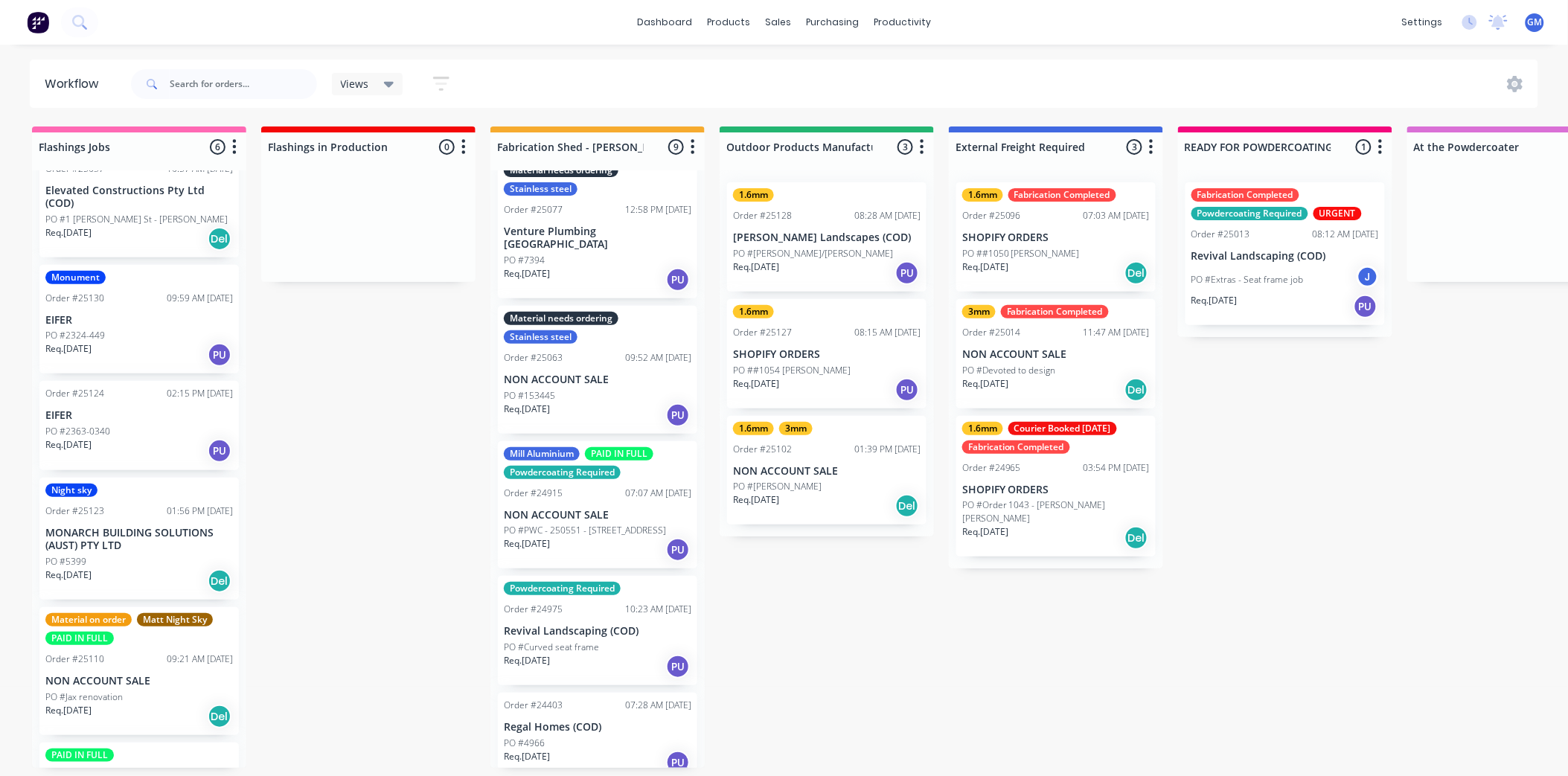
scroll to position [0, 0]
